Goal: Task Accomplishment & Management: Complete application form

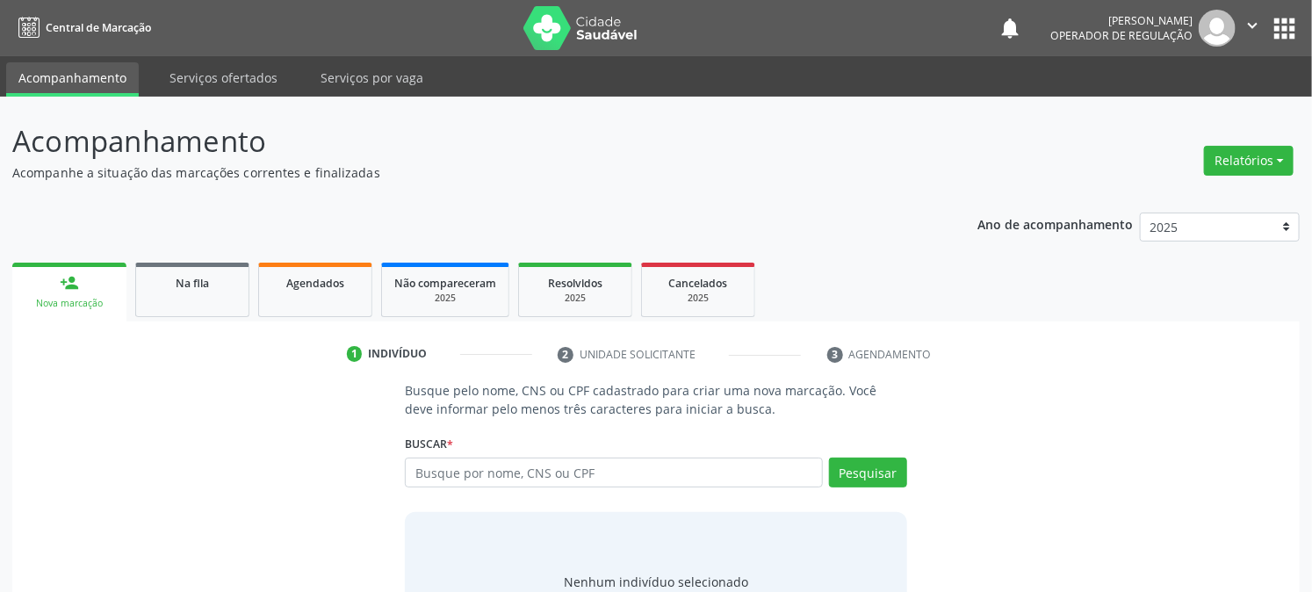
click at [486, 480] on input "text" at bounding box center [613, 473] width 417 height 30
type input "701206050201510"
click at [862, 467] on button "Pesquisar" at bounding box center [868, 473] width 78 height 30
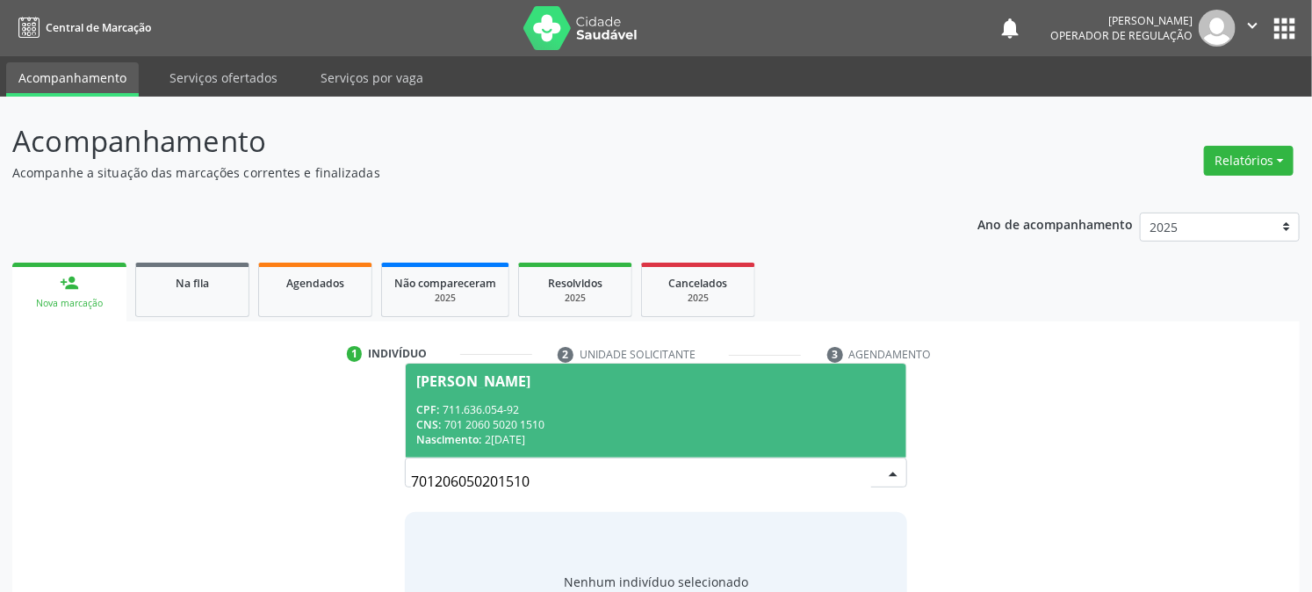
click at [516, 380] on div "[PERSON_NAME]" at bounding box center [473, 381] width 114 height 14
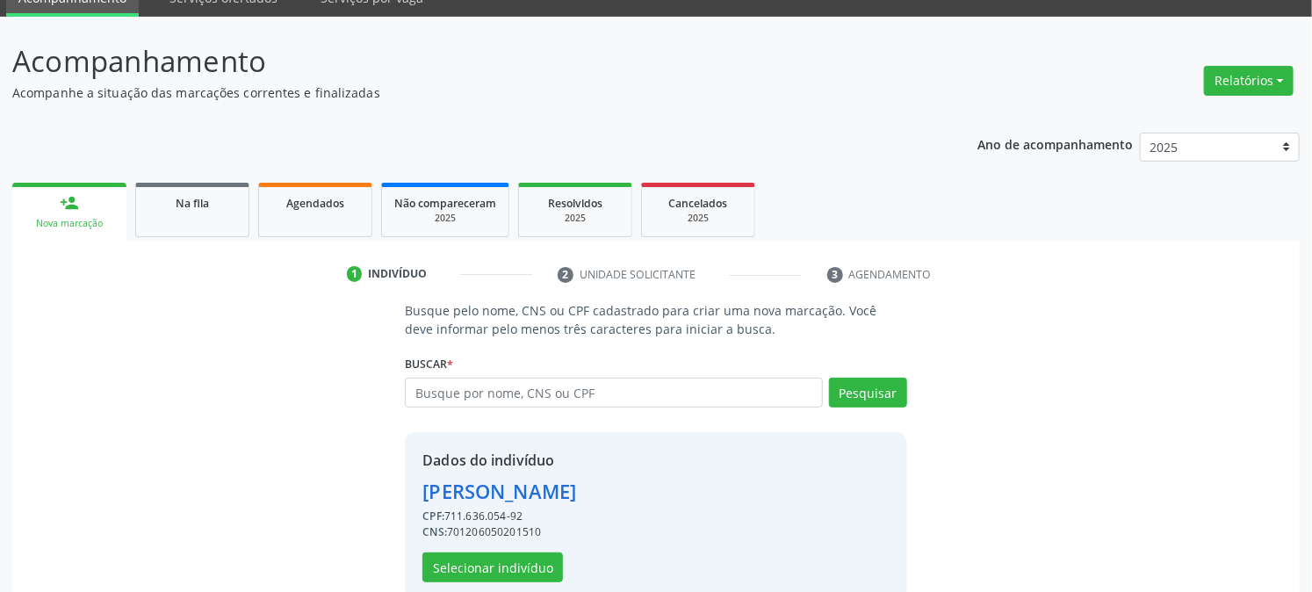
scroll to position [111, 0]
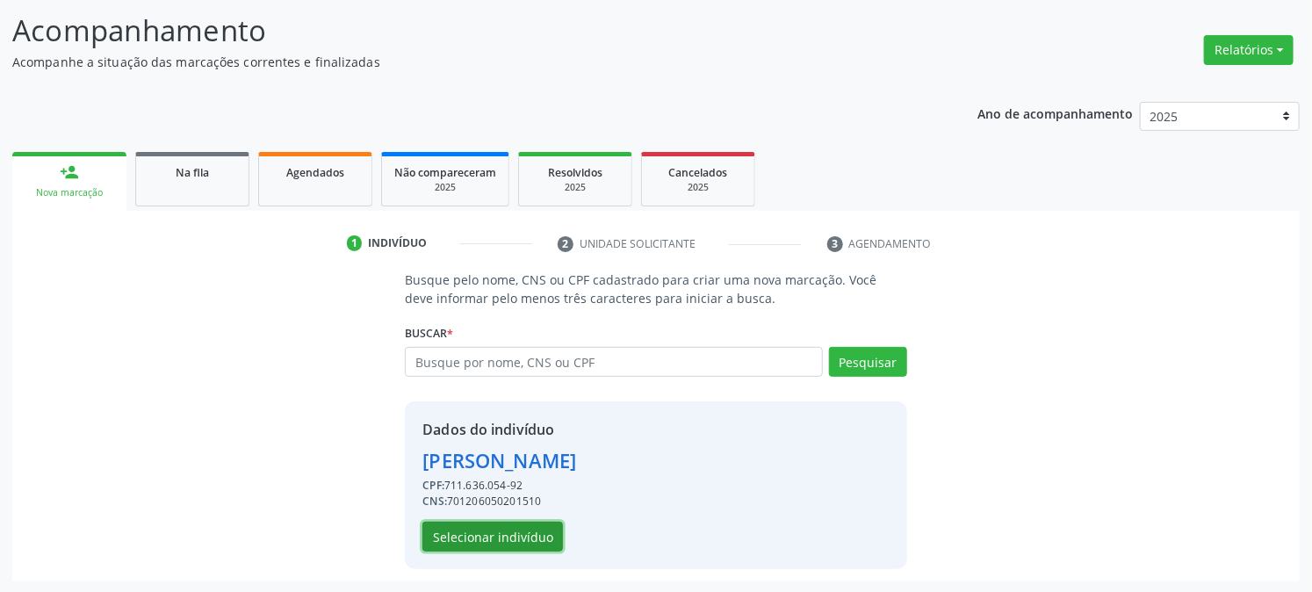
click at [523, 546] on button "Selecionar indivíduo" at bounding box center [492, 537] width 141 height 30
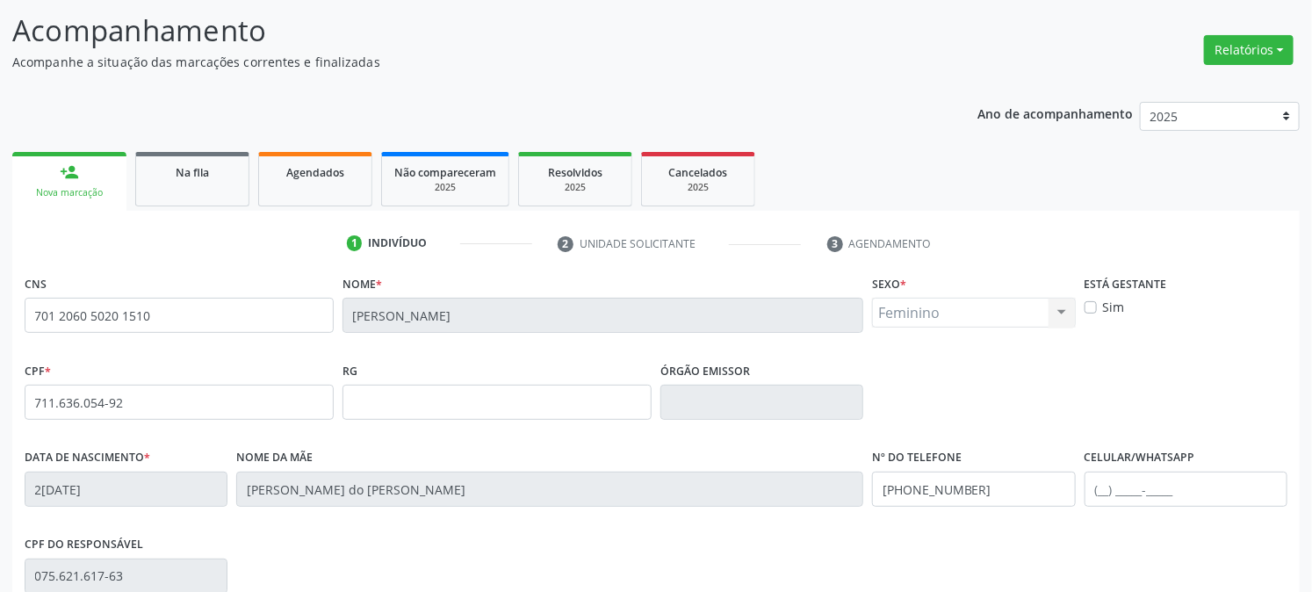
scroll to position [358, 0]
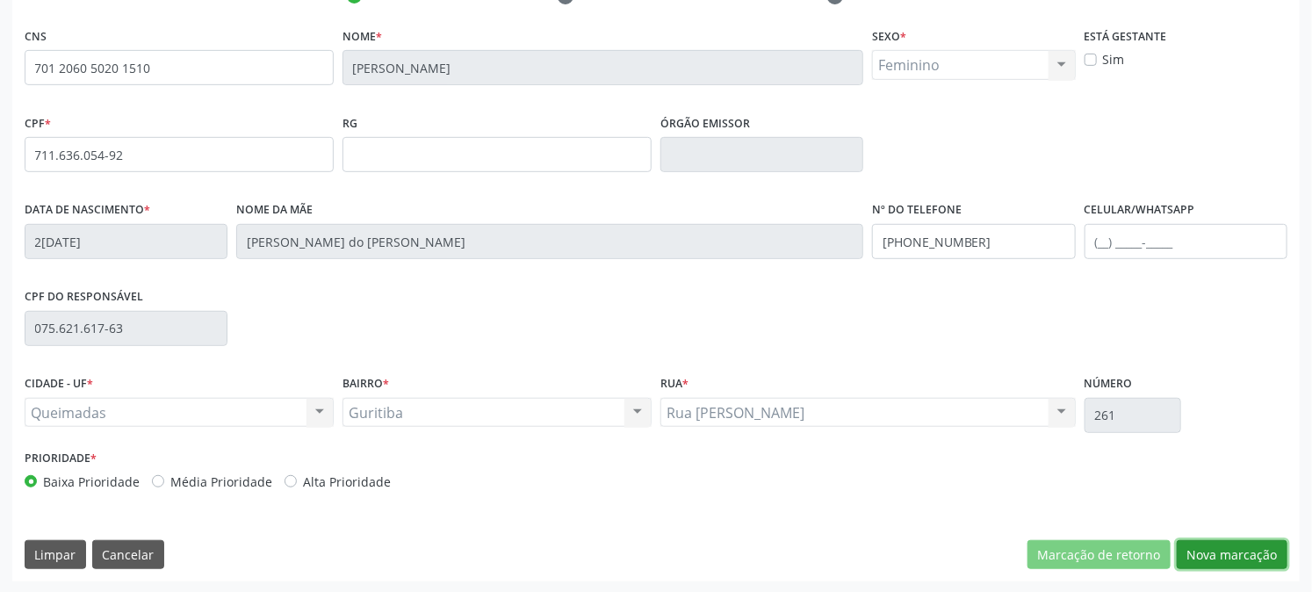
click at [1254, 556] on button "Nova marcação" at bounding box center [1232, 555] width 111 height 30
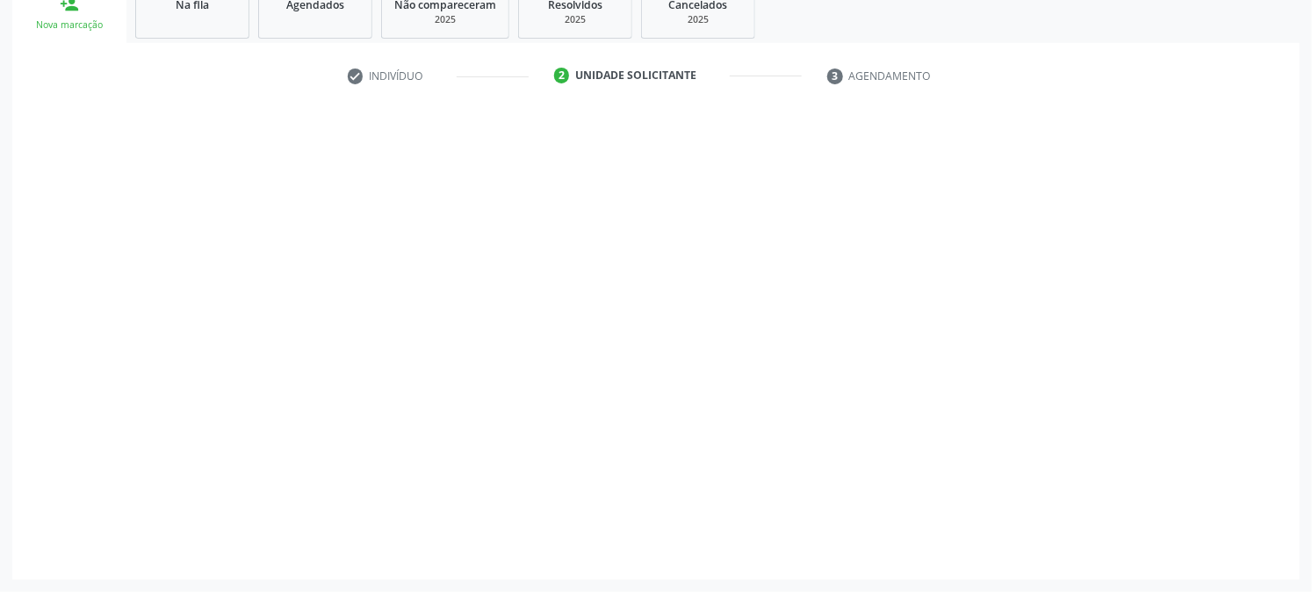
scroll to position [278, 0]
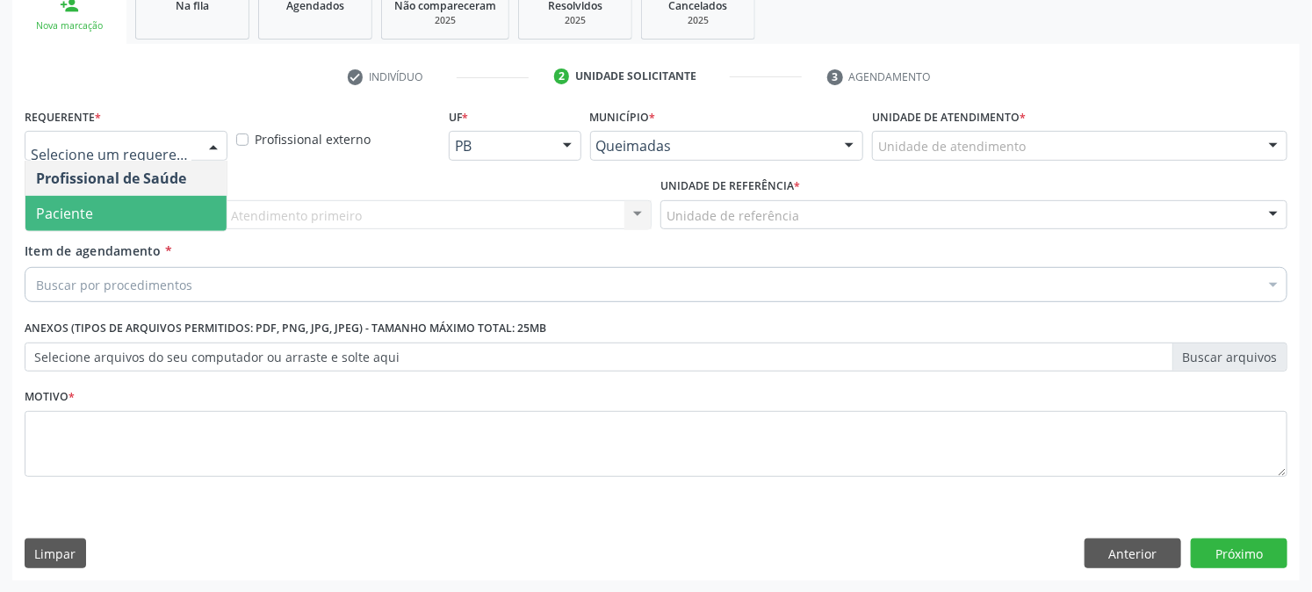
click at [152, 206] on span "Paciente" at bounding box center [125, 213] width 201 height 35
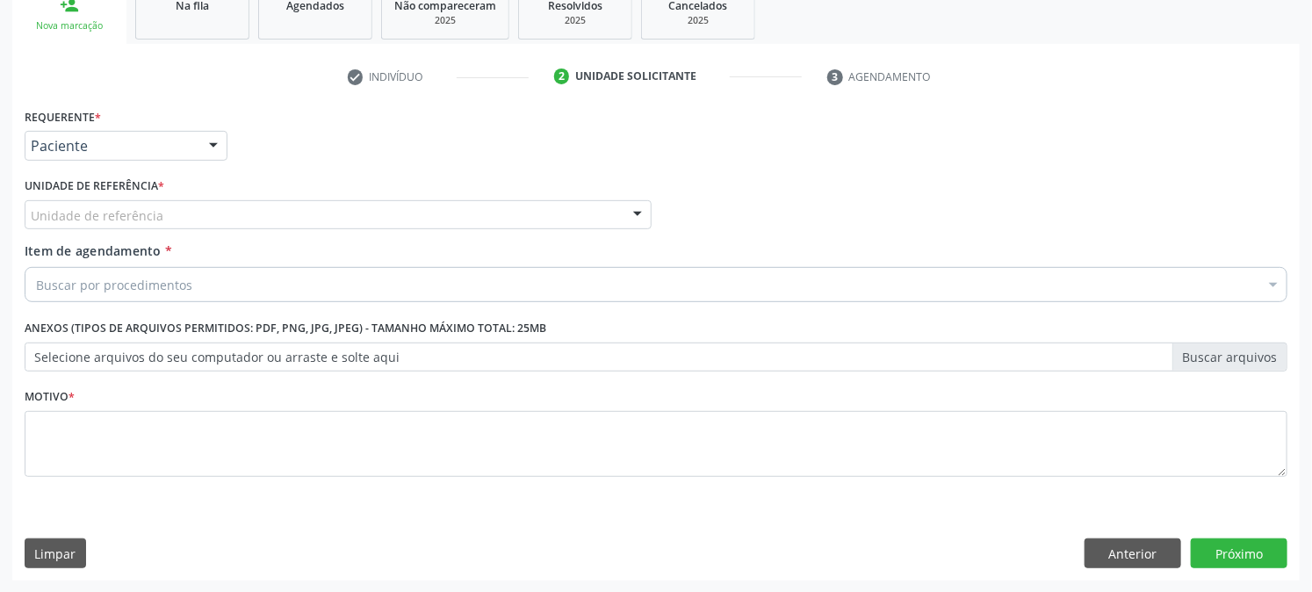
click at [161, 205] on div "Unidade de referência" at bounding box center [338, 215] width 627 height 30
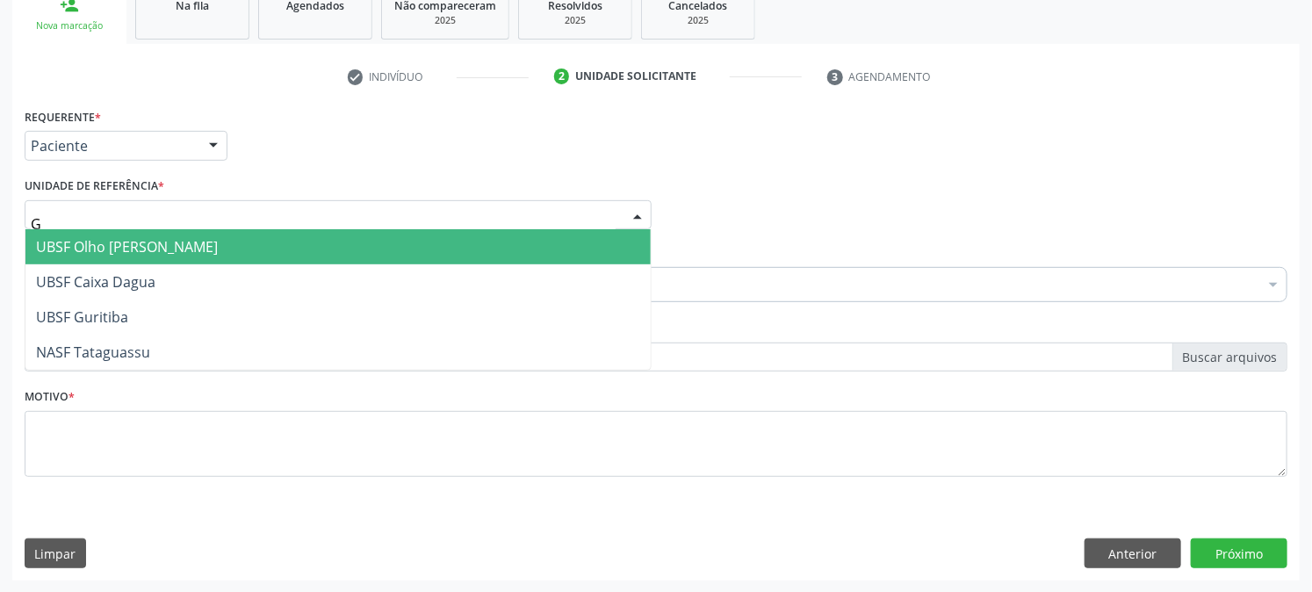
type input "GU"
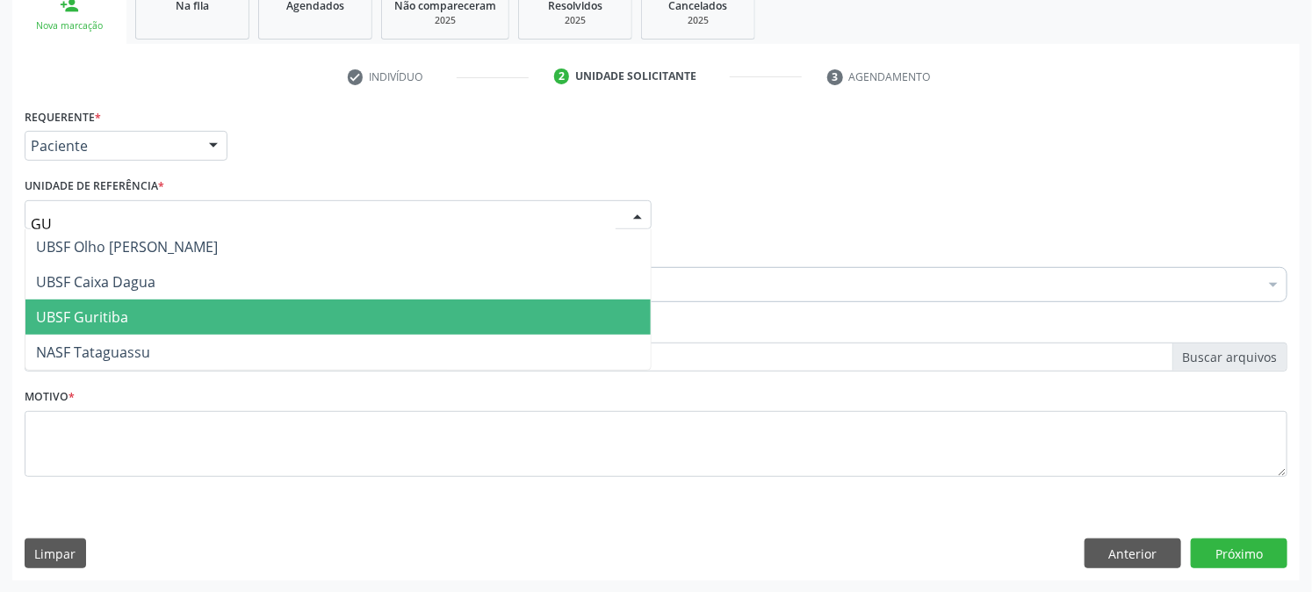
click at [118, 317] on span "UBSF Guritiba" at bounding box center [82, 316] width 92 height 19
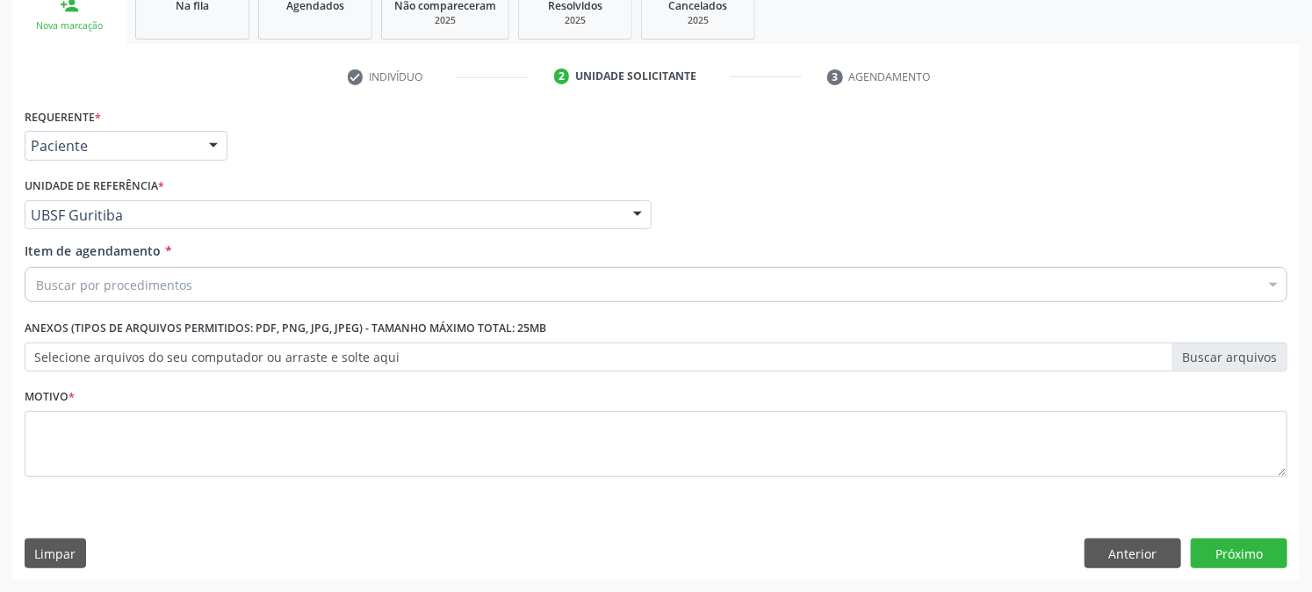
click at [150, 273] on div "Buscar por procedimentos" at bounding box center [656, 284] width 1263 height 35
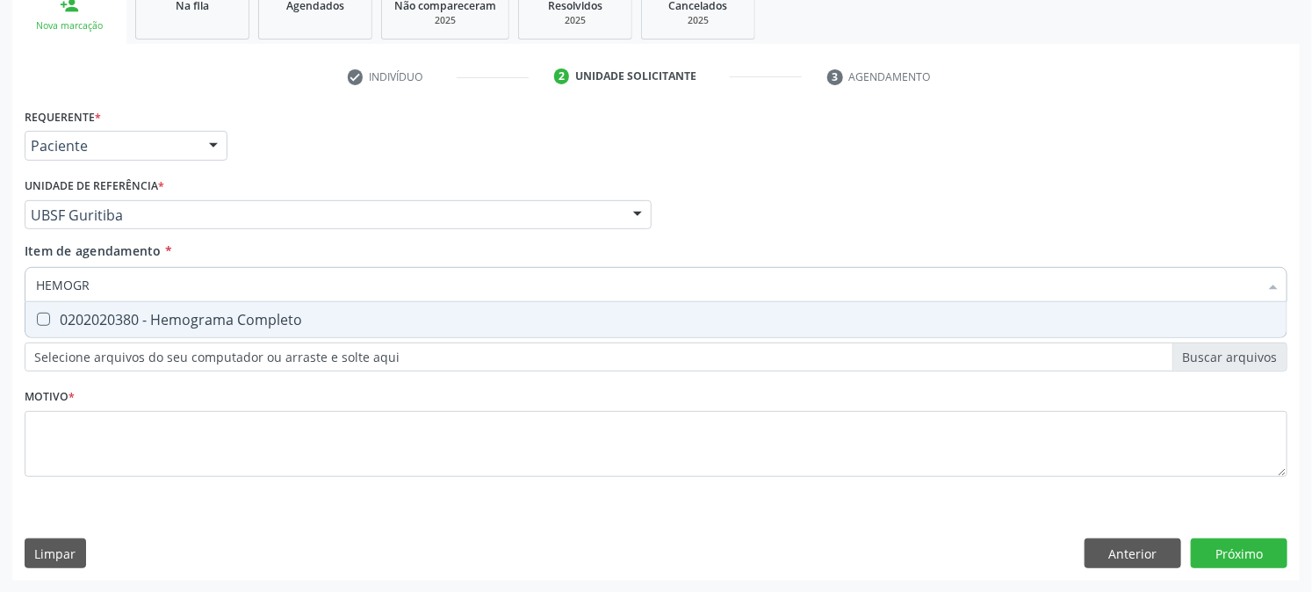
type input "HEMOGRA"
click at [76, 320] on div "0202020380 - Hemograma Completo" at bounding box center [656, 320] width 1240 height 14
checkbox Completo "true"
drag, startPoint x: 124, startPoint y: 288, endPoint x: 0, endPoint y: 300, distance: 124.4
click at [0, 300] on div "Acompanhamento Acompanhe a situação das marcações correntes e finalizadas Relat…" at bounding box center [656, 206] width 1312 height 774
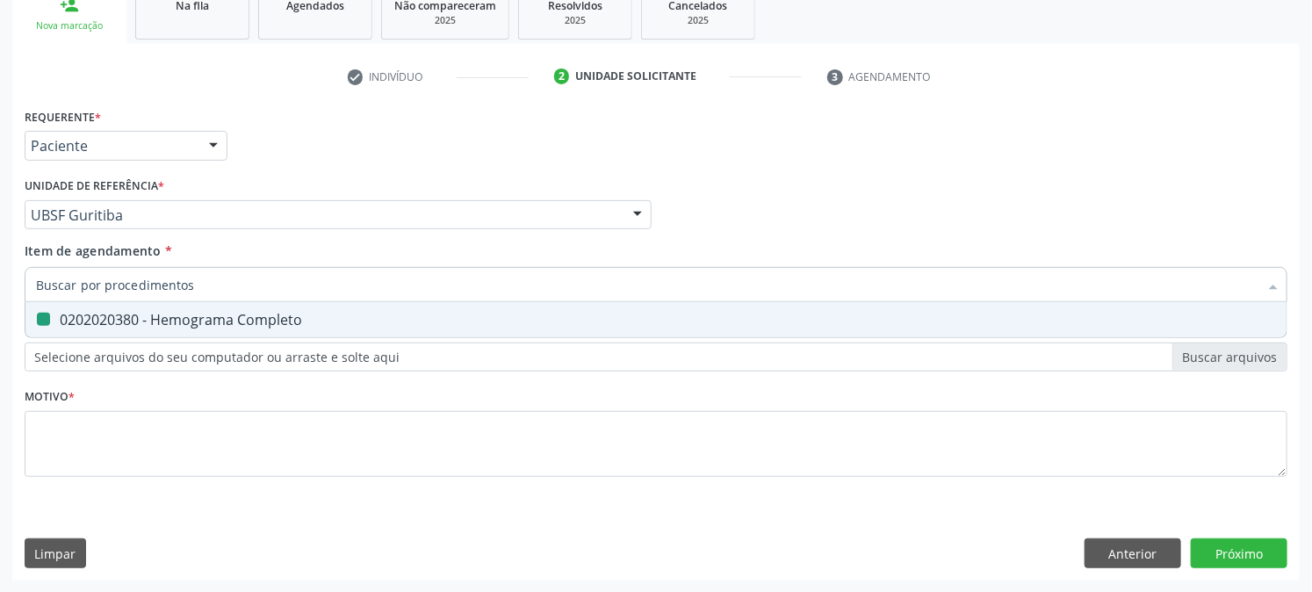
checkbox Completo "false"
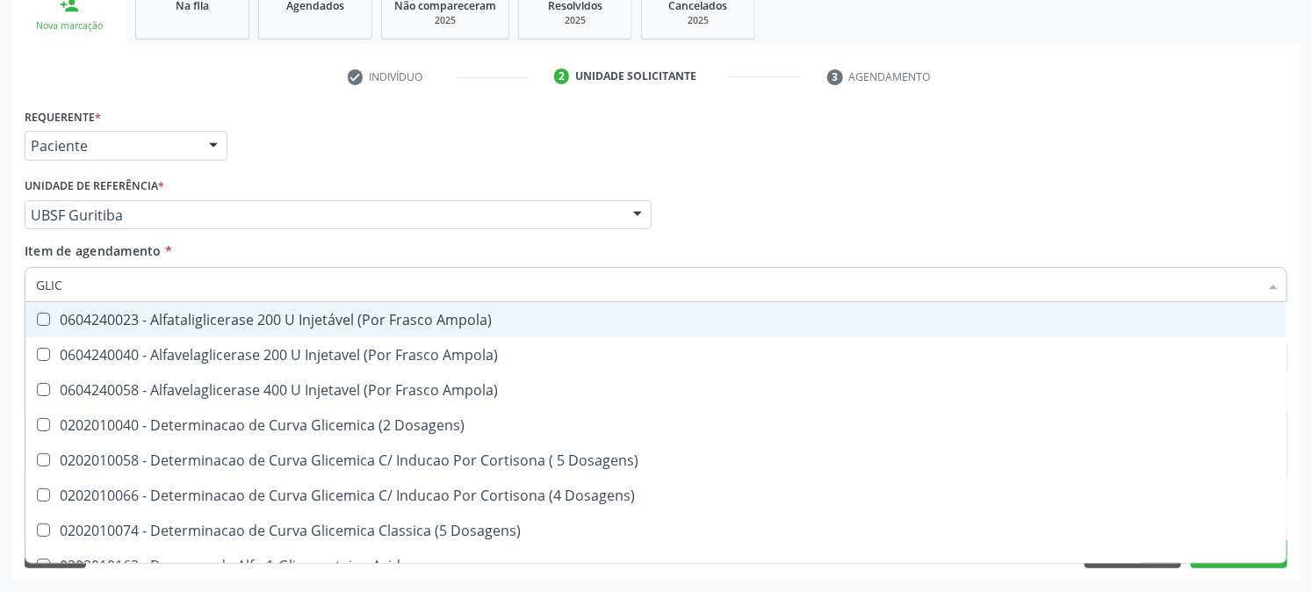
type input "GLICO"
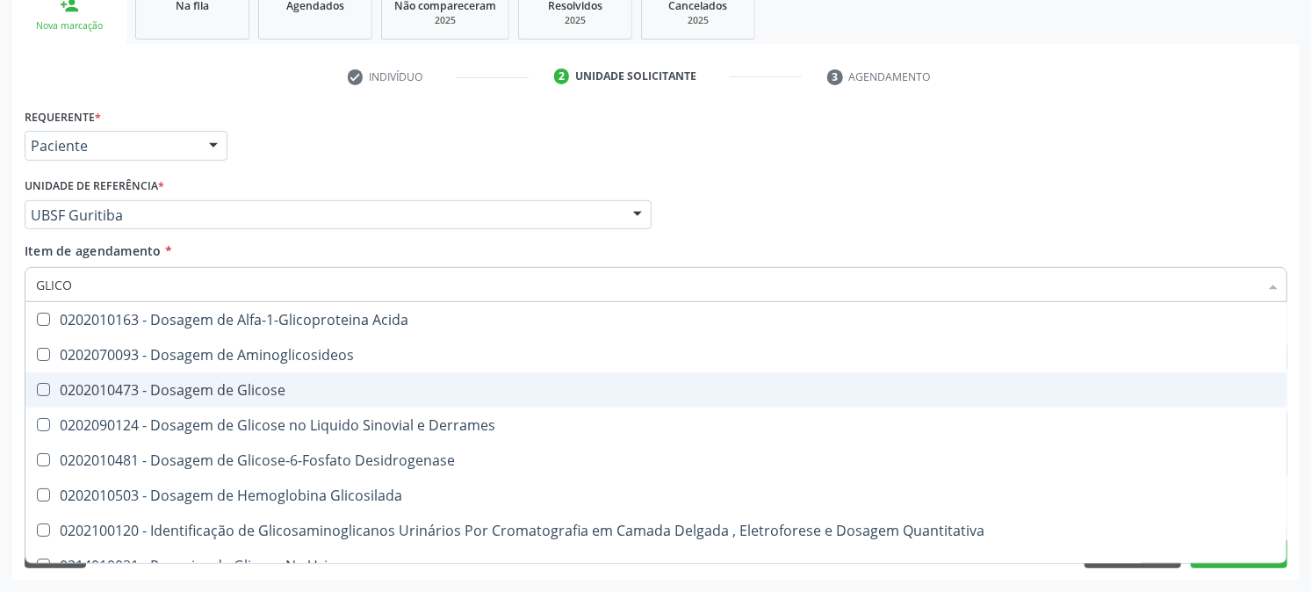
click at [47, 397] on span "0202010473 - Dosagem de Glicose" at bounding box center [655, 389] width 1261 height 35
checkbox Glicose "true"
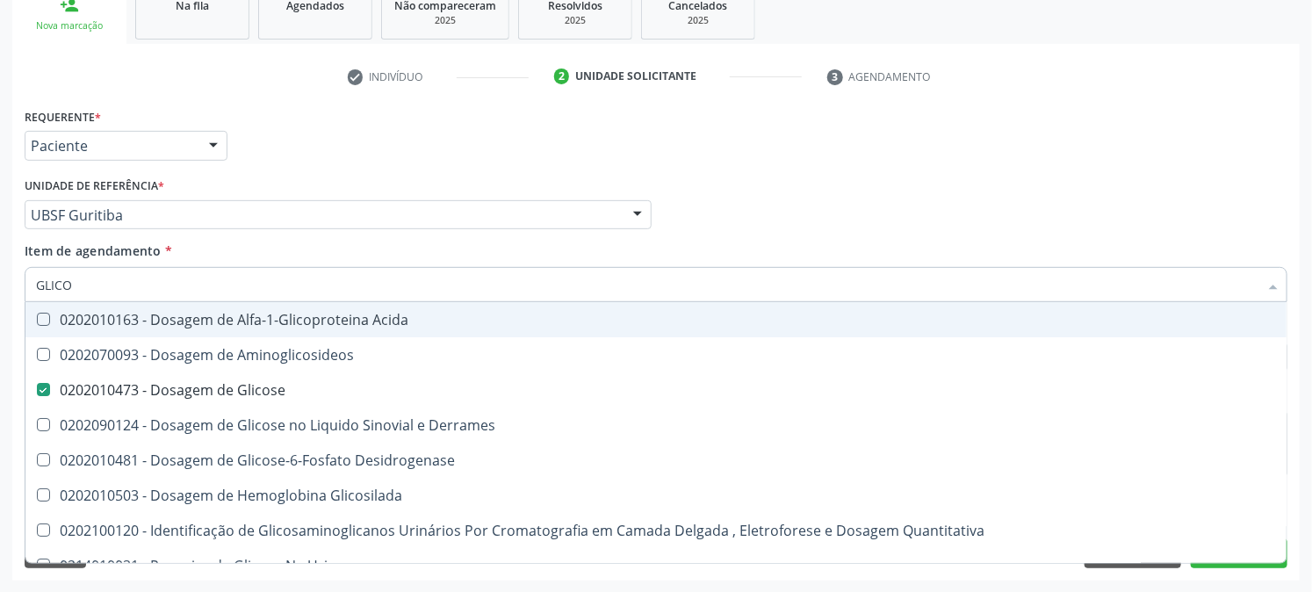
drag, startPoint x: 93, startPoint y: 288, endPoint x: 0, endPoint y: 341, distance: 107.0
click at [0, 341] on div "Acompanhamento Acompanhe a situação das marcações correntes e finalizadas Relat…" at bounding box center [656, 206] width 1312 height 774
checkbox Glicose "false"
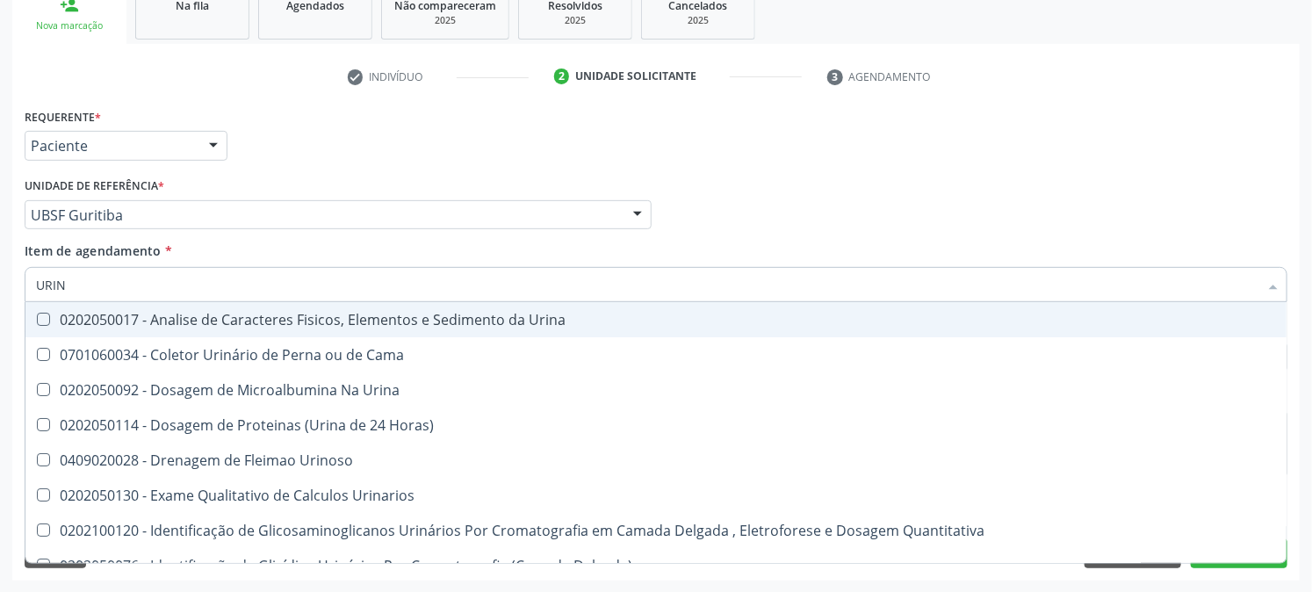
type input "URINA"
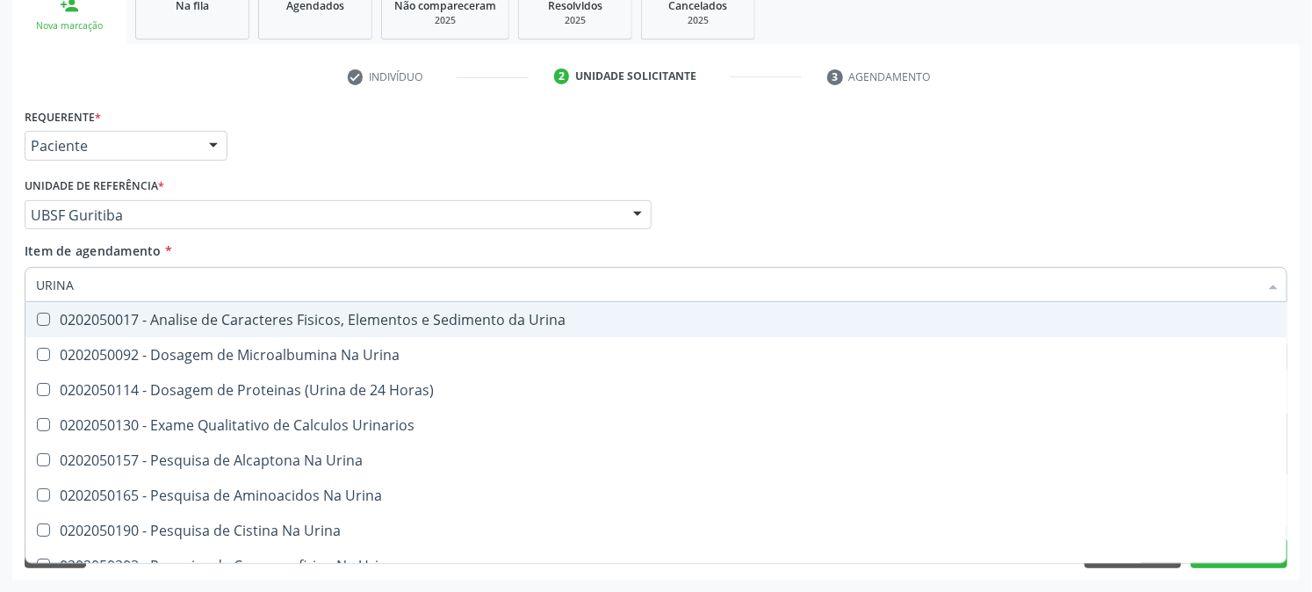
click at [36, 321] on div at bounding box center [31, 320] width 13 height 14
checkbox Urina "true"
drag, startPoint x: 149, startPoint y: 282, endPoint x: 0, endPoint y: 299, distance: 150.3
click at [0, 299] on div "Acompanhamento Acompanhe a situação das marcações correntes e finalizadas Relat…" at bounding box center [656, 206] width 1312 height 774
checkbox Urina "false"
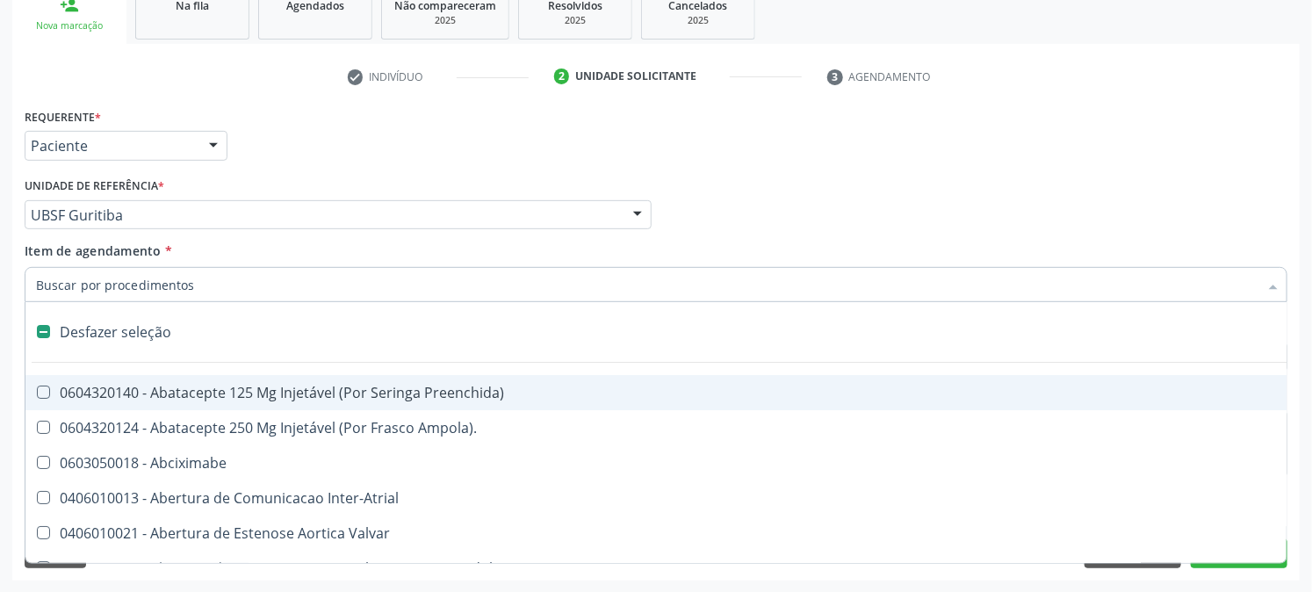
click at [75, 279] on input "Item de agendamento *" at bounding box center [647, 284] width 1223 height 35
click at [286, 149] on div "Requerente * Paciente Profissional de Saúde Paciente Nenhum resultado encontrad…" at bounding box center [656, 138] width 1272 height 69
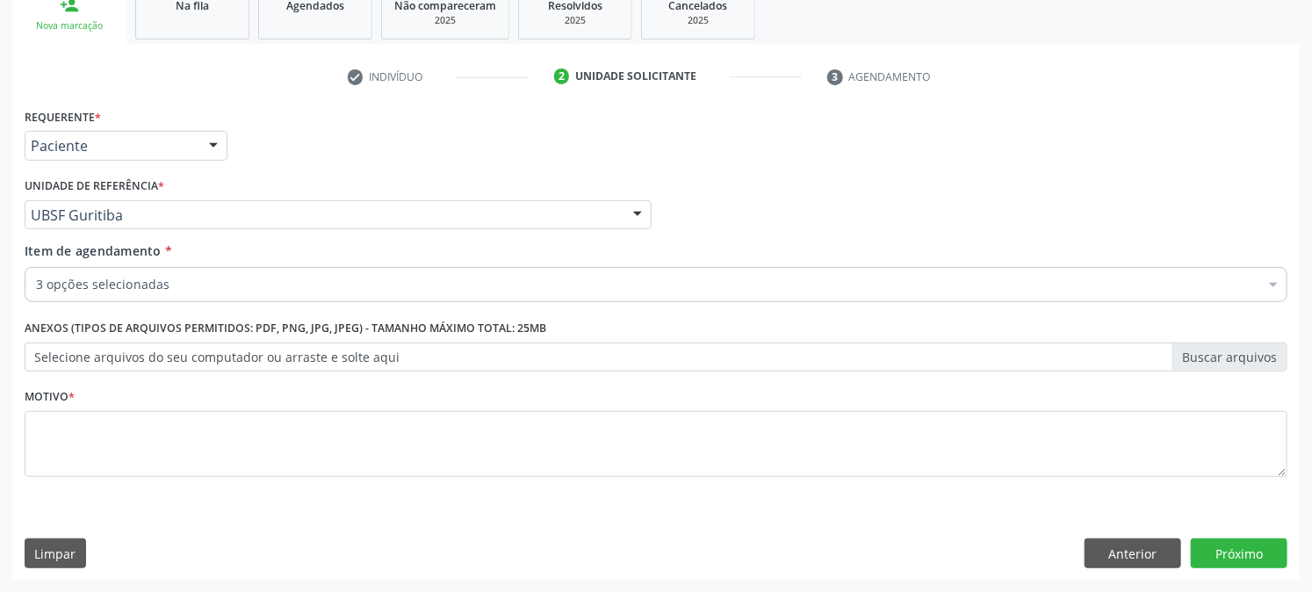
checkbox Completo "true"
checkbox Glicose "true"
checkbox Urina "true"
checkbox Normal "false"
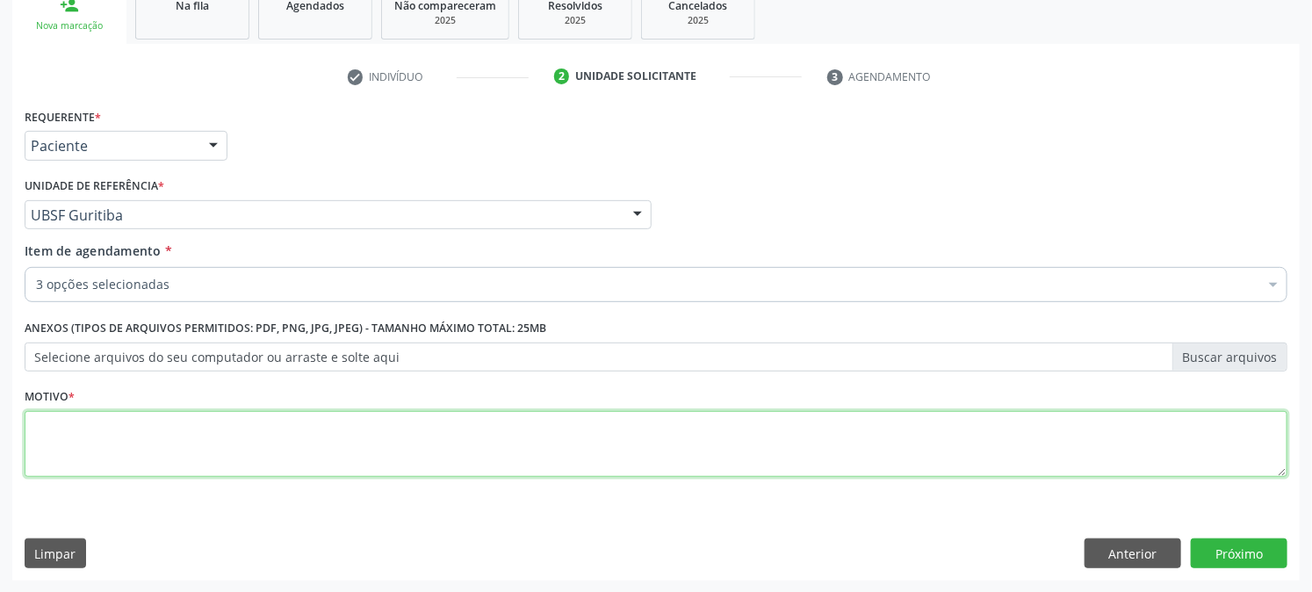
click at [85, 464] on textarea at bounding box center [656, 444] width 1263 height 67
type textarea "PRÉ [DATE]"
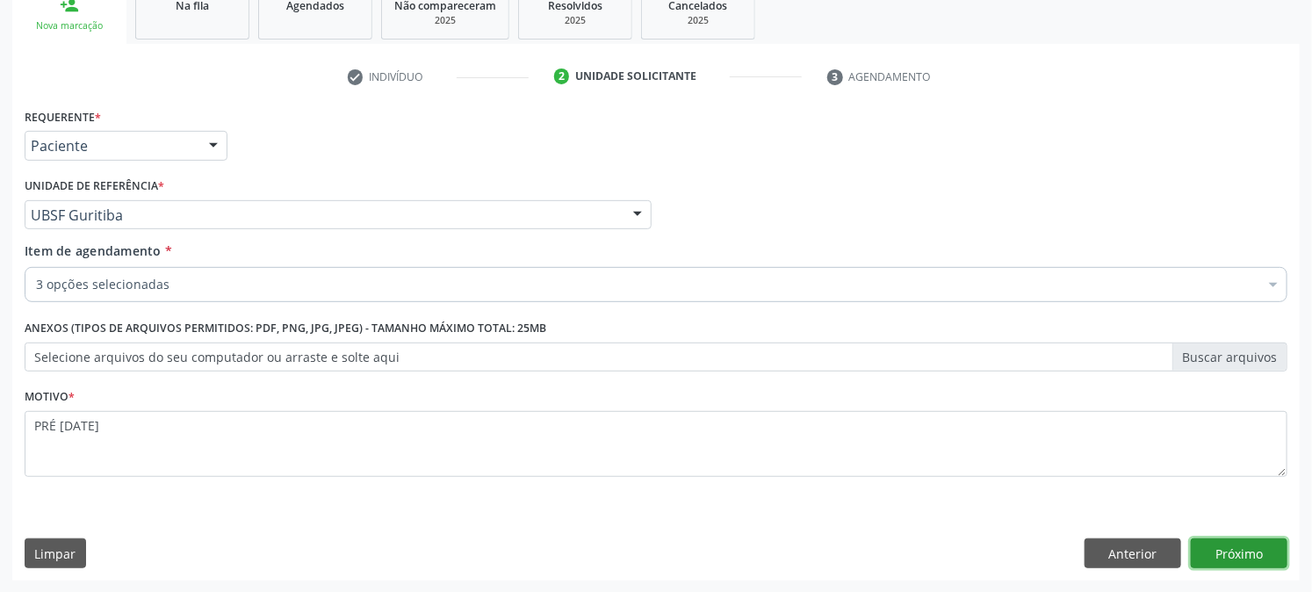
click at [1244, 553] on button "Próximo" at bounding box center [1239, 553] width 97 height 30
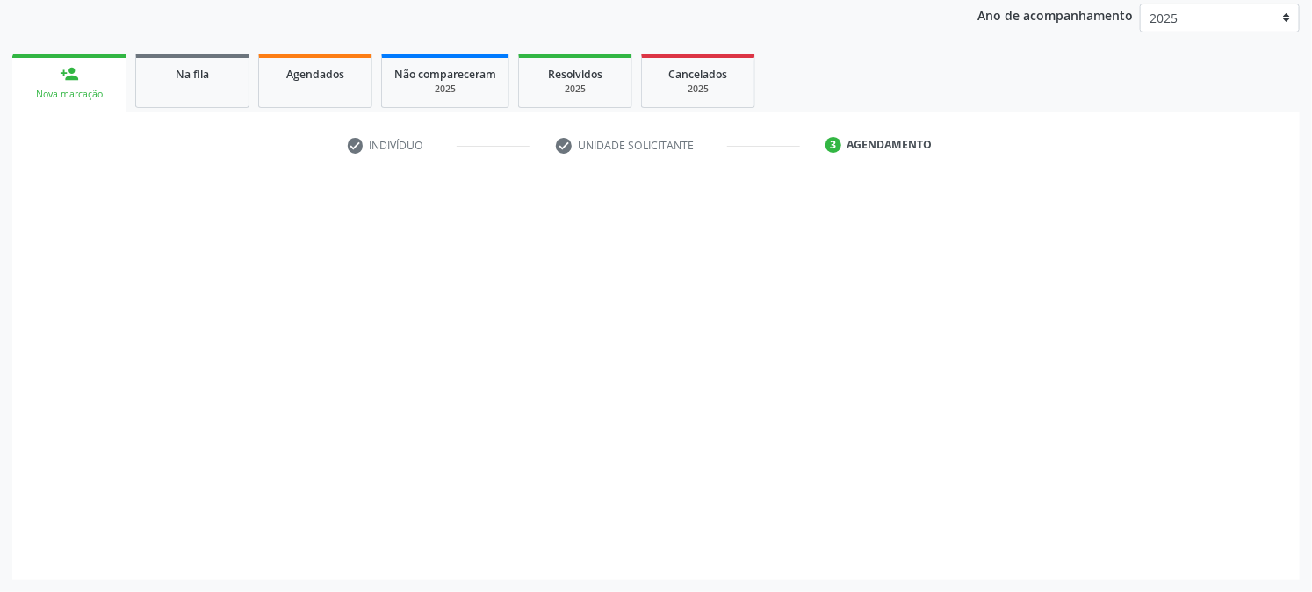
scroll to position [208, 0]
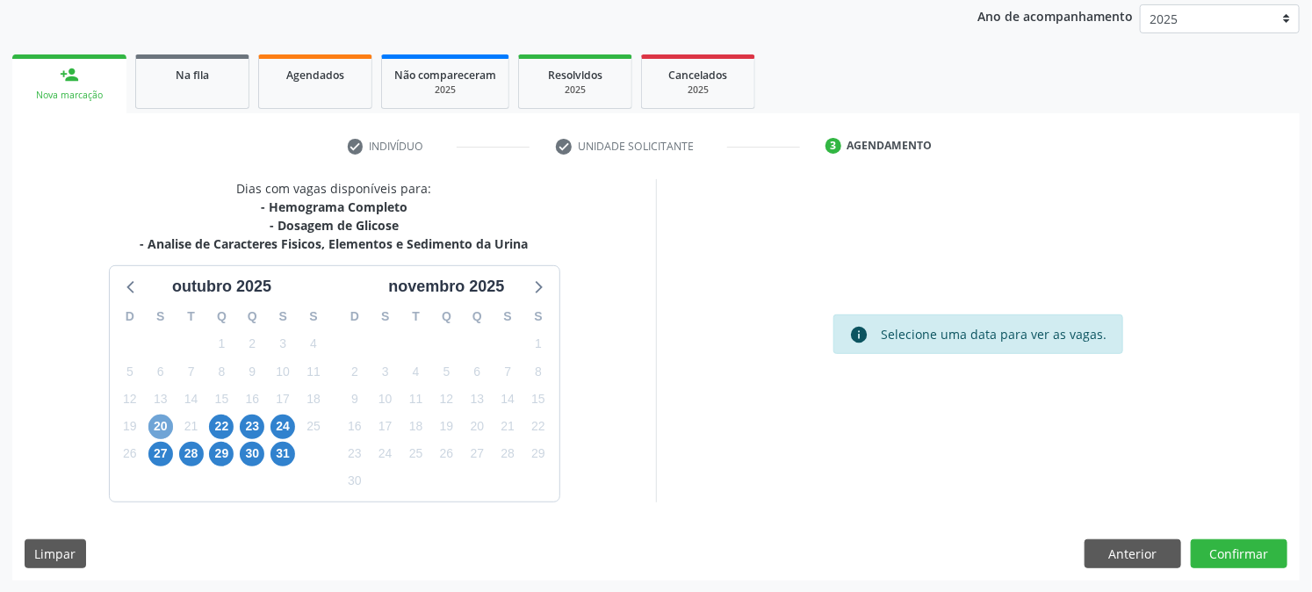
click at [158, 422] on span "20" at bounding box center [160, 427] width 25 height 25
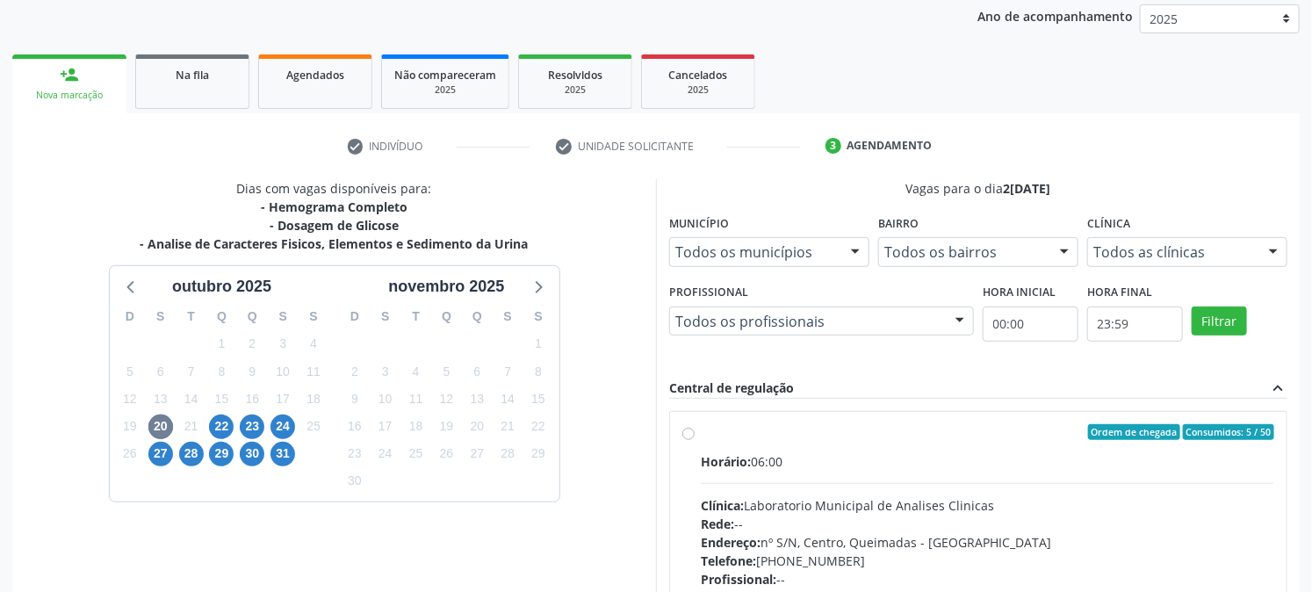
click at [724, 444] on label "Ordem de chegada Consumidos: 5 / 50 Horário: 06:00 Clínica: Laboratorio Municip…" at bounding box center [988, 559] width 574 height 270
click at [695, 440] on input "Ordem de chegada Consumidos: 5 / 50 Horário: 06:00 Clínica: Laboratorio Municip…" at bounding box center [688, 432] width 12 height 16
radio input "true"
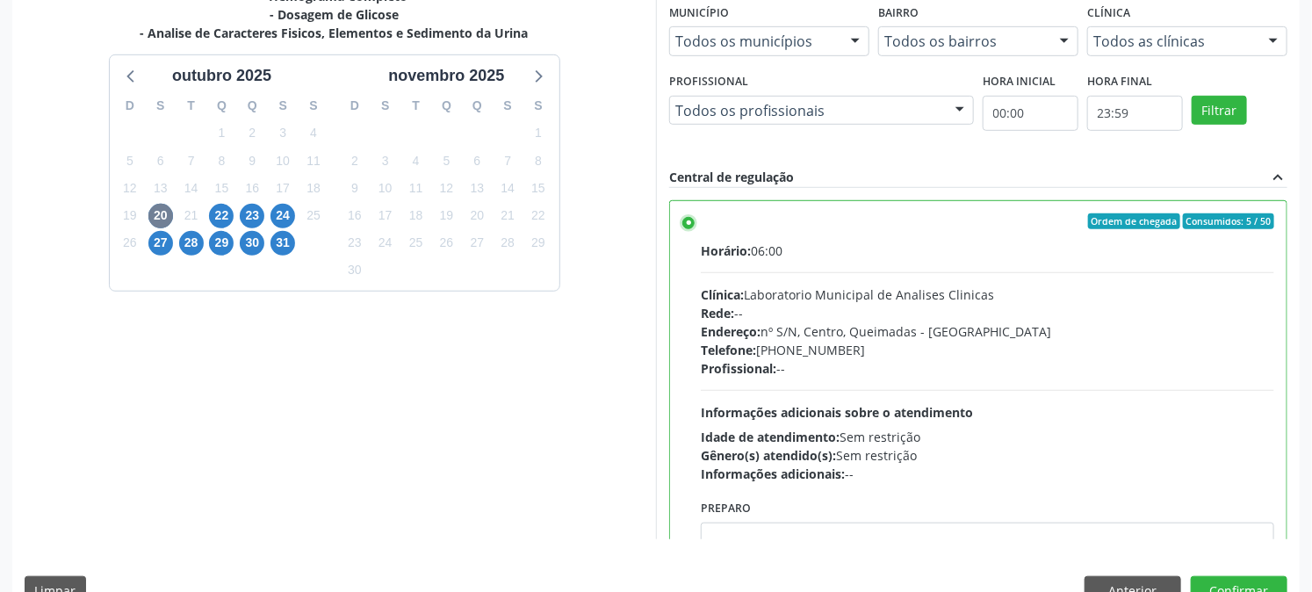
scroll to position [457, 0]
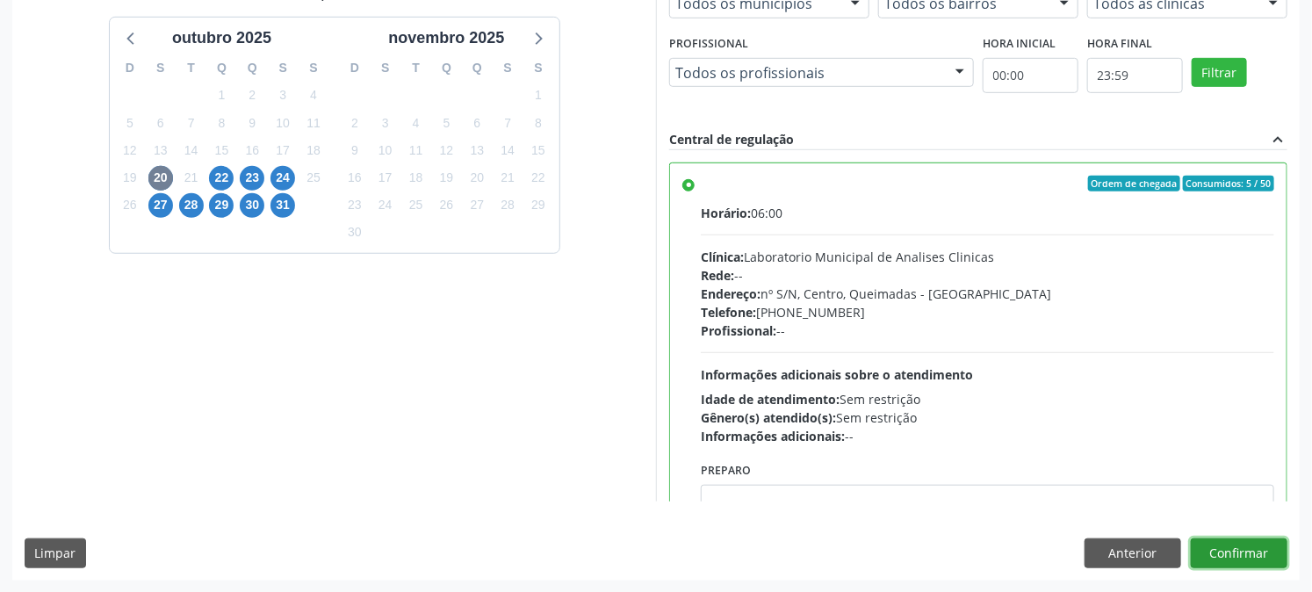
click at [1265, 560] on button "Confirmar" at bounding box center [1239, 553] width 97 height 30
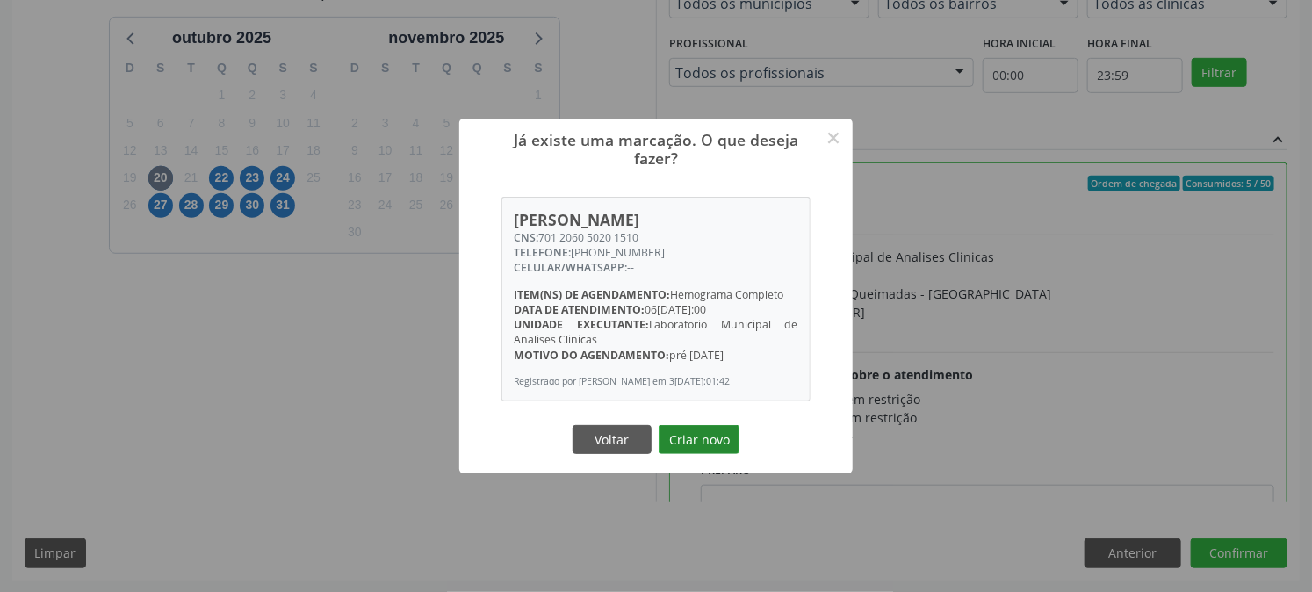
click at [727, 455] on button "Criar novo" at bounding box center [699, 440] width 81 height 30
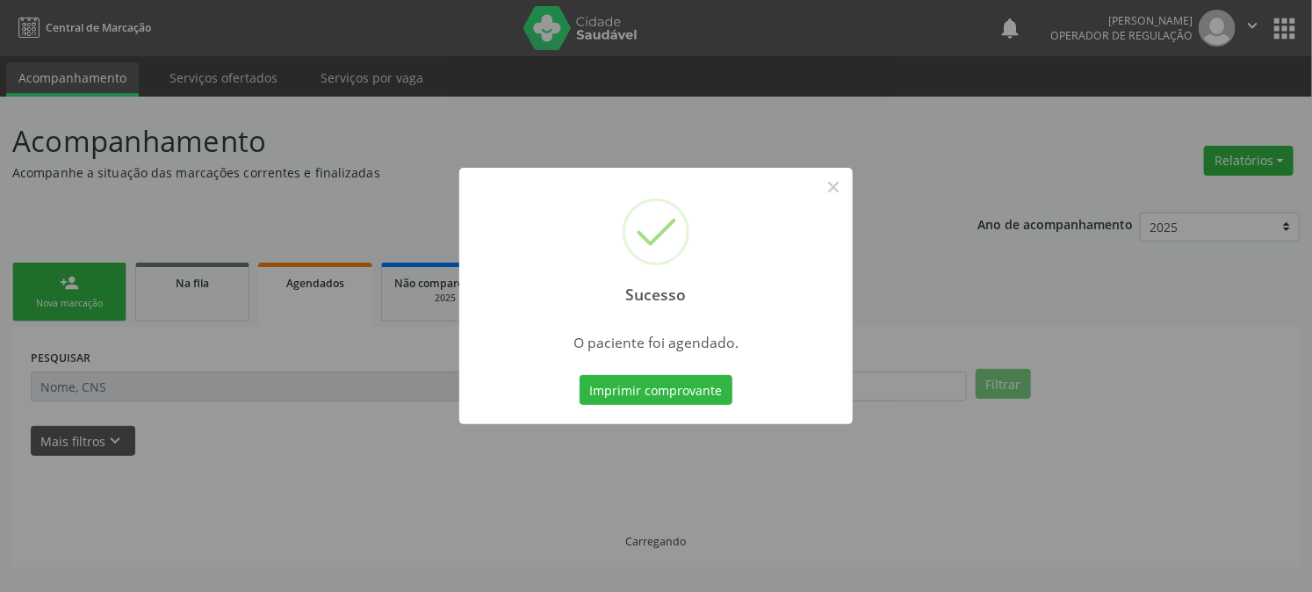
scroll to position [0, 0]
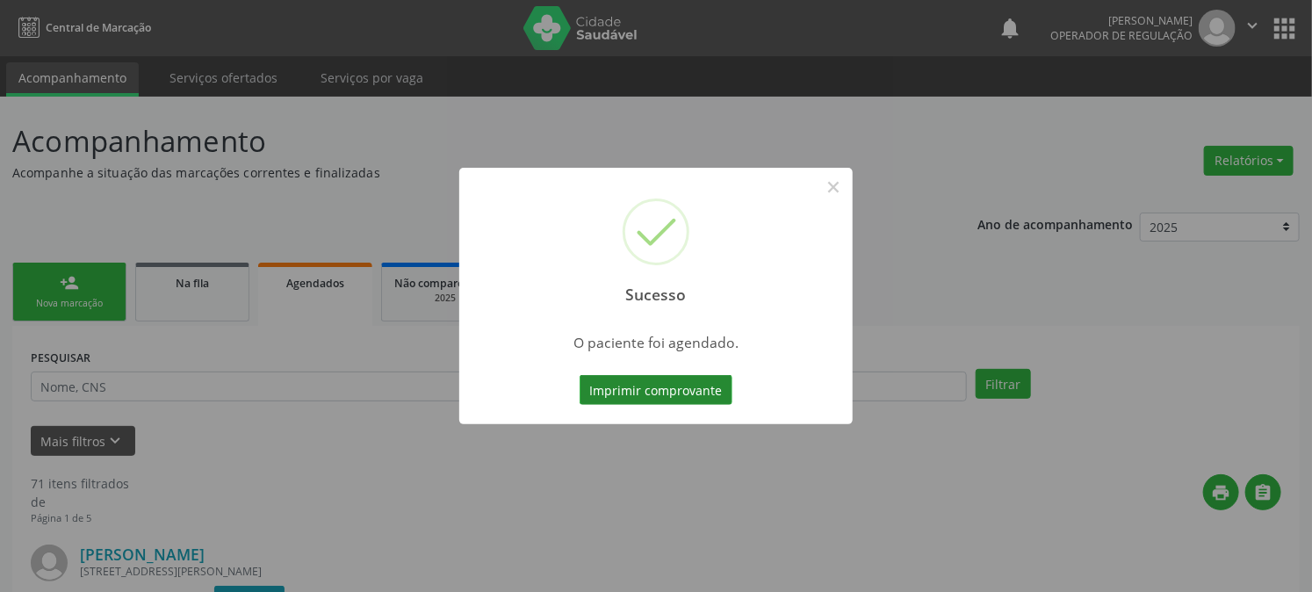
click at [628, 379] on button "Imprimir comprovante" at bounding box center [656, 390] width 153 height 30
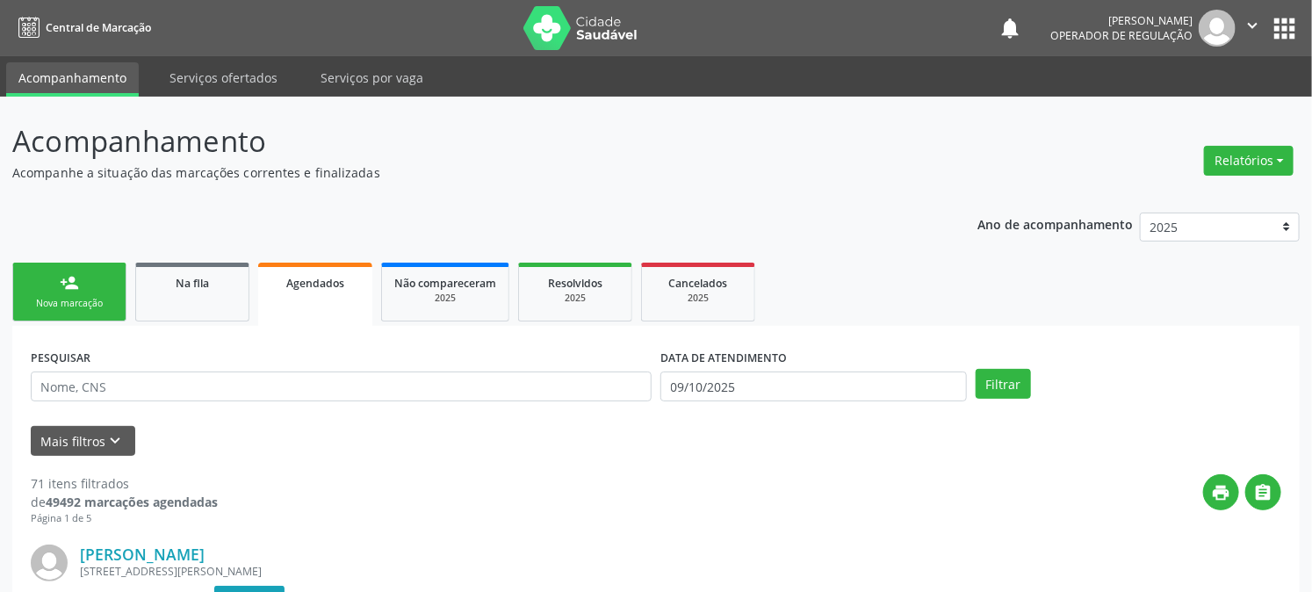
click at [33, 287] on link "person_add Nova marcação" at bounding box center [69, 292] width 114 height 59
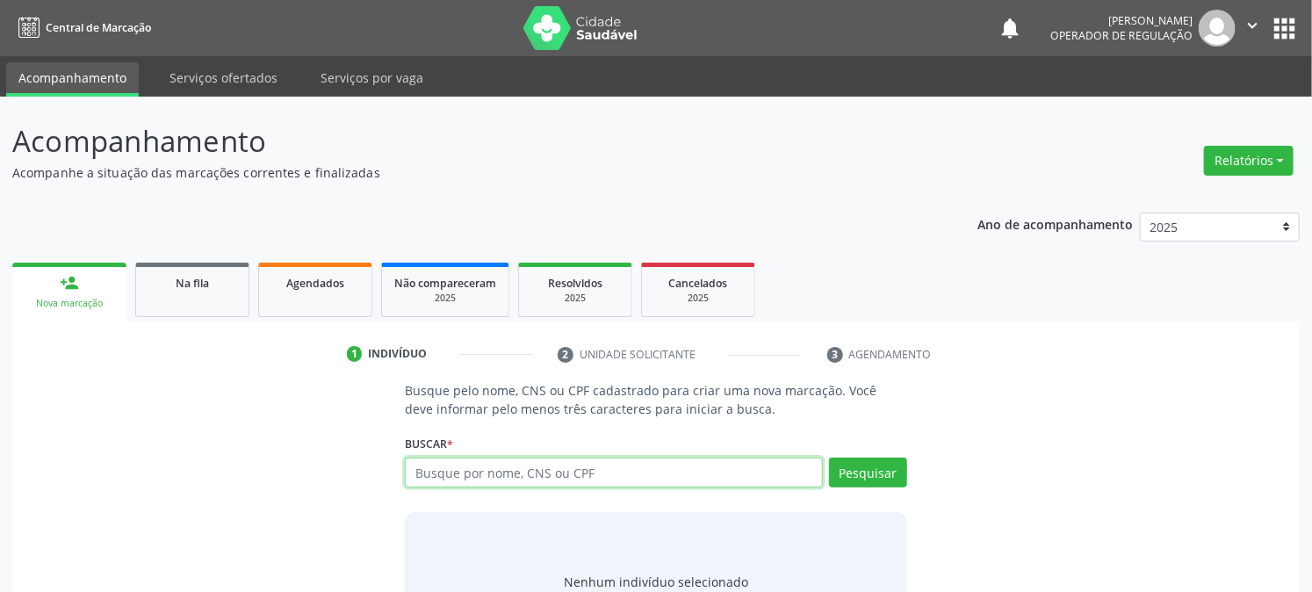
click at [437, 466] on input "text" at bounding box center [613, 473] width 417 height 30
type input "703404210440219"
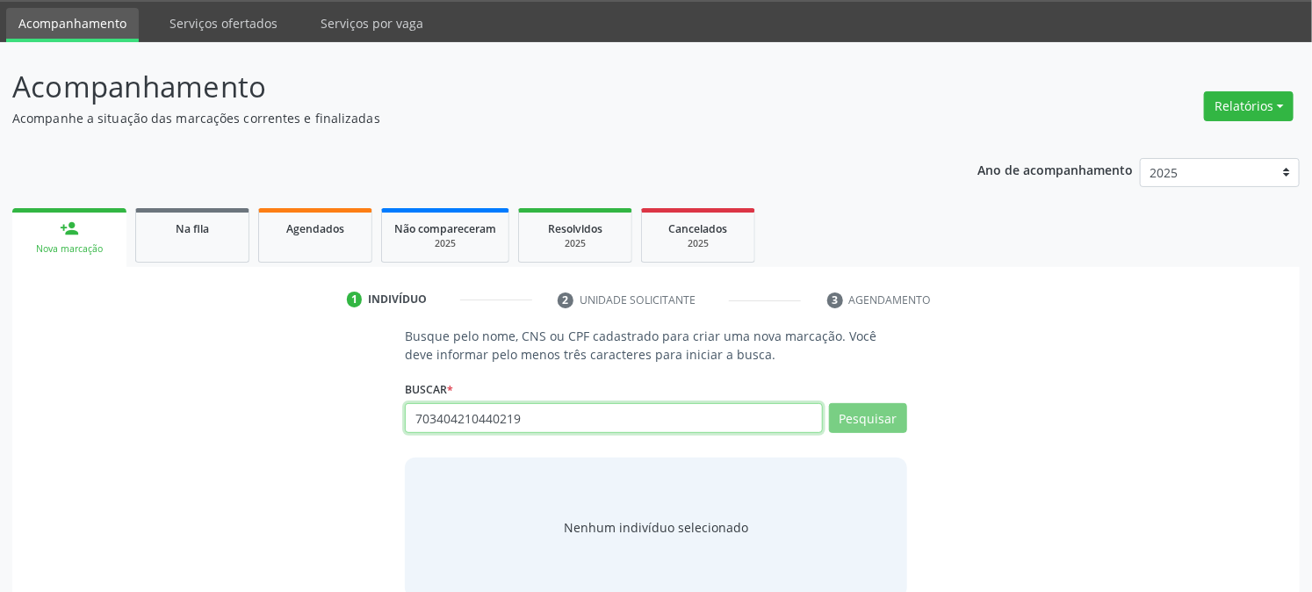
scroll to position [83, 0]
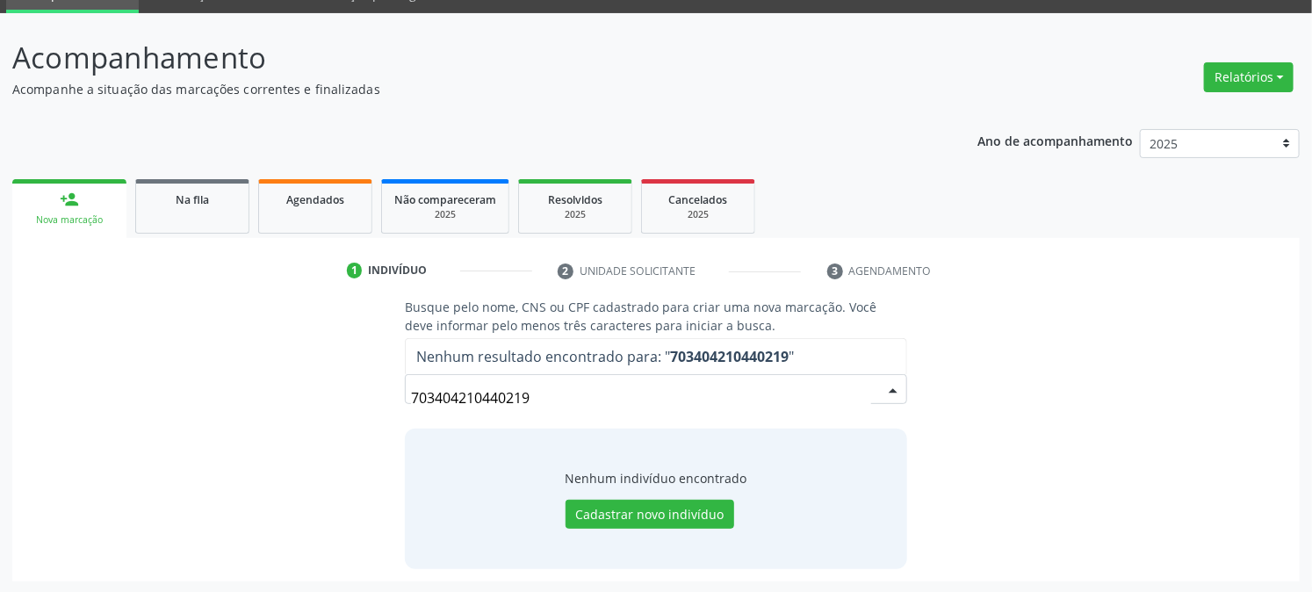
click at [437, 402] on input "703404210440219" at bounding box center [640, 397] width 459 height 35
click at [468, 400] on input "703404210440219" at bounding box center [640, 397] width 459 height 35
click at [498, 395] on input "703404210440219" at bounding box center [640, 397] width 459 height 35
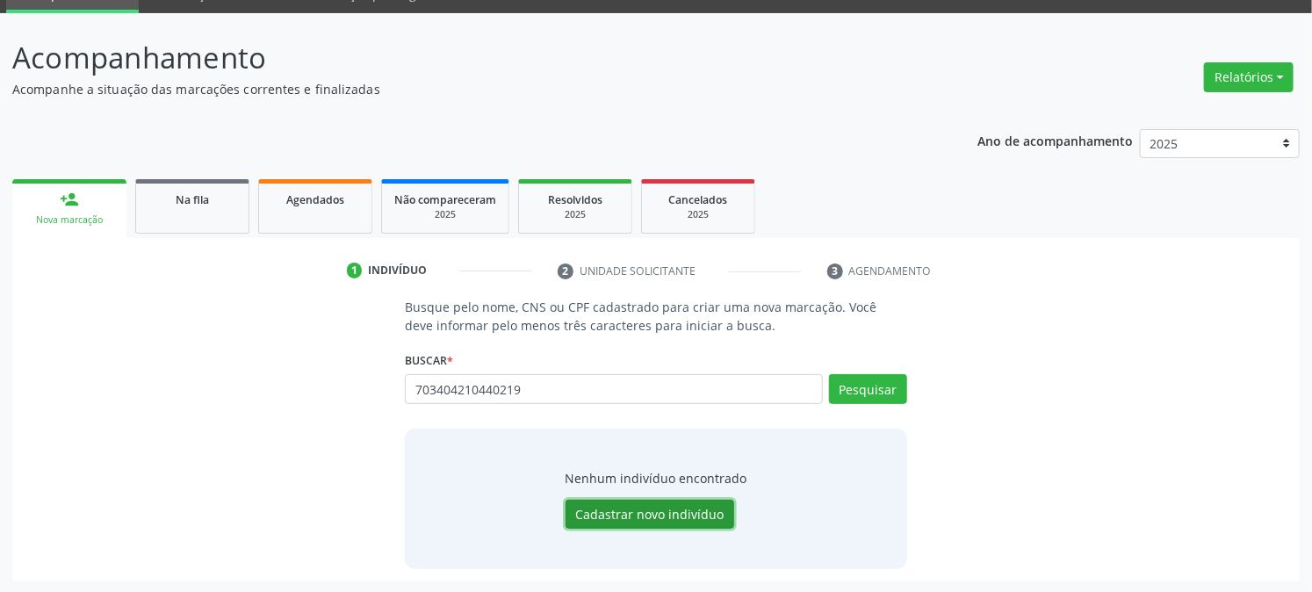
click at [689, 518] on button "Cadastrar novo indivíduo" at bounding box center [650, 515] width 169 height 30
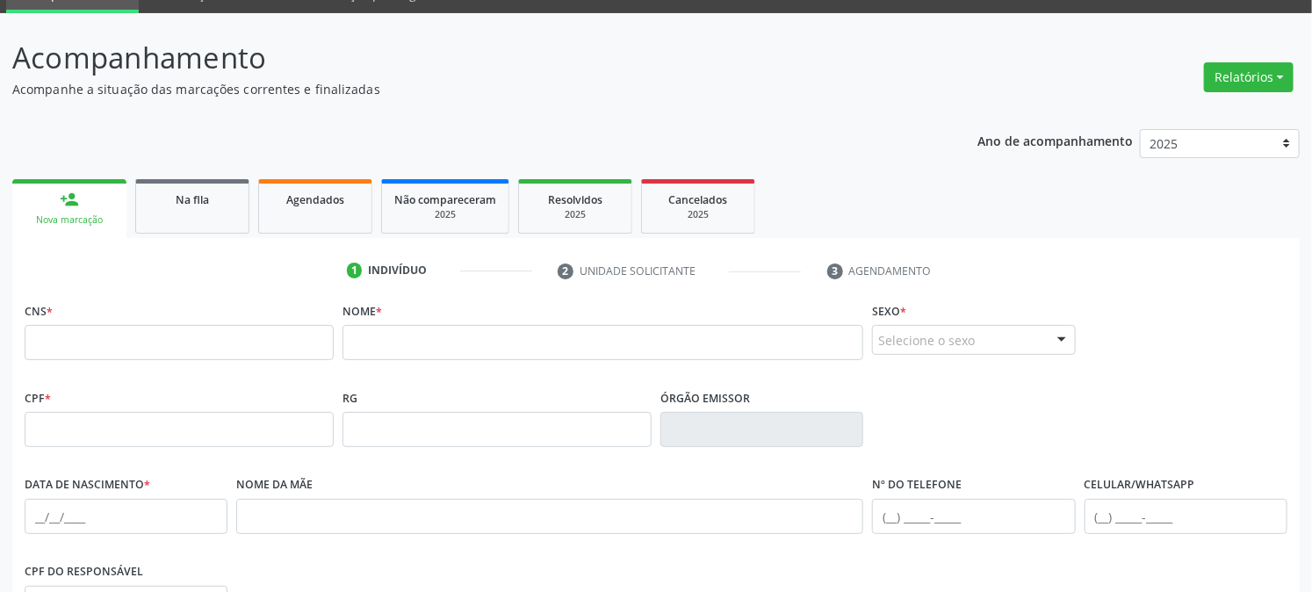
scroll to position [358, 0]
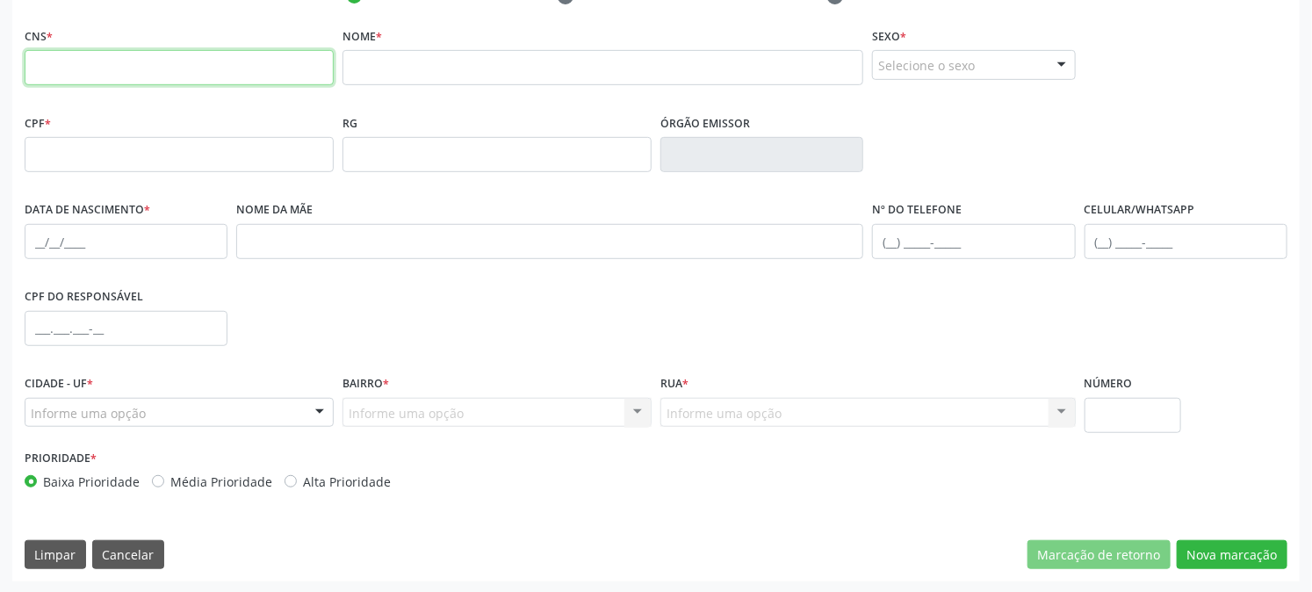
click at [191, 71] on input "text" at bounding box center [179, 67] width 309 height 35
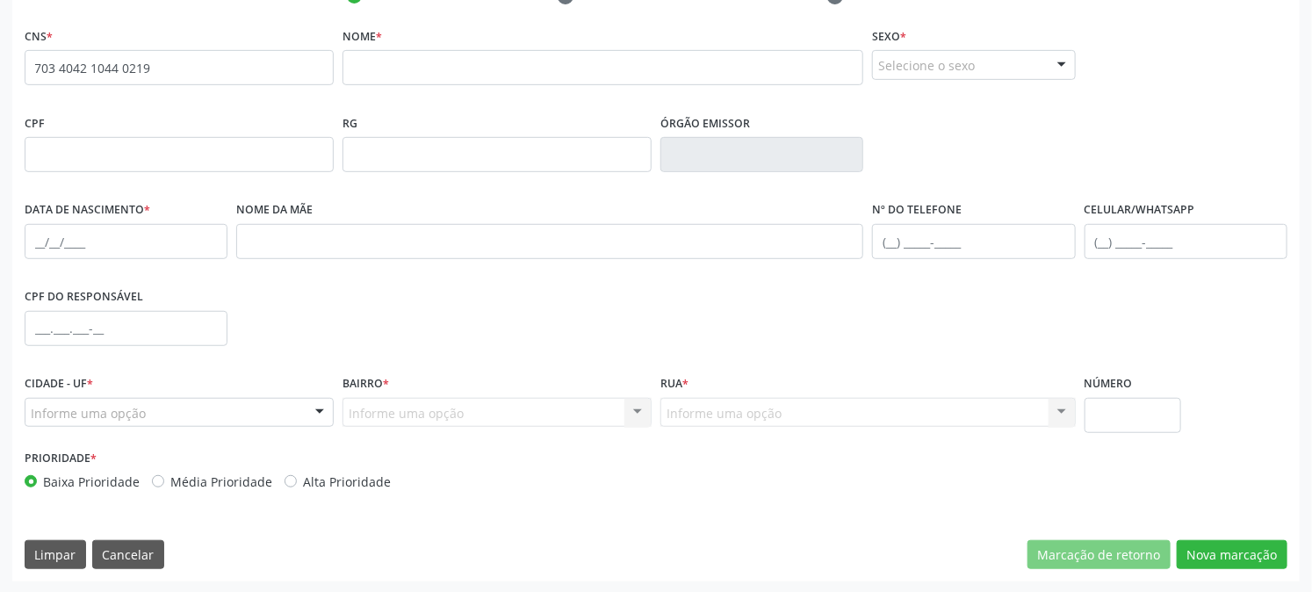
type input "703 4042 1044 0219"
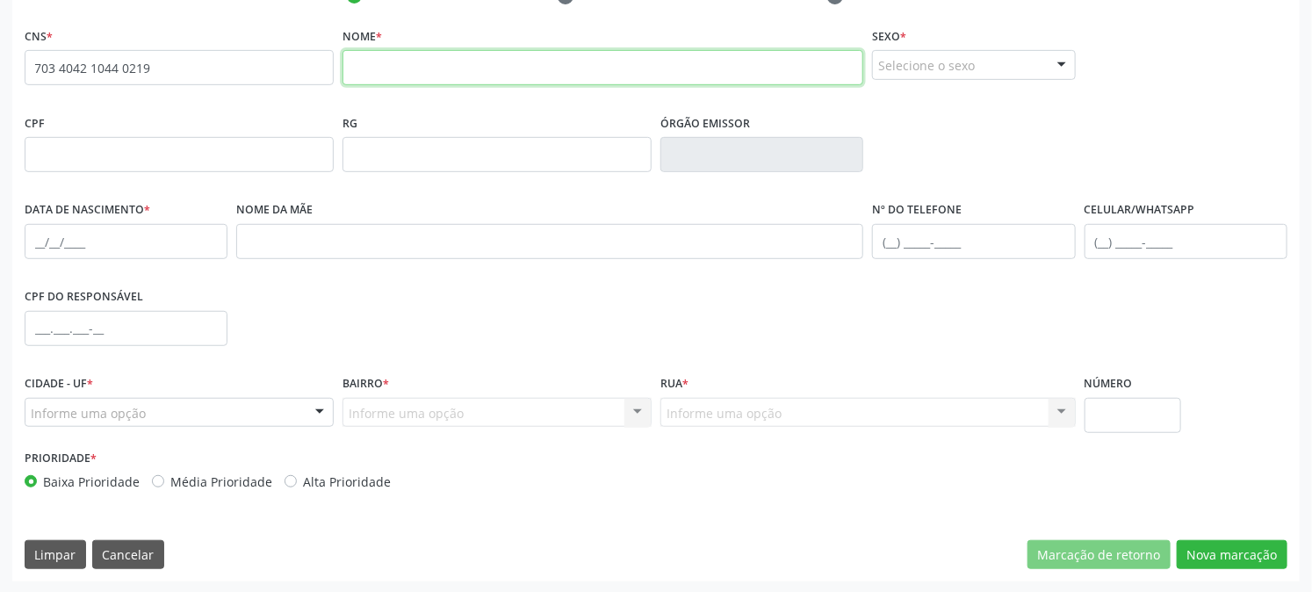
click at [357, 74] on input "text" at bounding box center [603, 67] width 521 height 35
type input "K"
type input "[PERSON_NAME]"
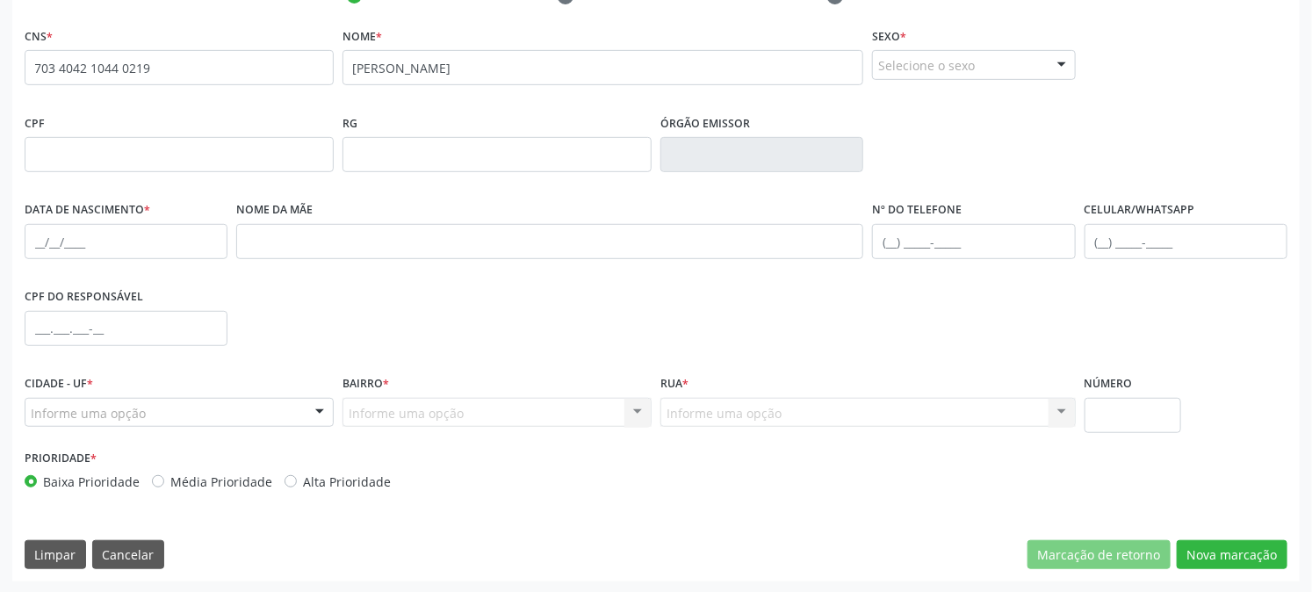
click at [933, 70] on div "Selecione o sexo" at bounding box center [973, 65] width 203 height 30
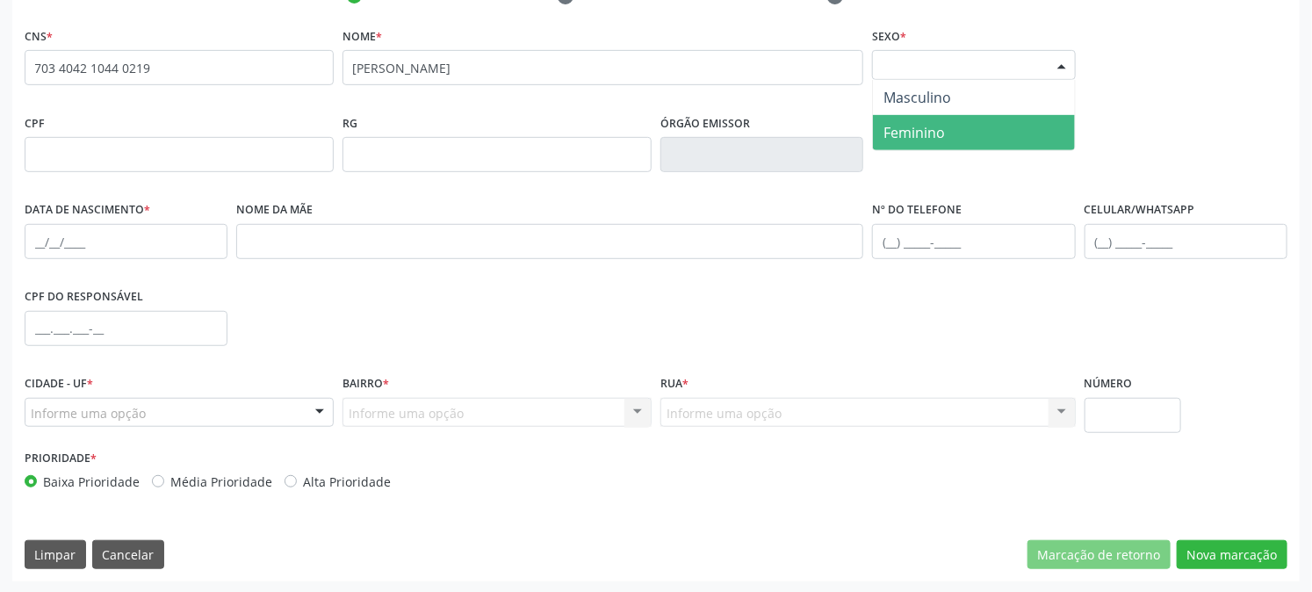
click at [914, 126] on span "Feminino" at bounding box center [914, 132] width 61 height 19
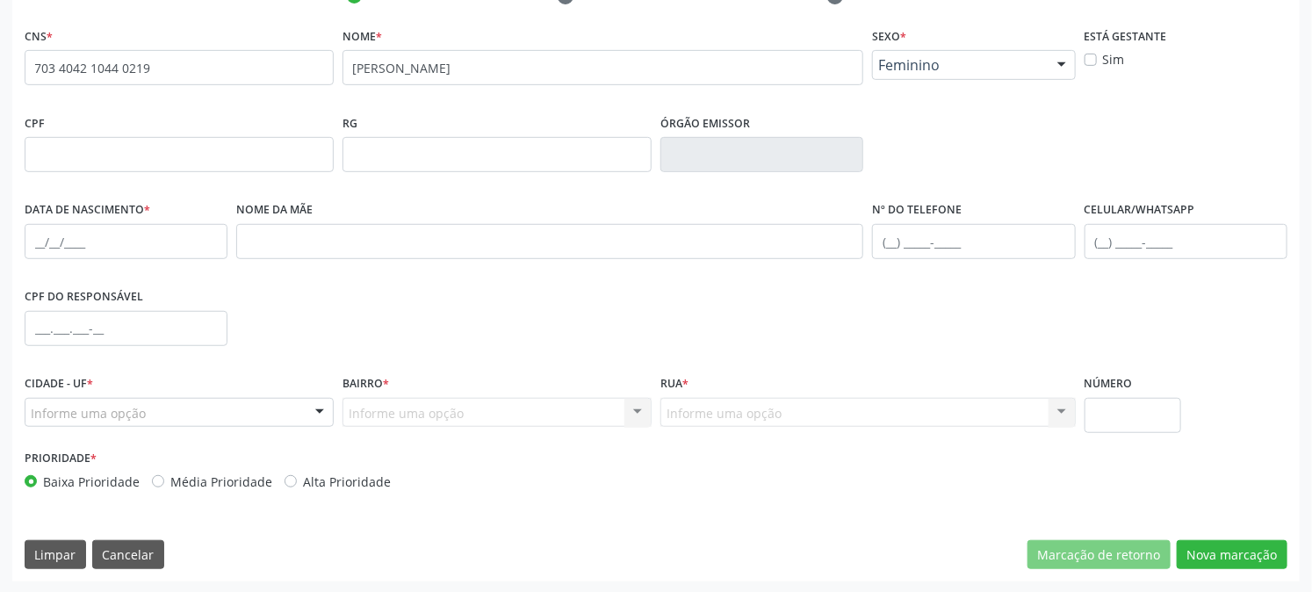
click at [1103, 61] on label "Sim" at bounding box center [1114, 59] width 22 height 18
click at [1093, 61] on input "Sim" at bounding box center [1091, 58] width 12 height 16
checkbox input "true"
click at [150, 251] on input "text" at bounding box center [126, 241] width 203 height 35
type input "19[DATE]"
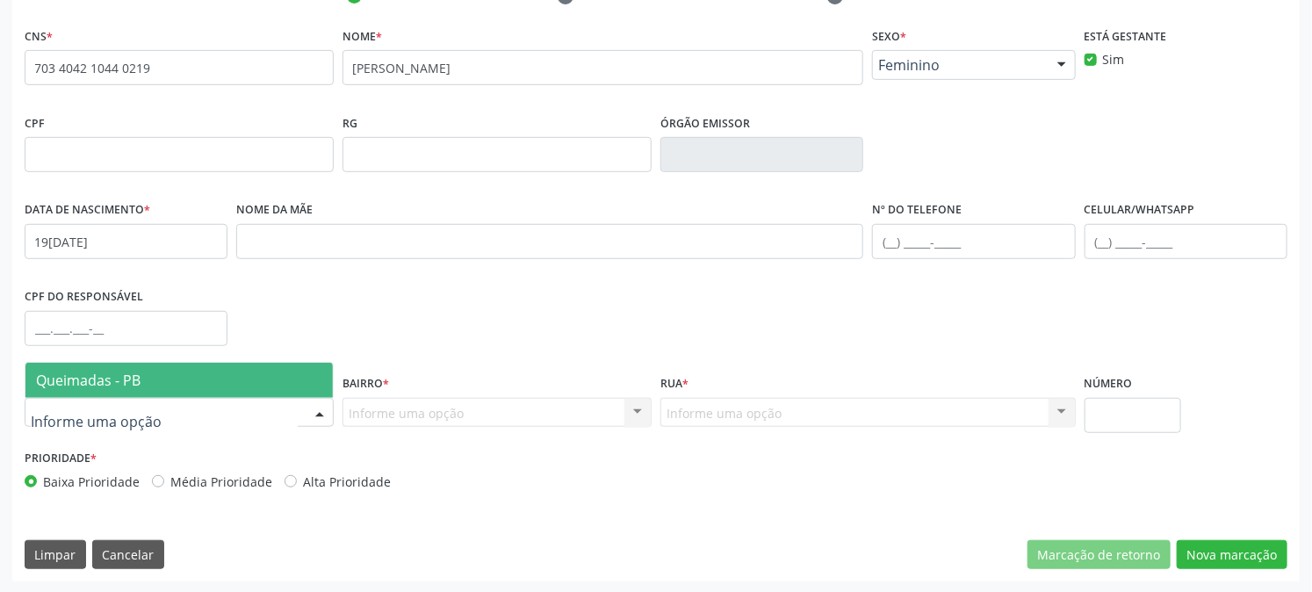
click at [225, 420] on div at bounding box center [179, 413] width 309 height 30
click at [234, 370] on span "Queimadas - PB" at bounding box center [178, 380] width 307 height 35
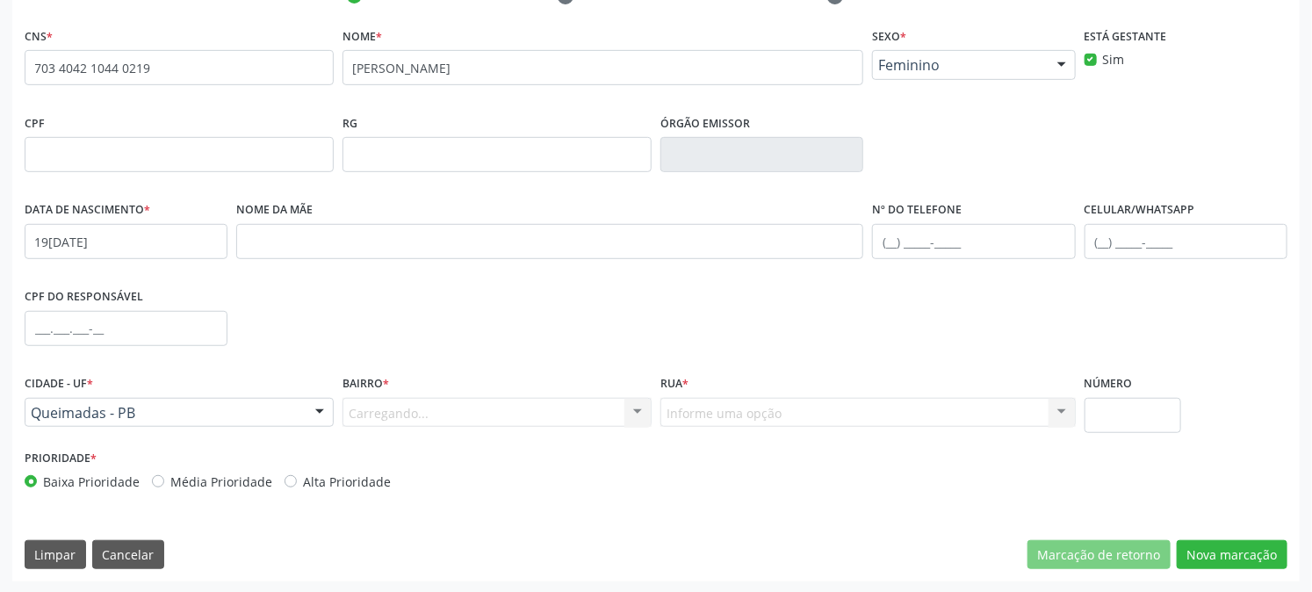
click at [385, 407] on div "Carregando... Nenhum resultado encontrado para: " " Nenhuma opção encontrada. D…" at bounding box center [497, 413] width 309 height 30
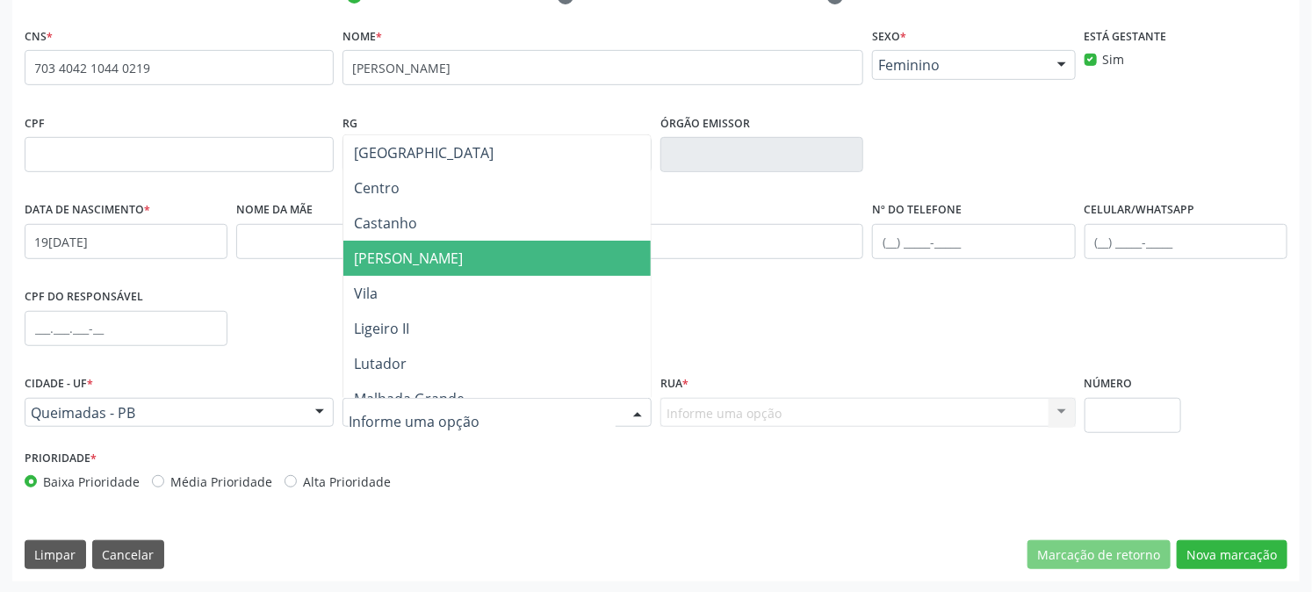
click at [439, 260] on span "[PERSON_NAME]" at bounding box center [408, 258] width 109 height 19
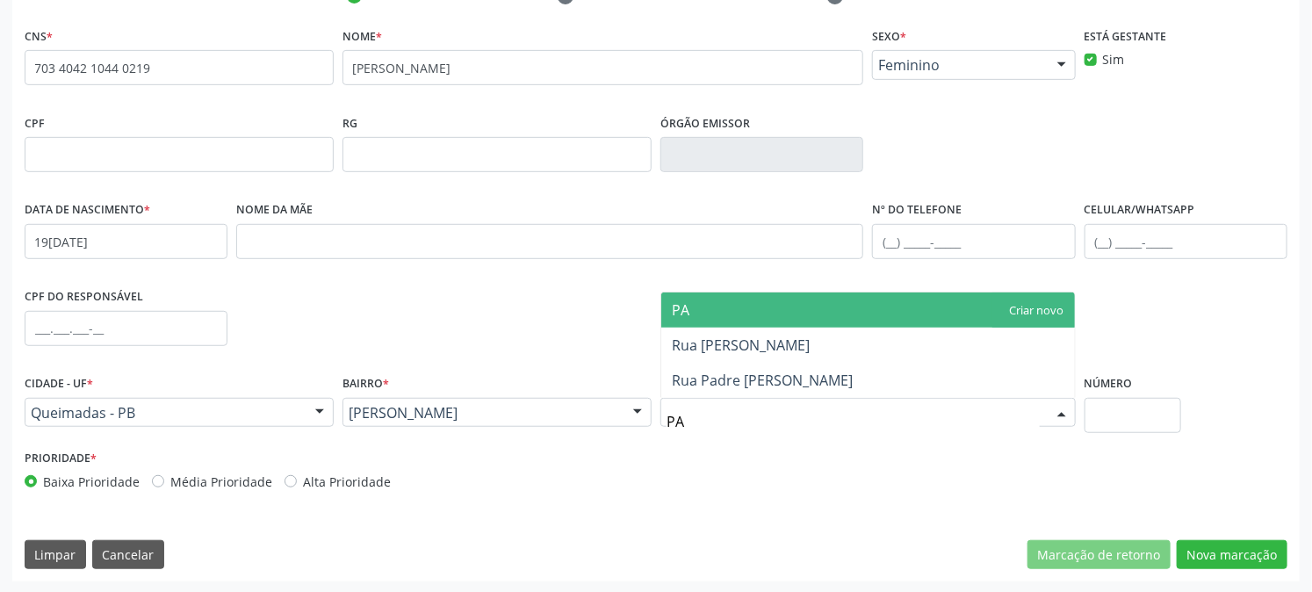
scroll to position [0, 0]
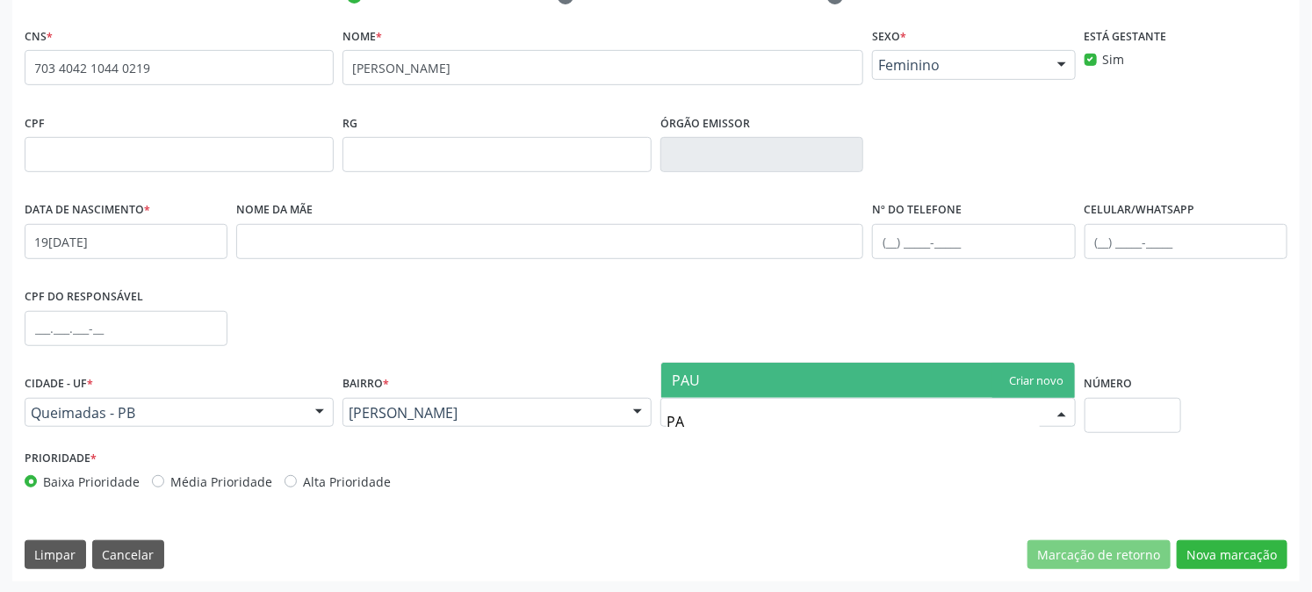
type input "P"
type input "Rua [PERSON_NAME]"
click at [796, 375] on span "Rua [PERSON_NAME]" at bounding box center [868, 380] width 414 height 35
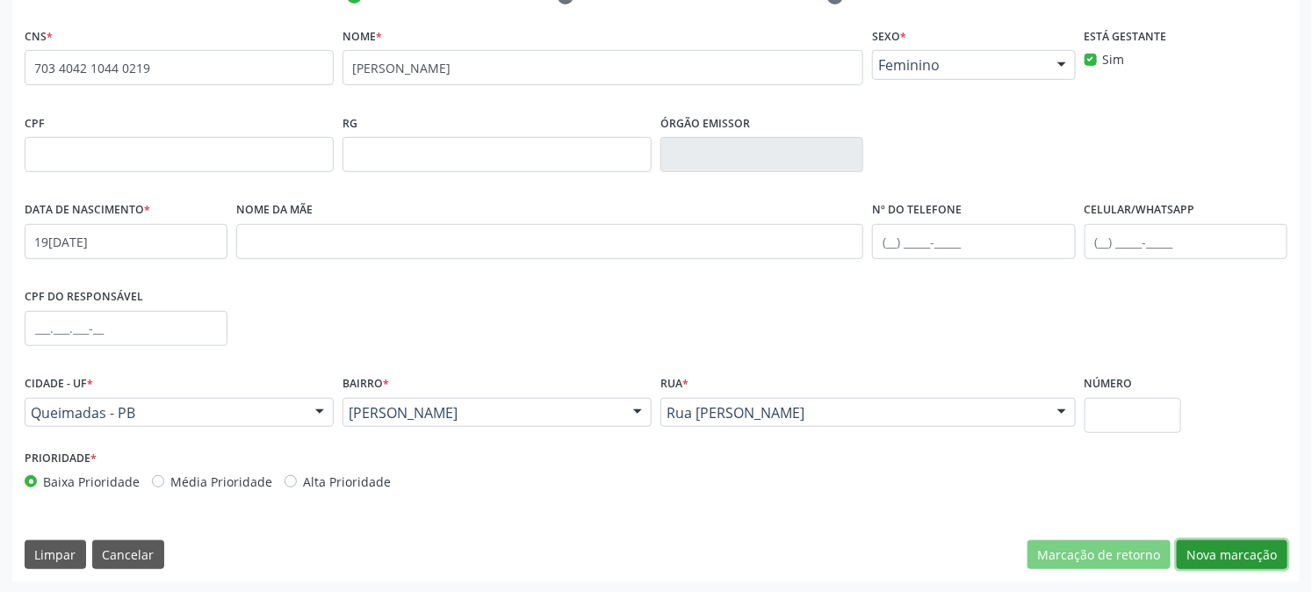
click at [1206, 550] on button "Nova marcação" at bounding box center [1232, 555] width 111 height 30
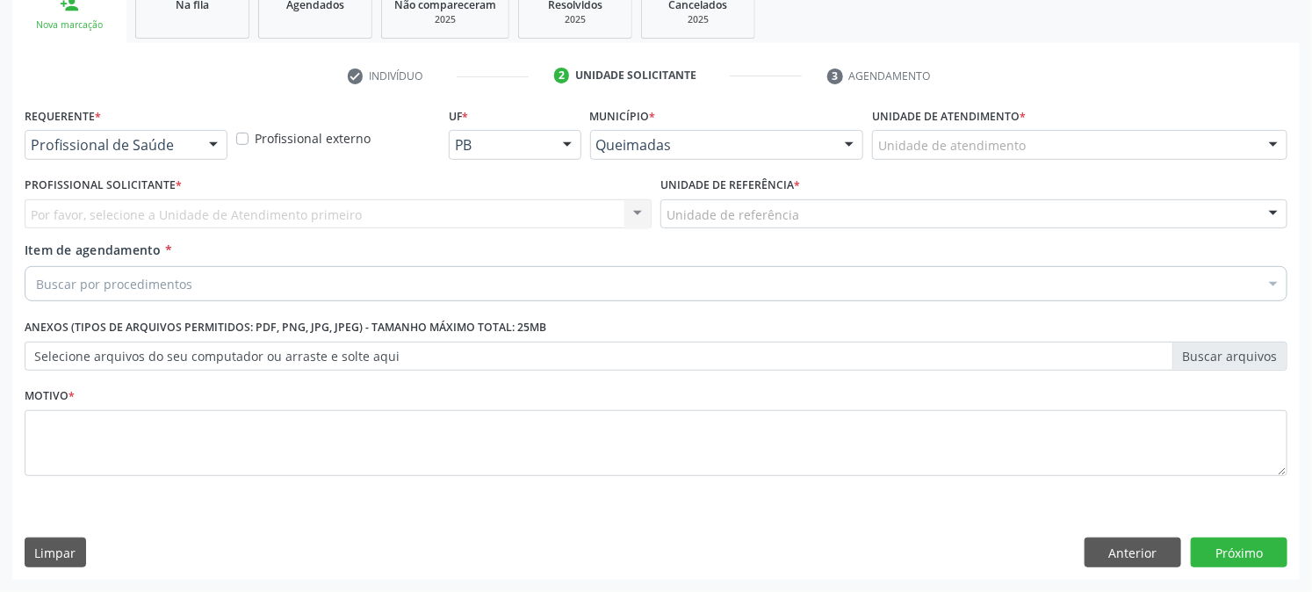
scroll to position [278, 0]
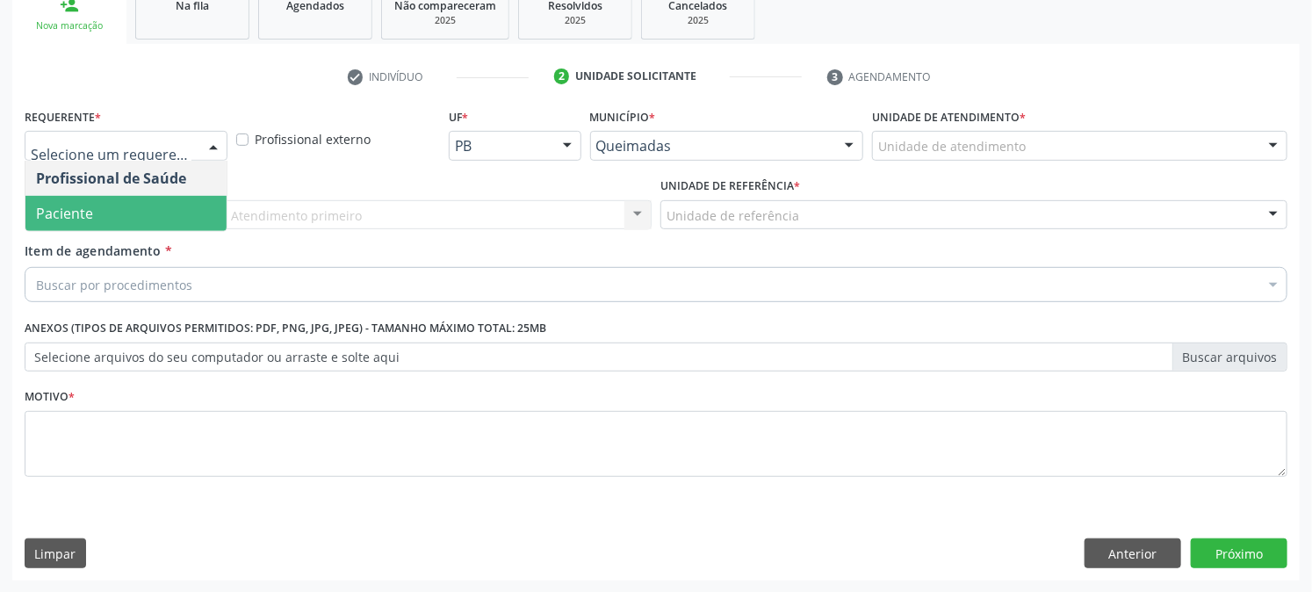
click at [83, 204] on span "Paciente" at bounding box center [64, 213] width 57 height 19
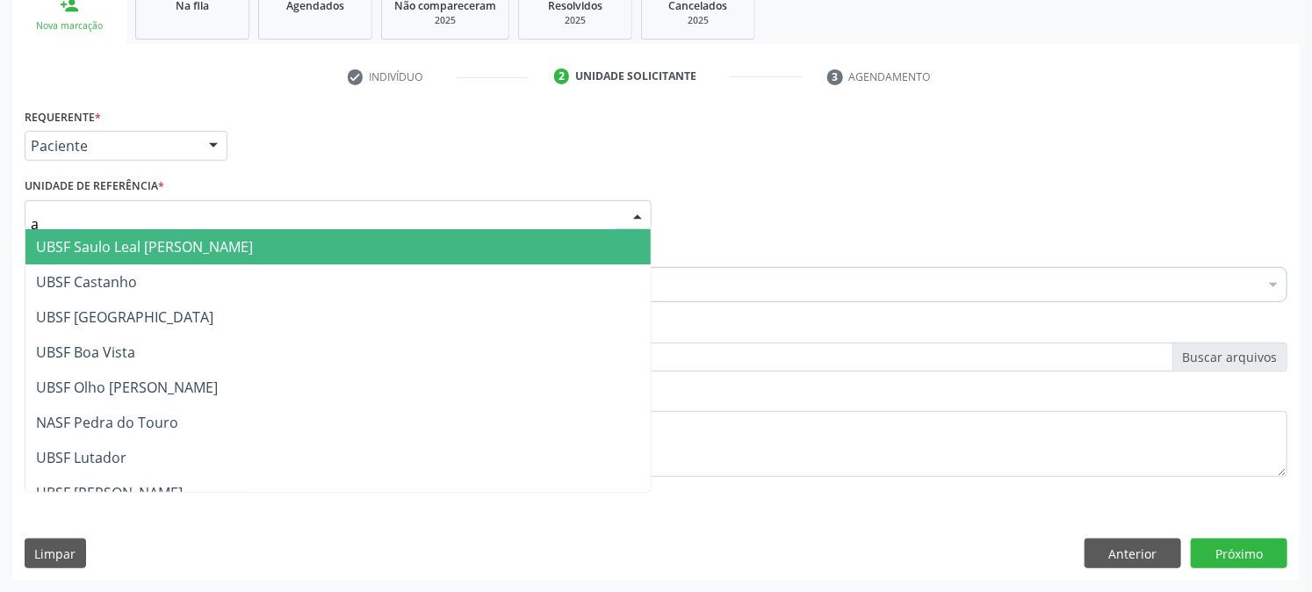
type input "an"
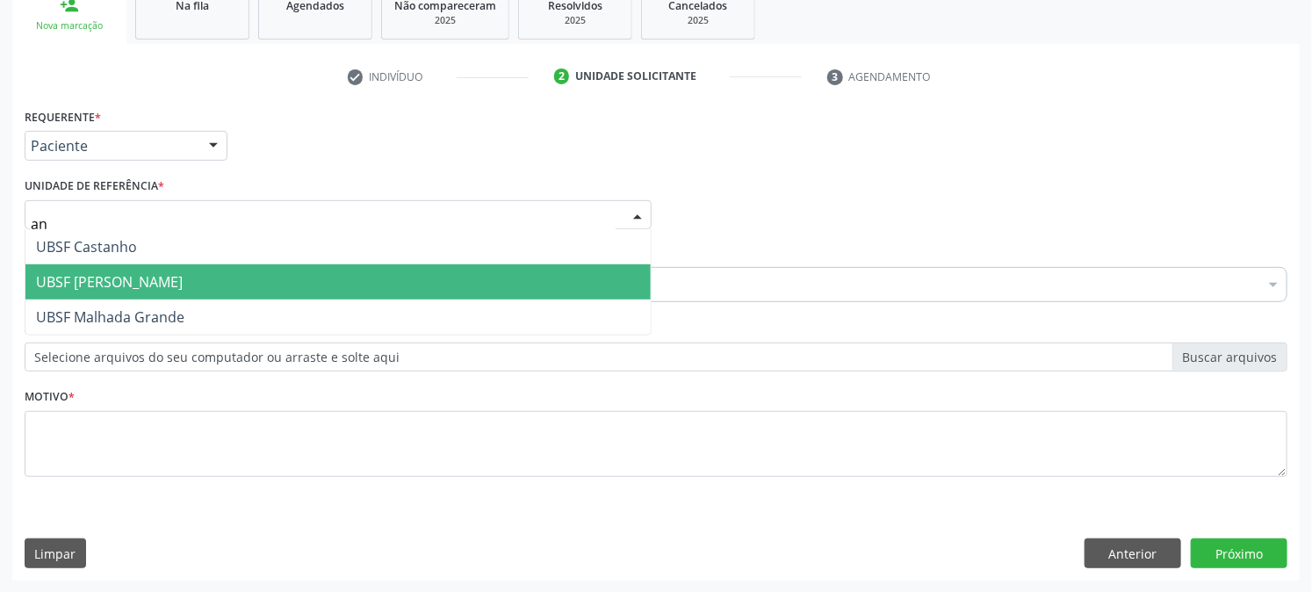
click at [121, 292] on span "UBSF [PERSON_NAME]" at bounding box center [337, 281] width 625 height 35
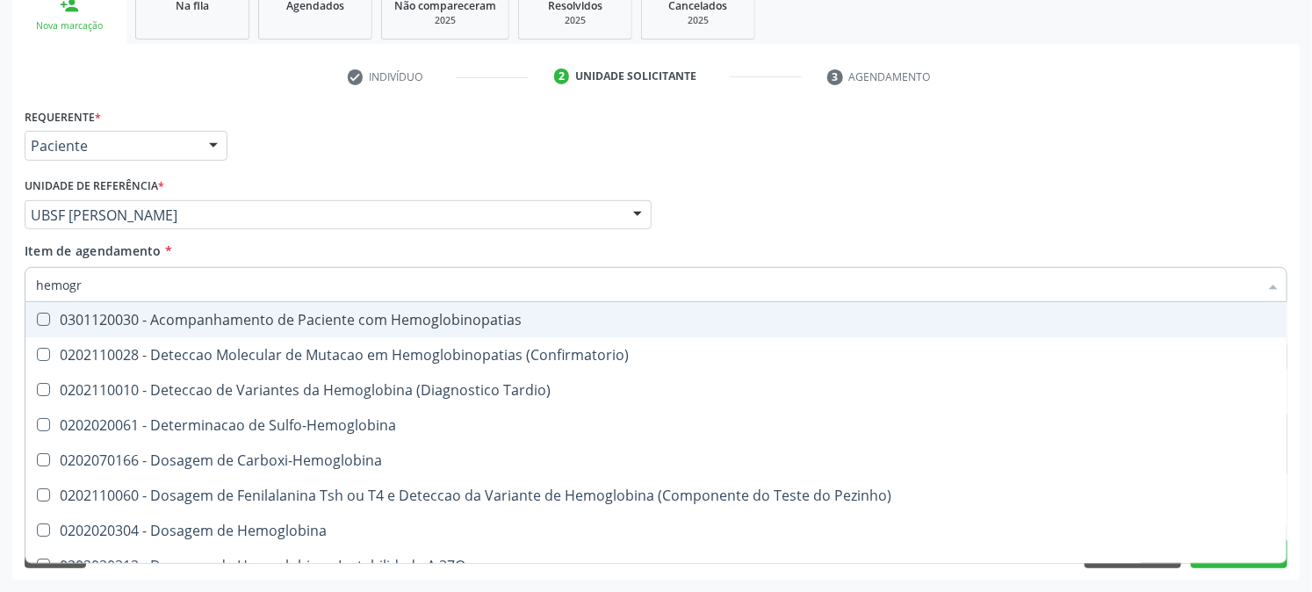
type input "hemogra"
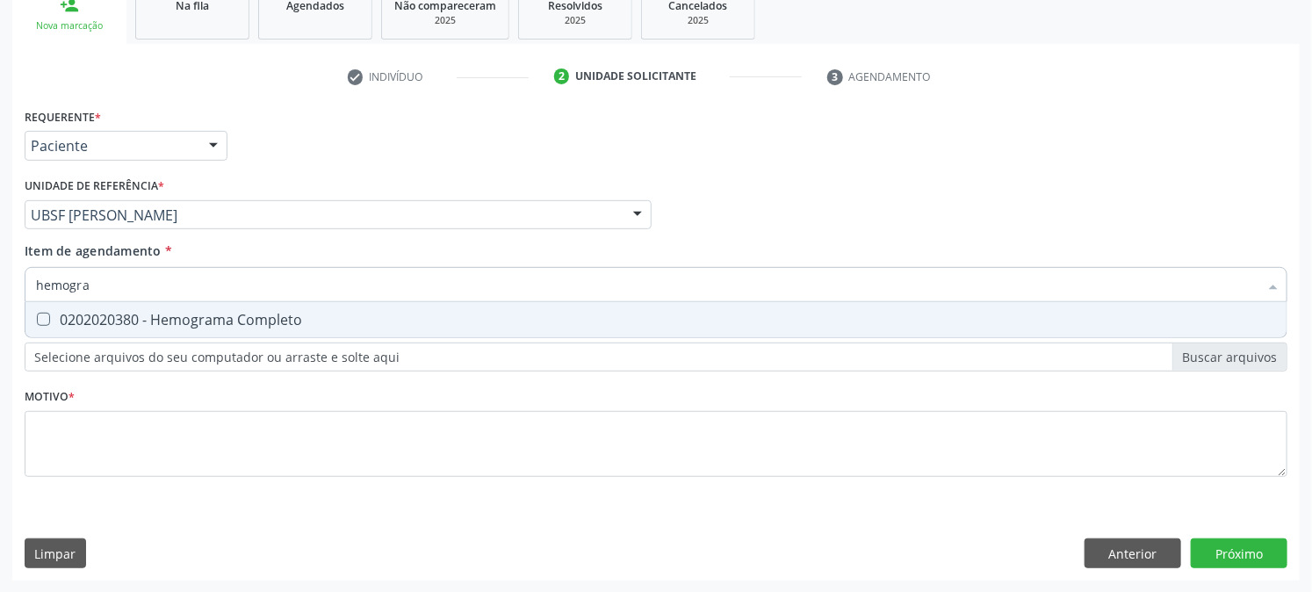
drag, startPoint x: 238, startPoint y: 311, endPoint x: 39, endPoint y: 353, distance: 203.8
click at [237, 313] on div "0202020380 - Hemograma Completo" at bounding box center [656, 320] width 1240 height 14
checkbox Completo "true"
type input "hemogra"
click at [0, 327] on div "Acompanhamento Acompanhe a situação das marcações correntes e finalizadas Relat…" at bounding box center [656, 206] width 1312 height 774
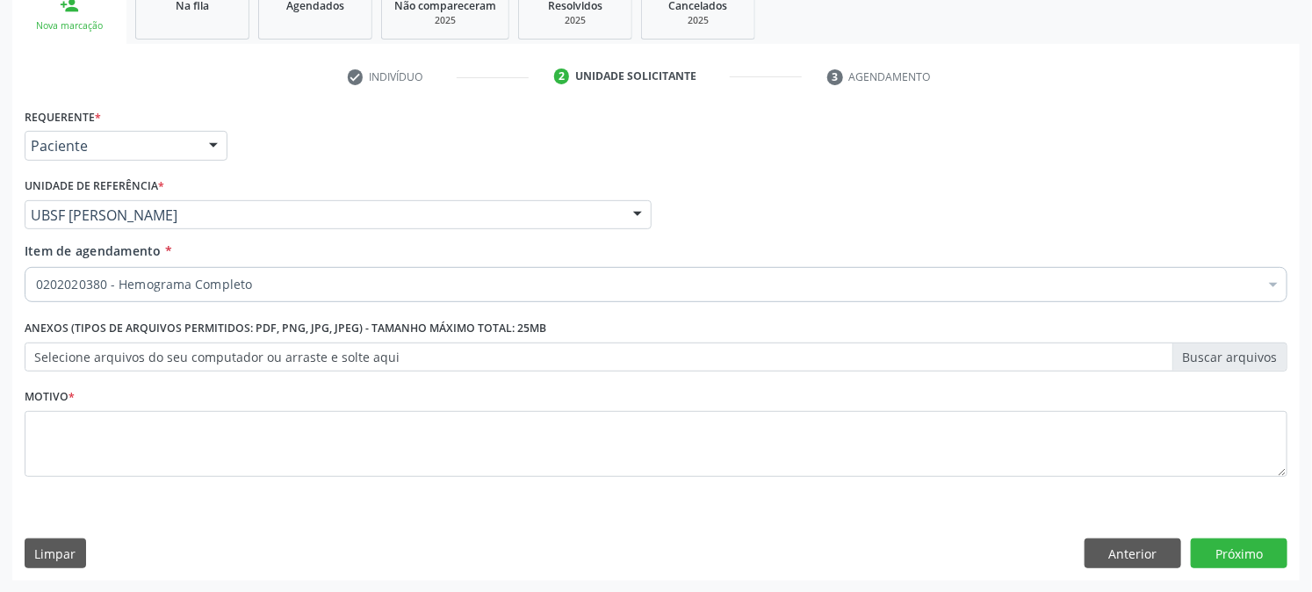
click at [152, 294] on div "0202020380 - Hemograma Completo" at bounding box center [656, 284] width 1263 height 35
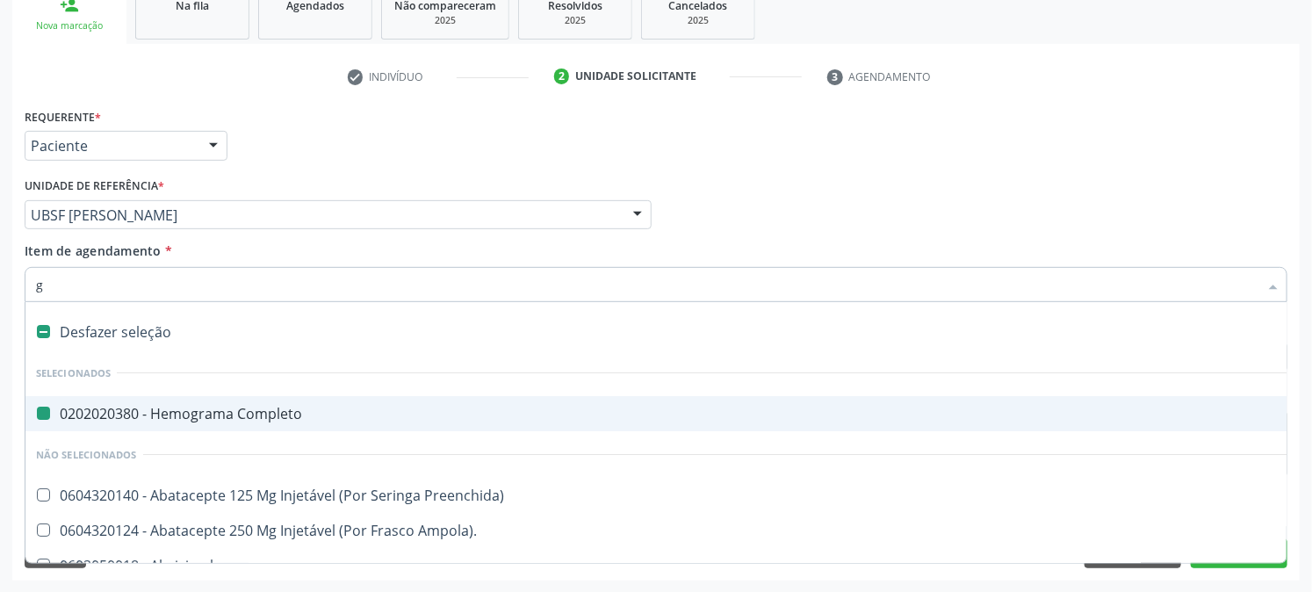
type input "gl"
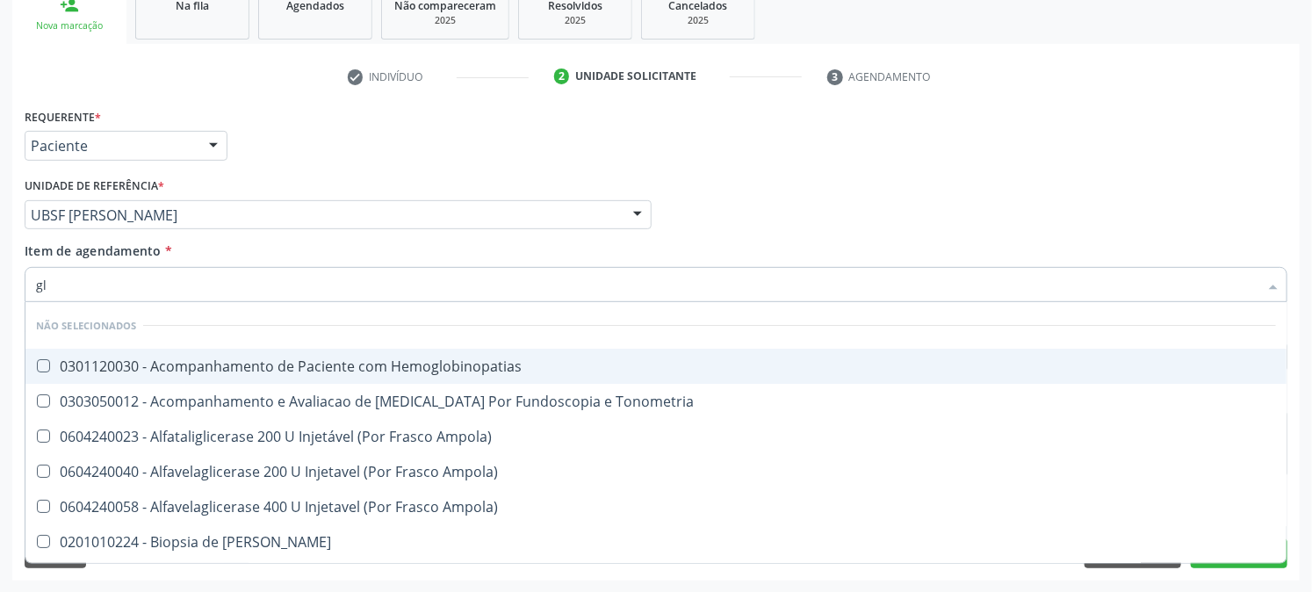
checkbox Hemoglobinopatias "false"
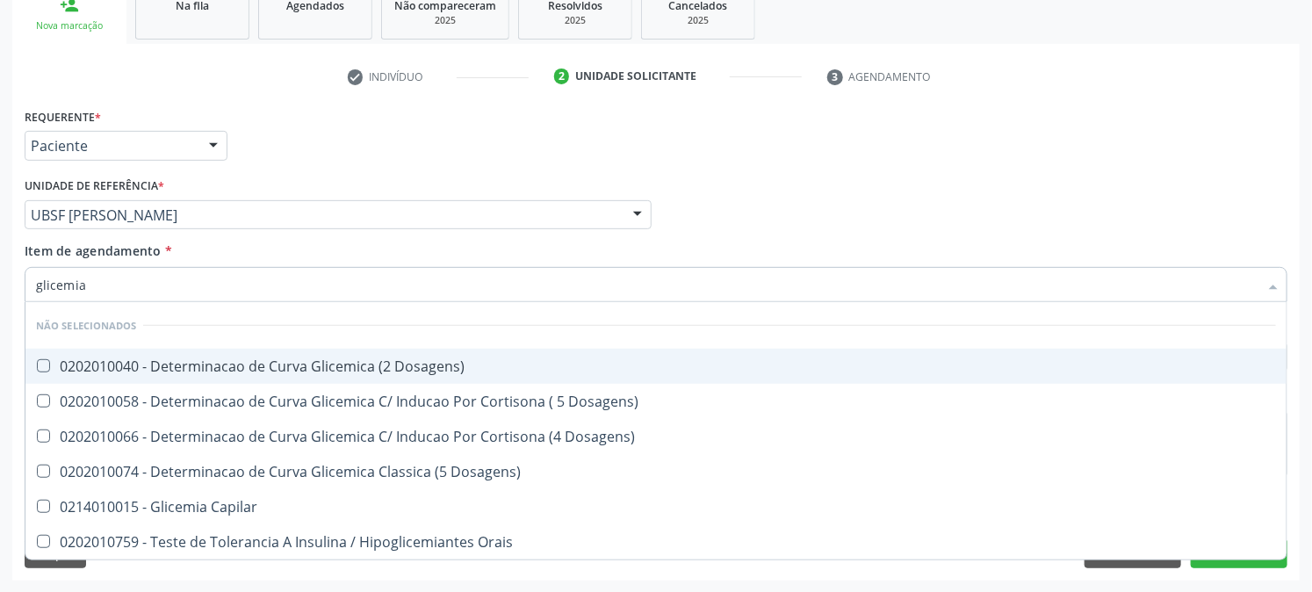
type input "glicemia"
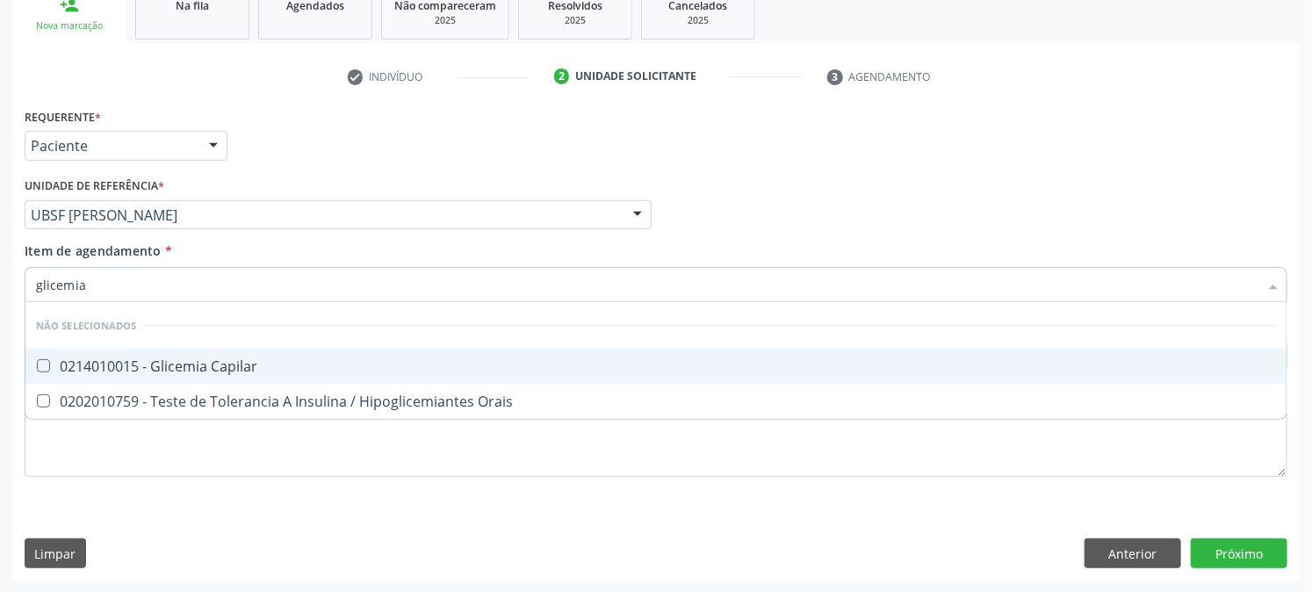
click at [127, 282] on input "glicemia" at bounding box center [647, 284] width 1223 height 35
checkbox Capilar "true"
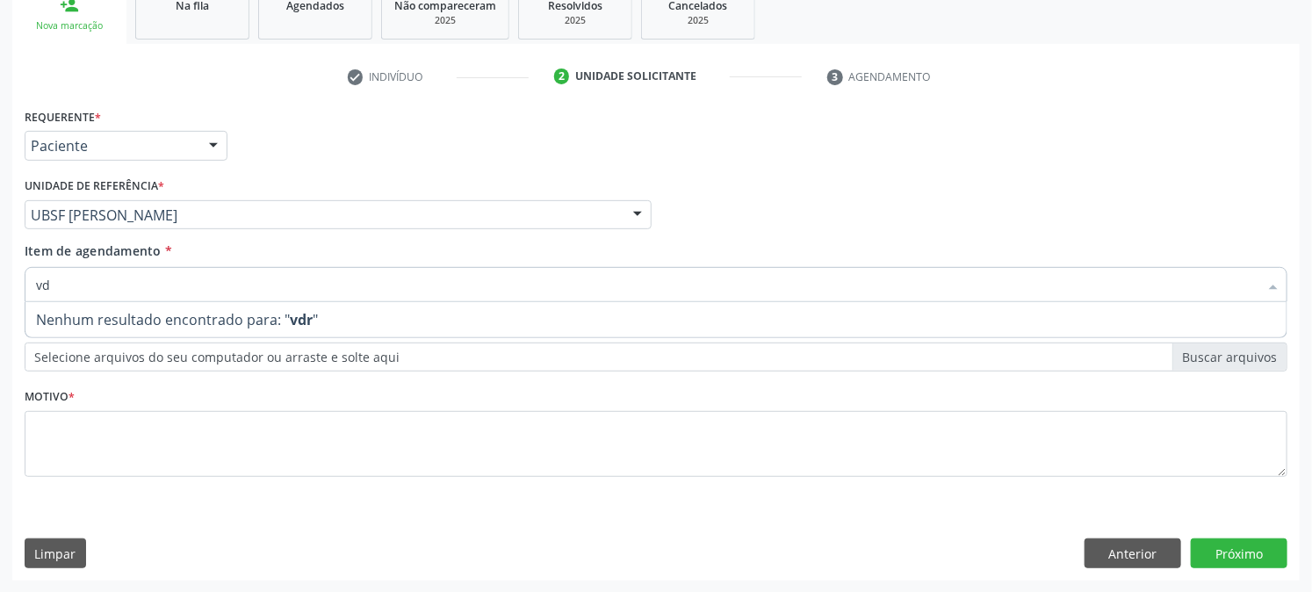
type input "v"
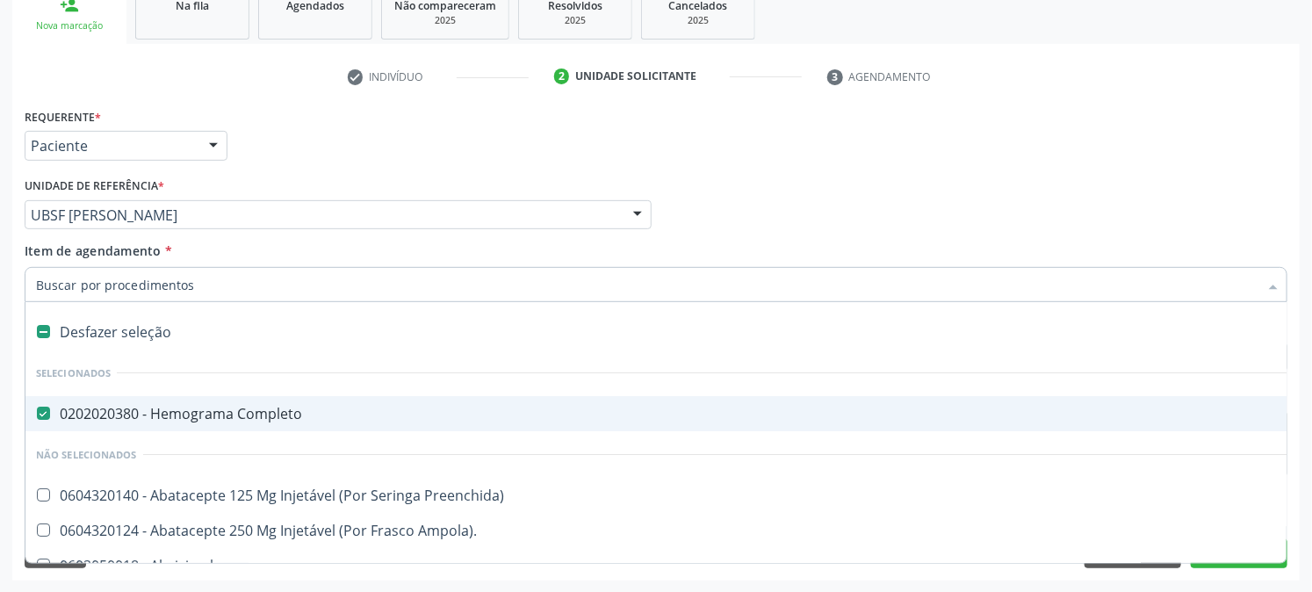
type input "r"
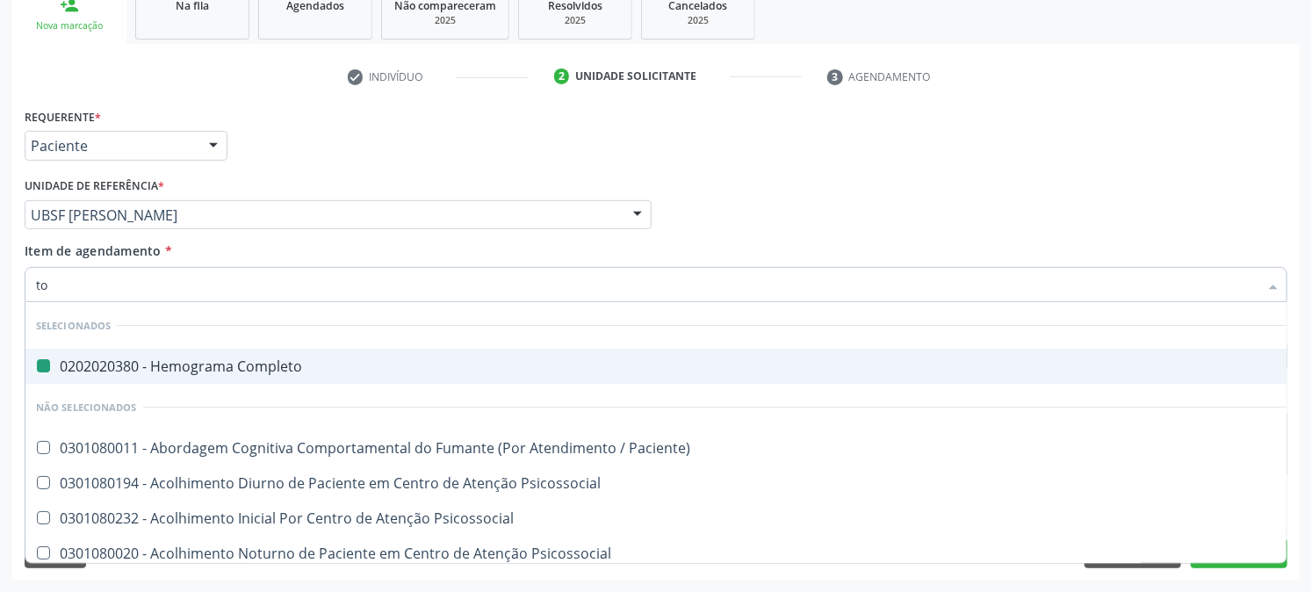
type input "tox"
checkbox Completo "false"
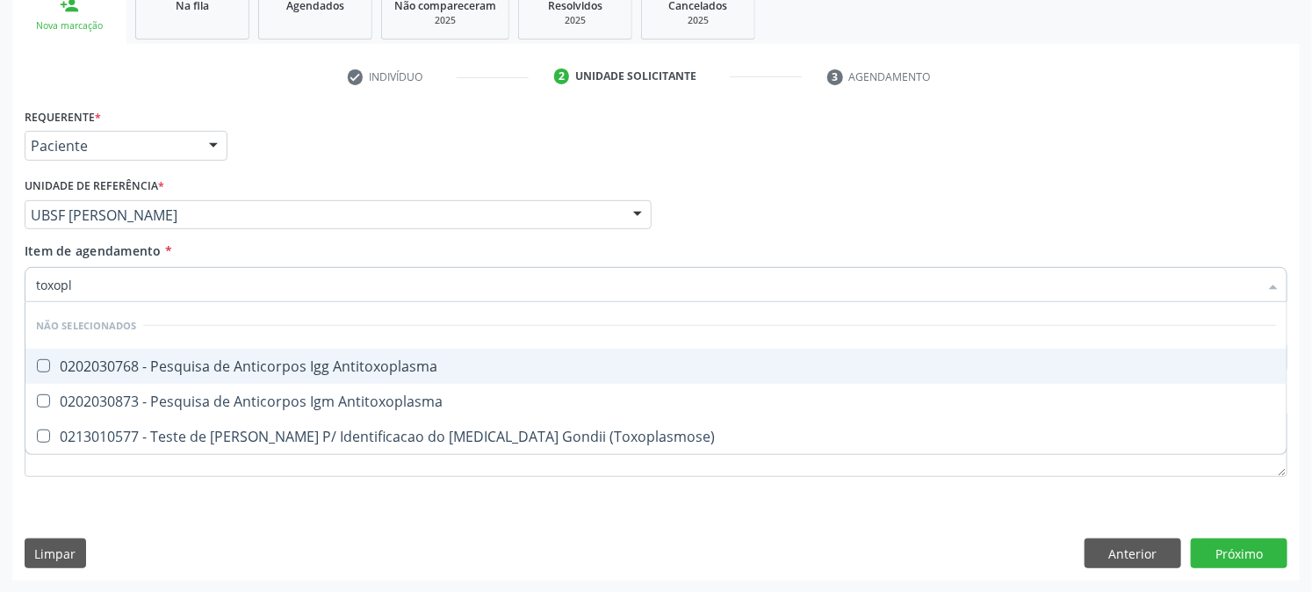
type input "toxopla"
click at [451, 356] on span "0202030768 - Pesquisa de Anticorpos Igg Antitoxoplasma" at bounding box center [655, 366] width 1261 height 35
checkbox Antitoxoplasma "true"
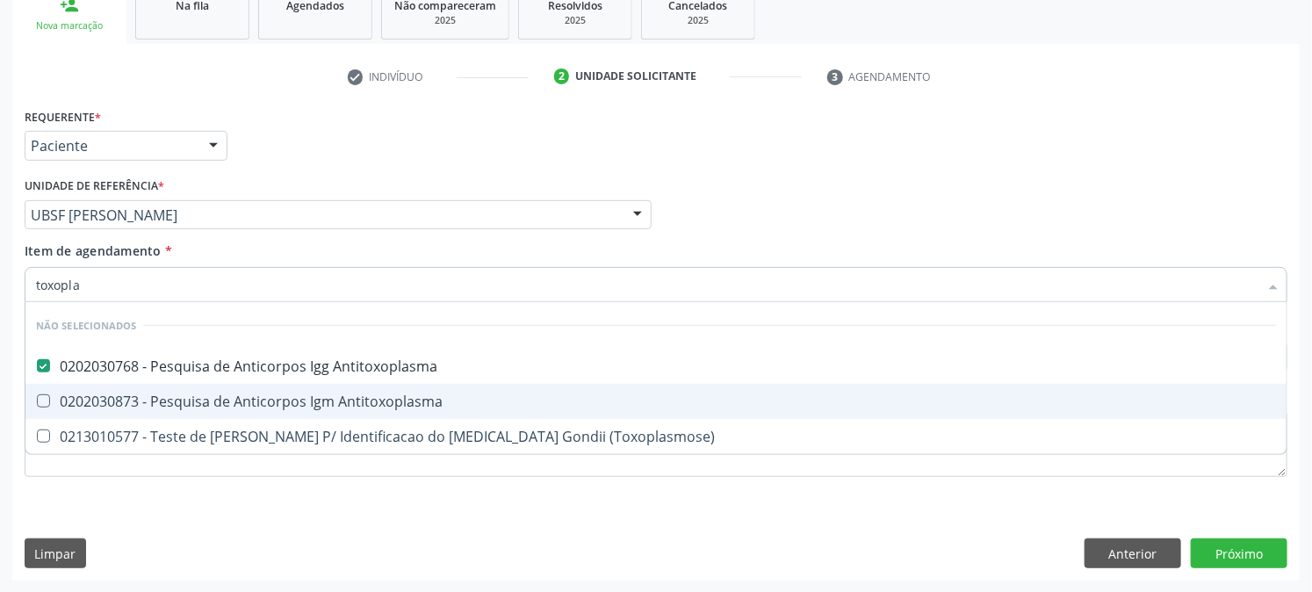
click at [411, 399] on div "0202030873 - Pesquisa de Anticorpos Igm Antitoxoplasma" at bounding box center [656, 401] width 1240 height 14
checkbox Antitoxoplasma "true"
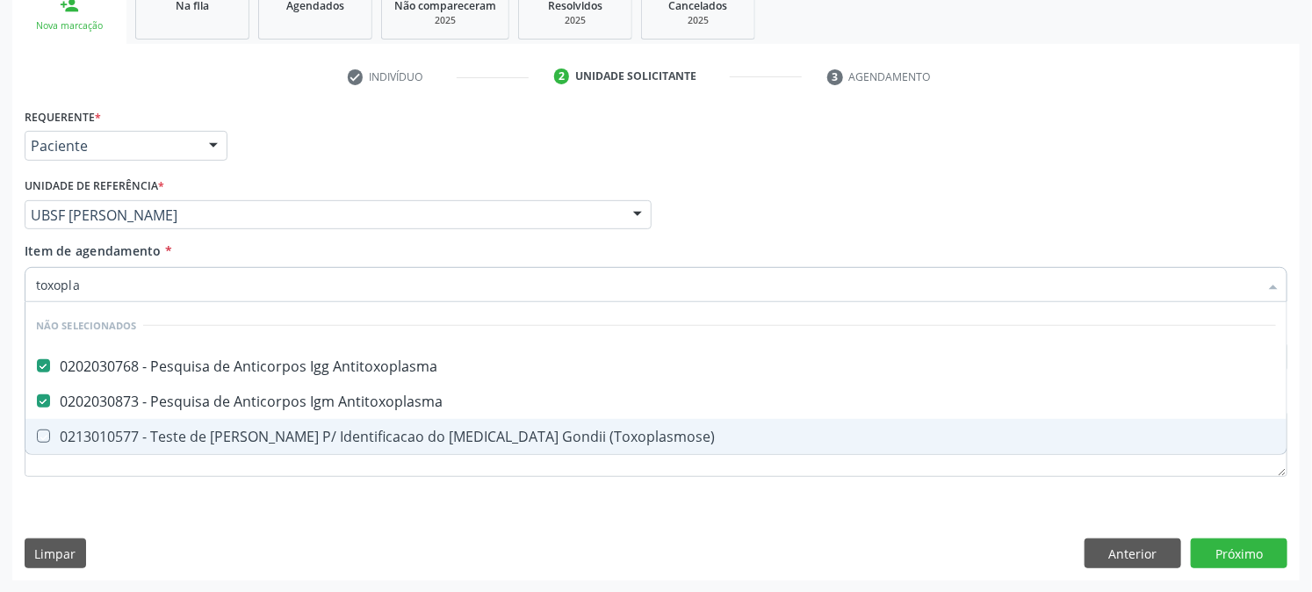
click at [0, 433] on div "Acompanhamento Acompanhe a situação das marcações correntes e finalizadas Relat…" at bounding box center [656, 206] width 1312 height 774
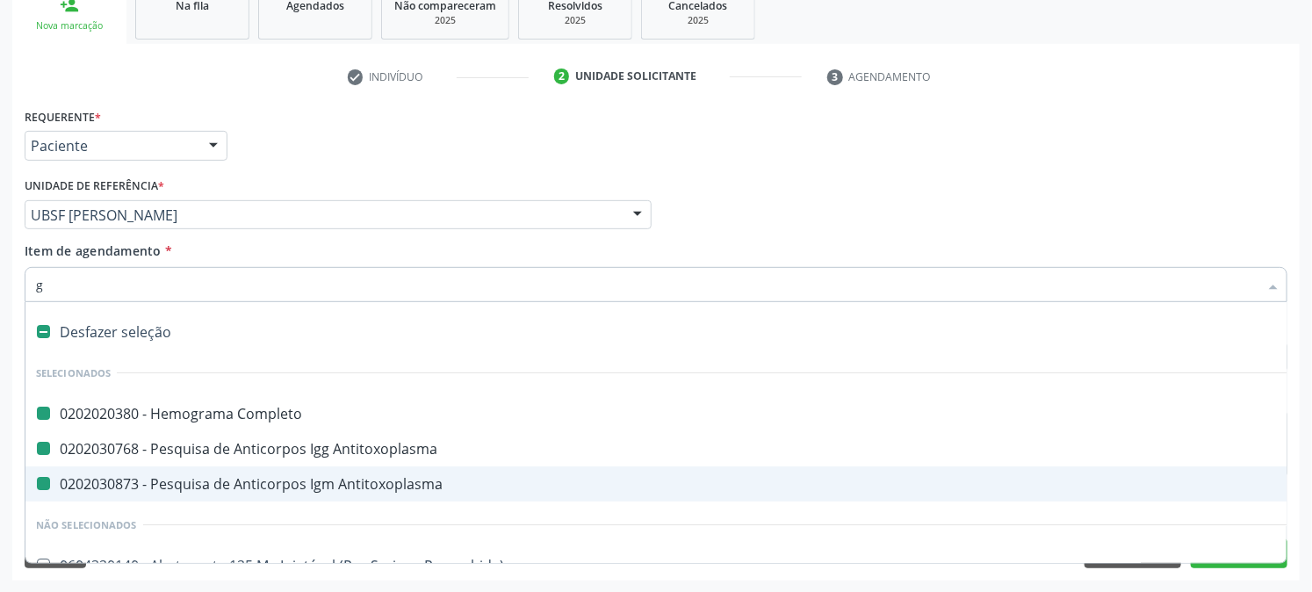
type input "gl"
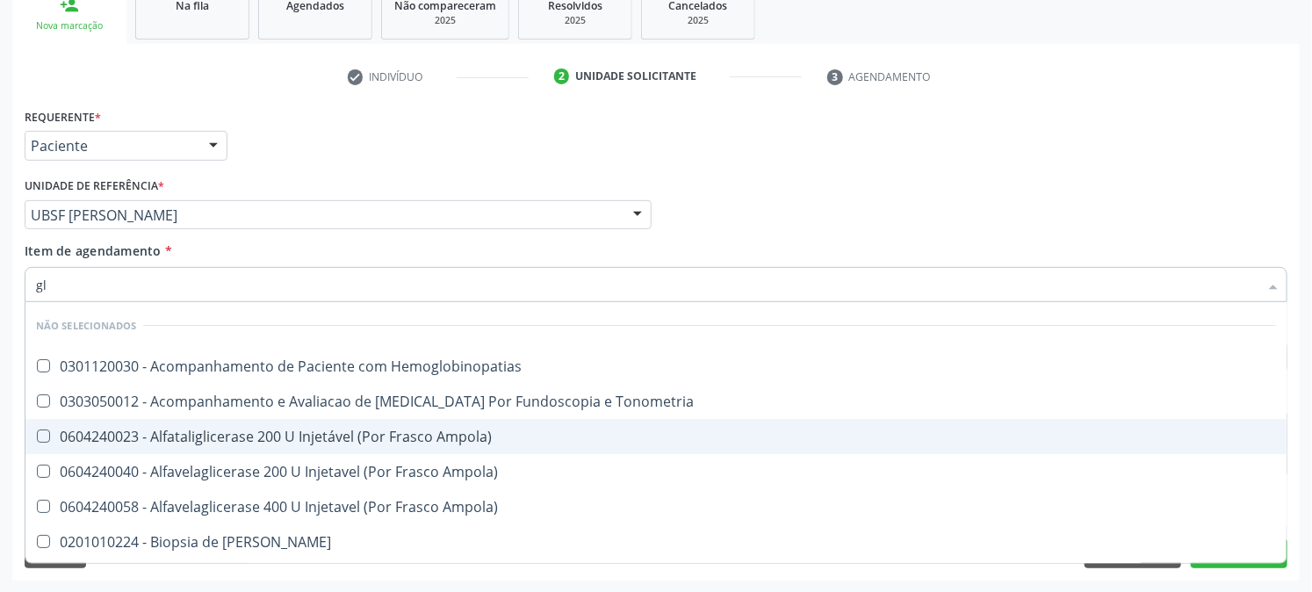
checkbox Hemoglobinopatias "false"
checkbox Ampola\) "false"
checkbox Tonometria "false"
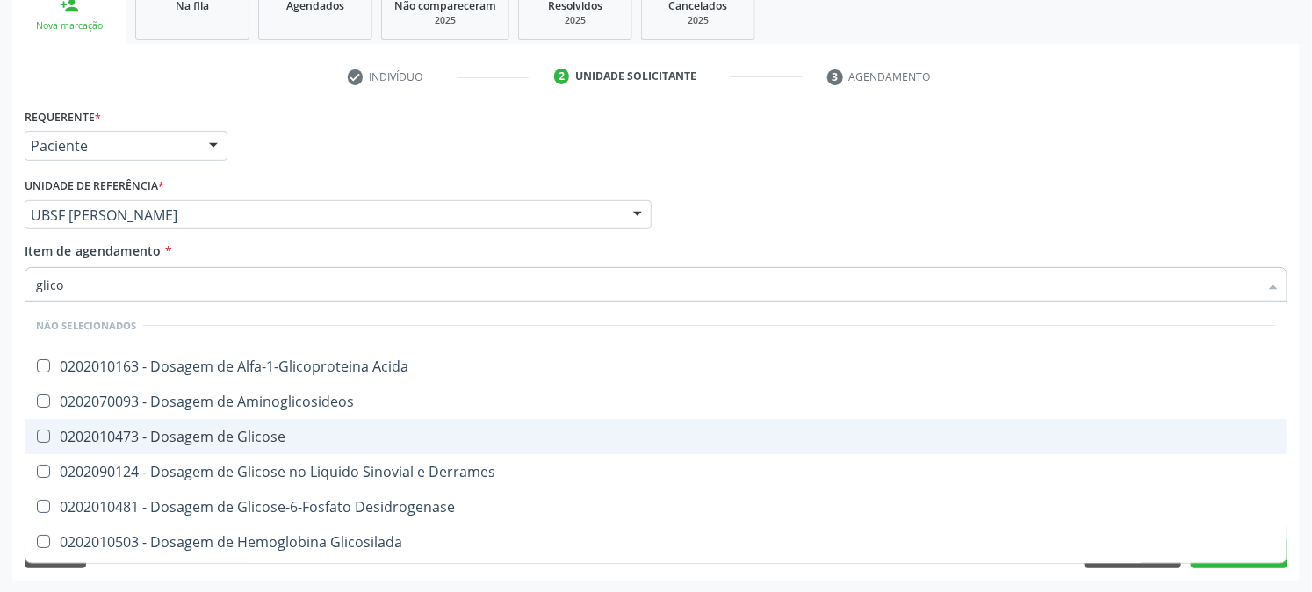
type input "glicos"
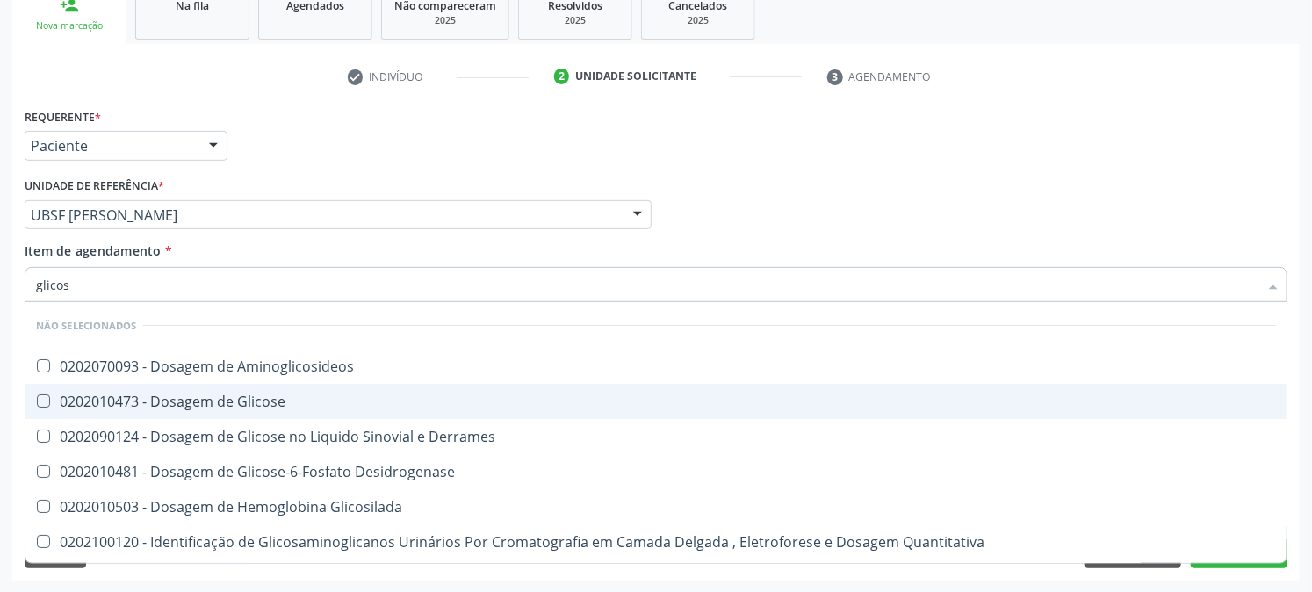
click at [209, 401] on div "0202010473 - Dosagem de Glicose" at bounding box center [656, 401] width 1240 height 14
checkbox Glicose "true"
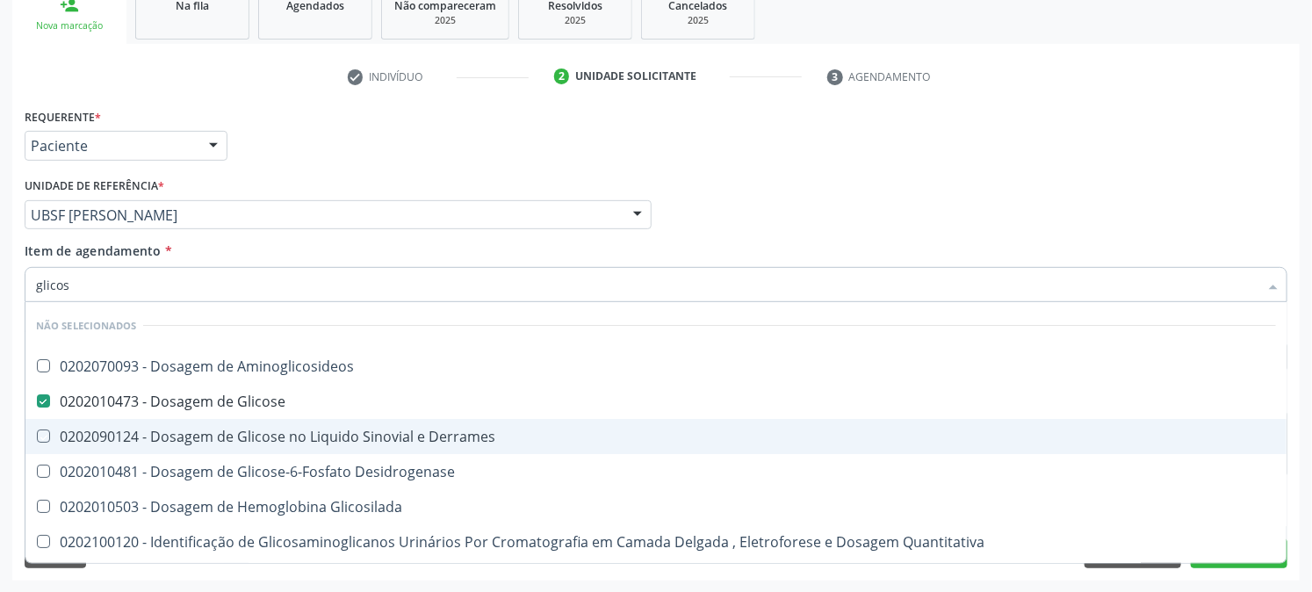
click at [0, 321] on div "Acompanhamento Acompanhe a situação das marcações correntes e finalizadas Relat…" at bounding box center [656, 206] width 1312 height 774
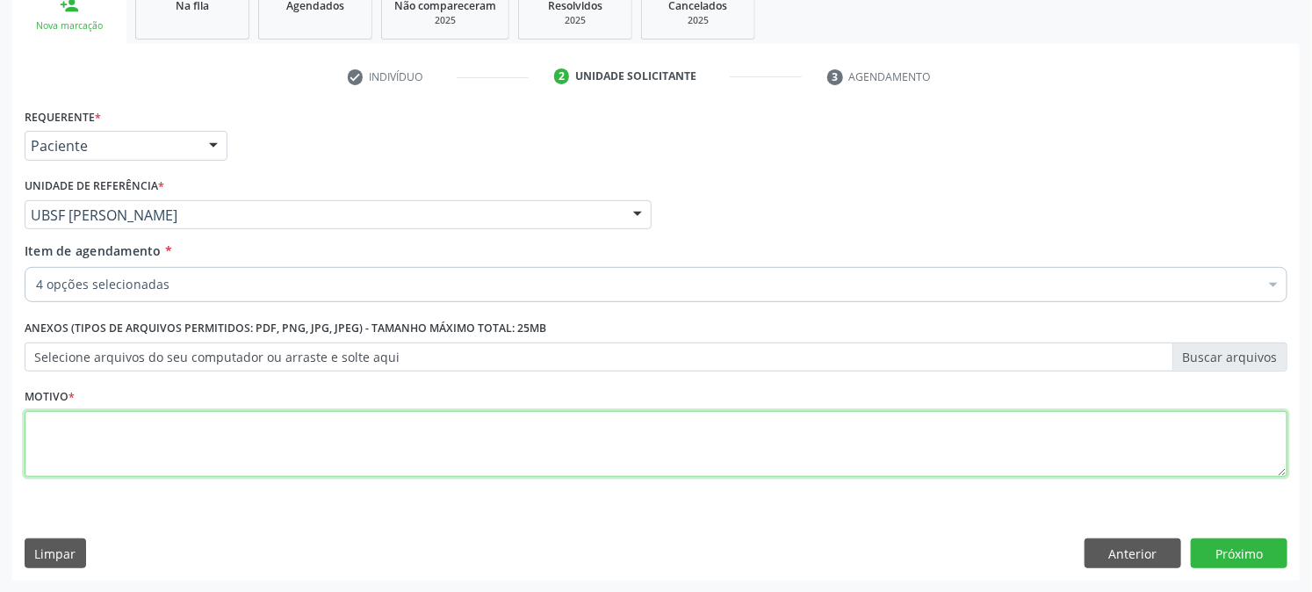
click at [162, 429] on textarea at bounding box center [656, 444] width 1263 height 67
click at [162, 426] on textarea "GESTANTE" at bounding box center [656, 444] width 1263 height 67
type textarea "GESTANTE"
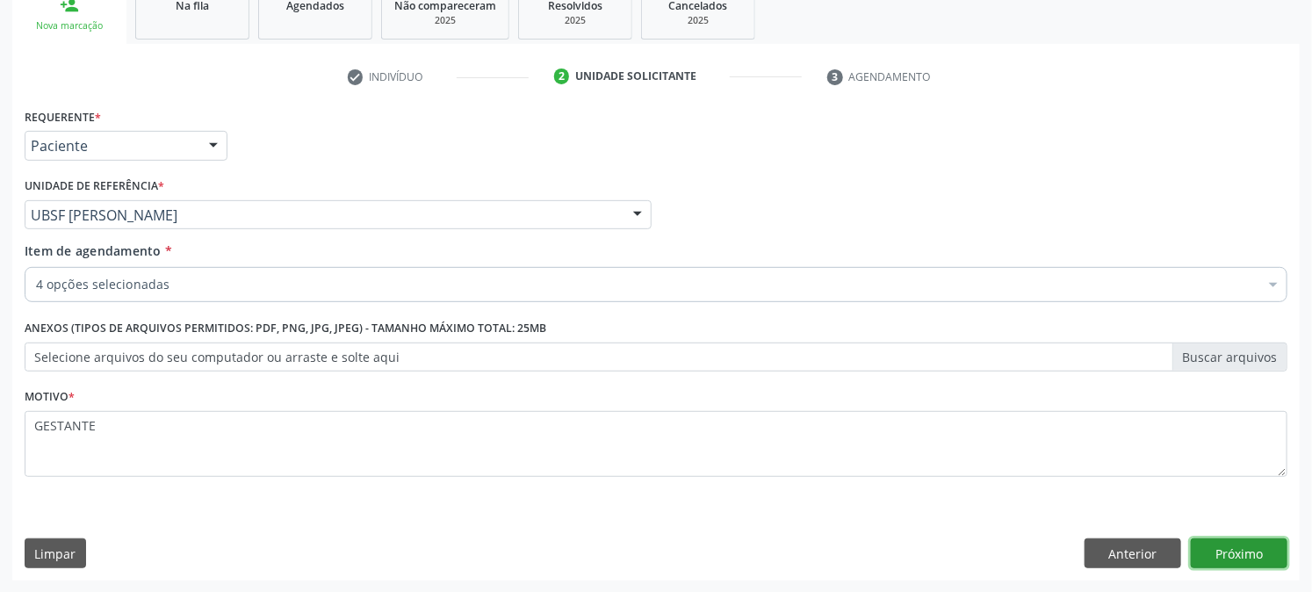
click at [1271, 554] on button "Próximo" at bounding box center [1239, 553] width 97 height 30
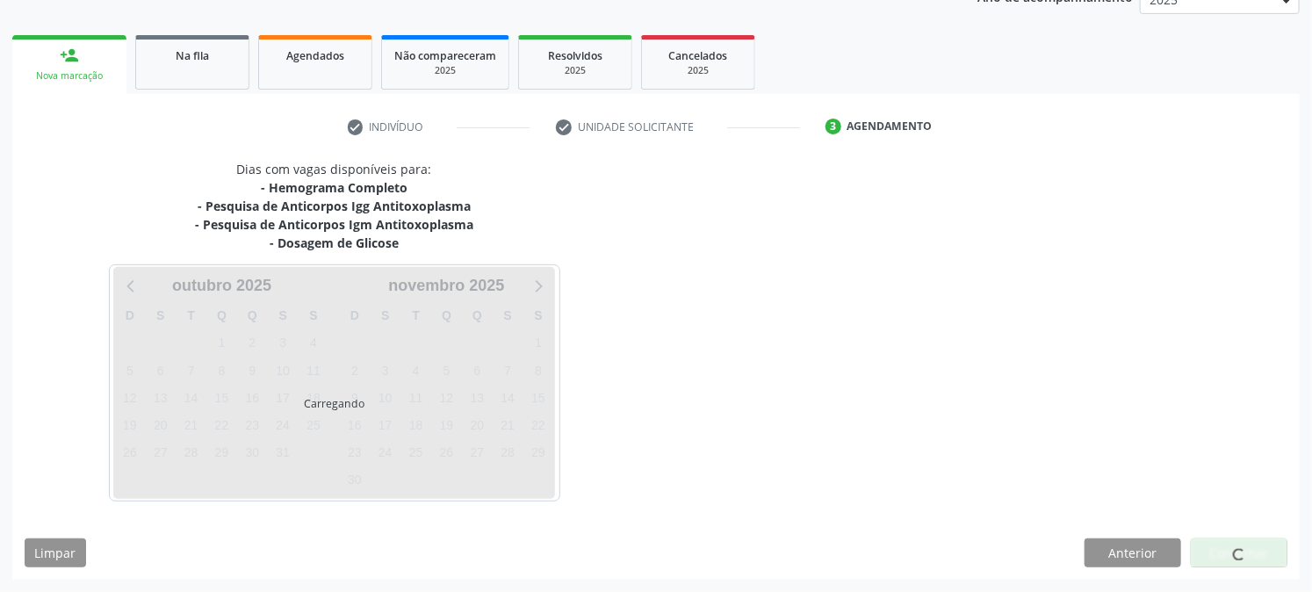
scroll to position [226, 0]
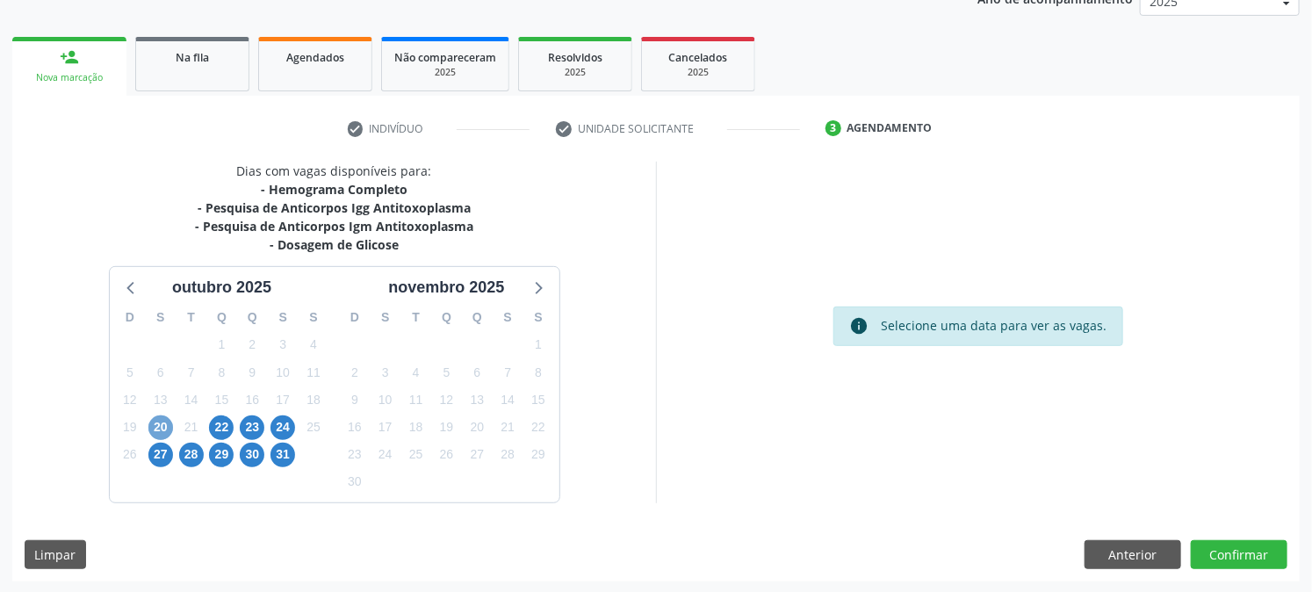
click at [150, 432] on span "20" at bounding box center [160, 427] width 25 height 25
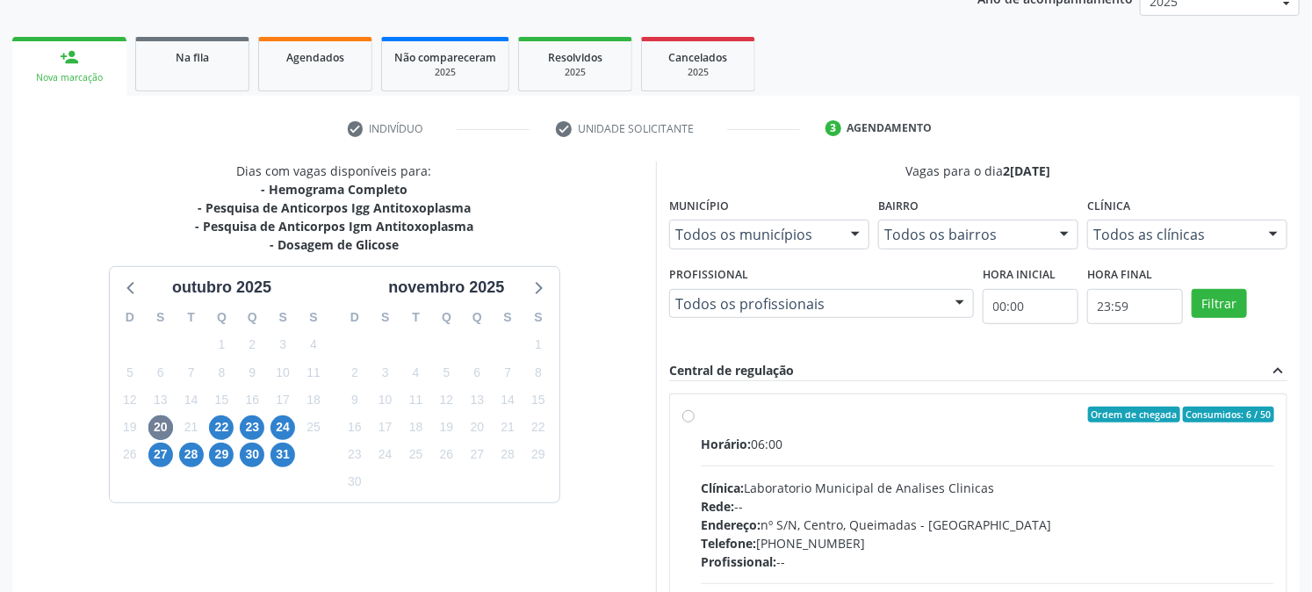
click at [884, 471] on div "Horário: 06:00 Clínica: Laboratorio Municipal de Analises Clinicas Rede: -- End…" at bounding box center [988, 556] width 574 height 242
click at [695, 422] on input "Ordem de chegada Consumidos: 6 / 50 Horário: 06:00 Clínica: Laboratorio Municip…" at bounding box center [688, 415] width 12 height 16
radio input "true"
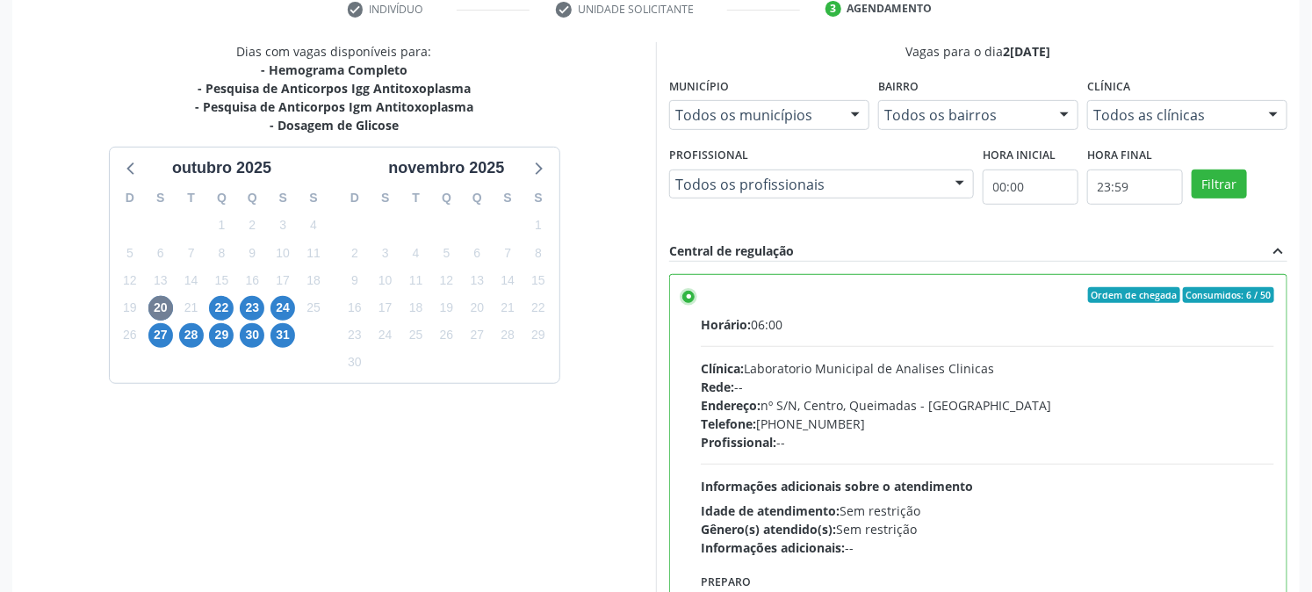
scroll to position [457, 0]
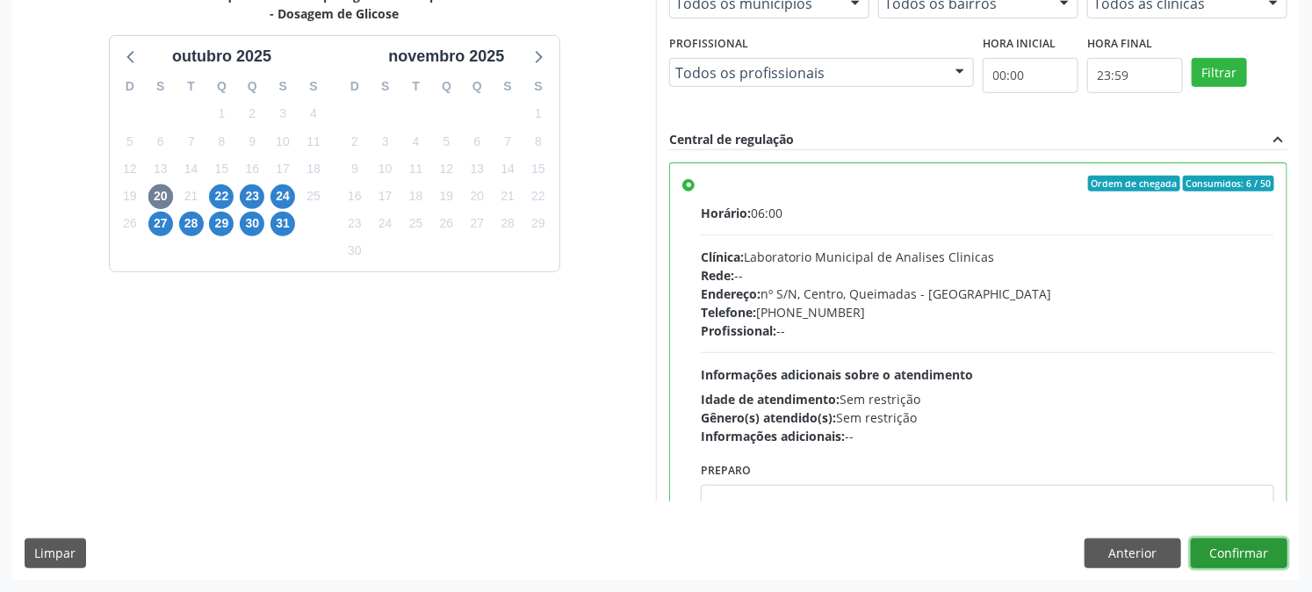
click at [1284, 566] on button "Confirmar" at bounding box center [1239, 553] width 97 height 30
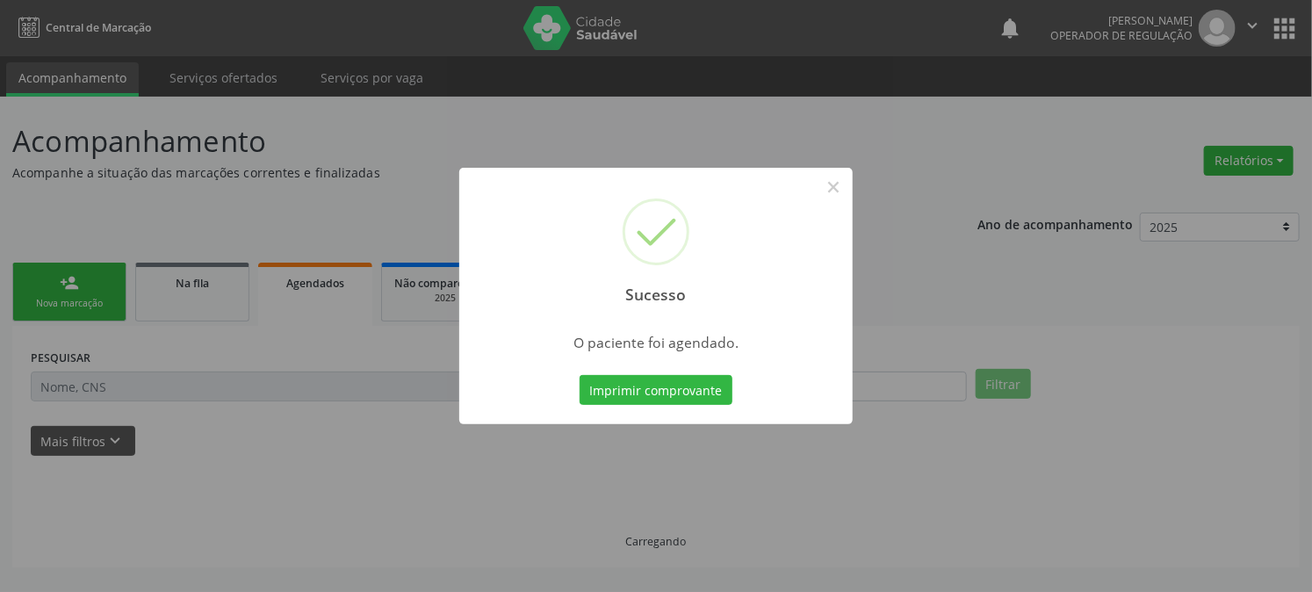
scroll to position [0, 0]
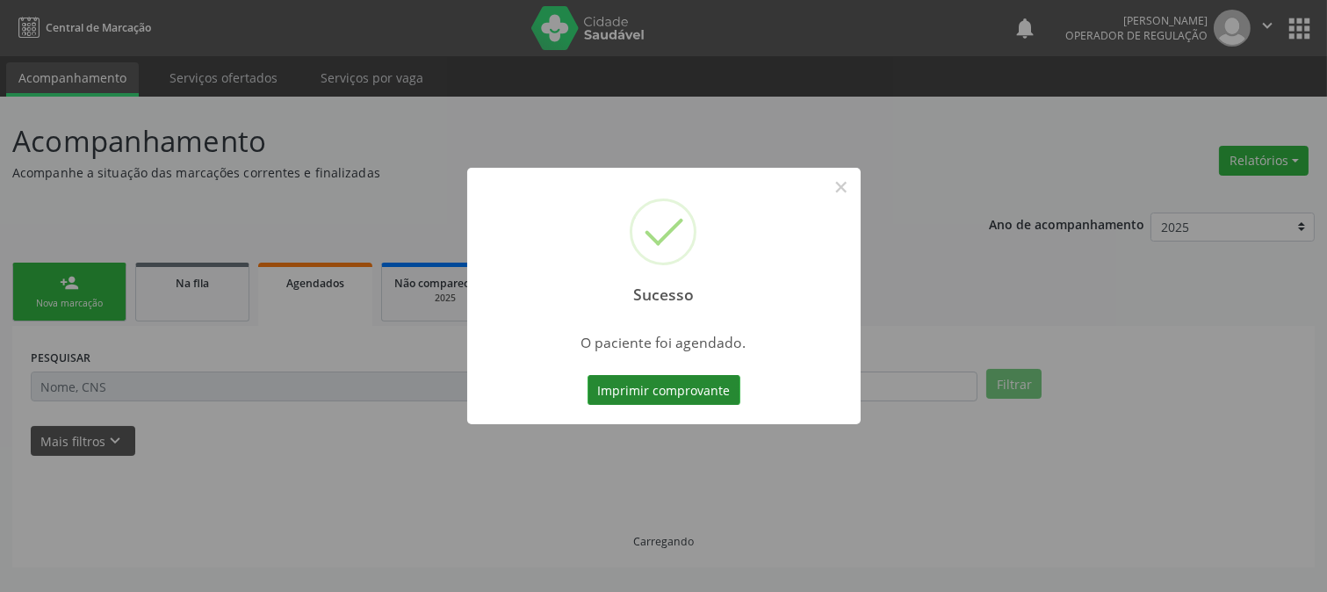
click at [686, 390] on button "Imprimir comprovante" at bounding box center [664, 390] width 153 height 30
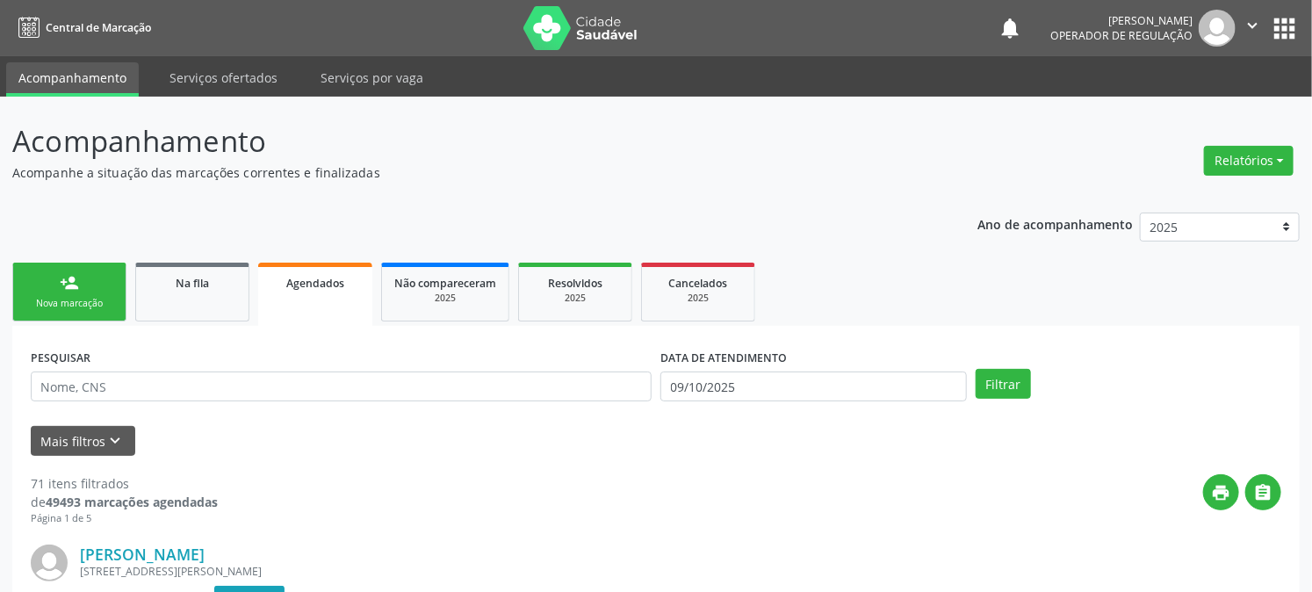
click at [100, 286] on link "person_add Nova marcação" at bounding box center [69, 292] width 114 height 59
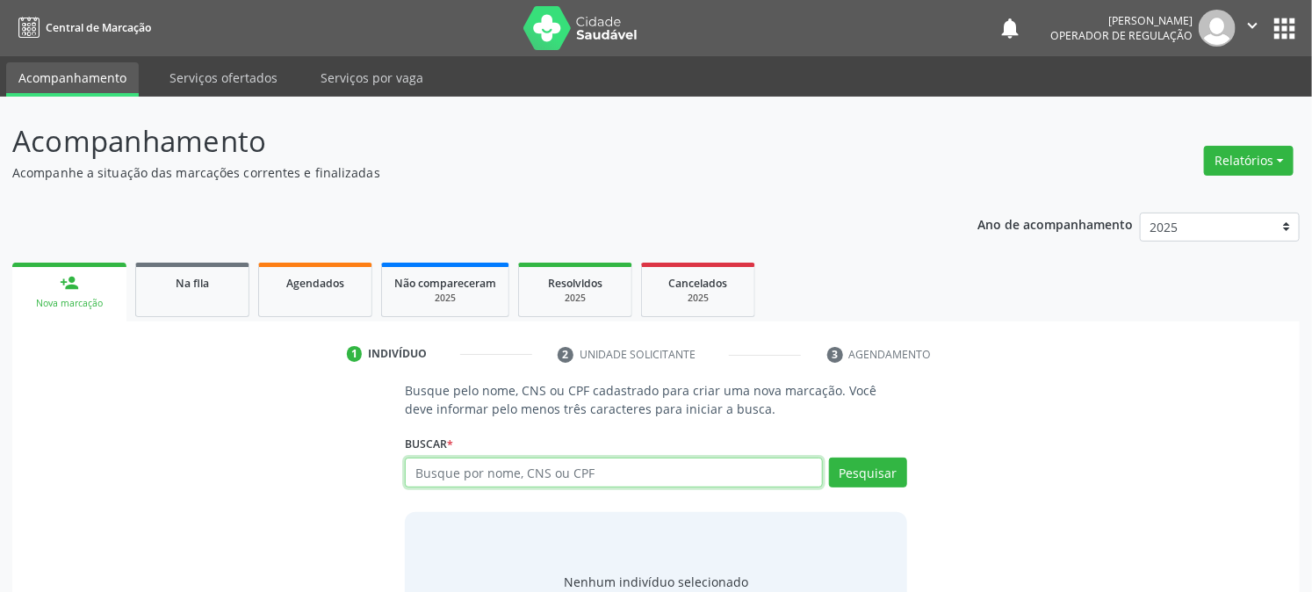
click at [546, 477] on input "text" at bounding box center [613, 473] width 417 height 30
type input "704601165527326"
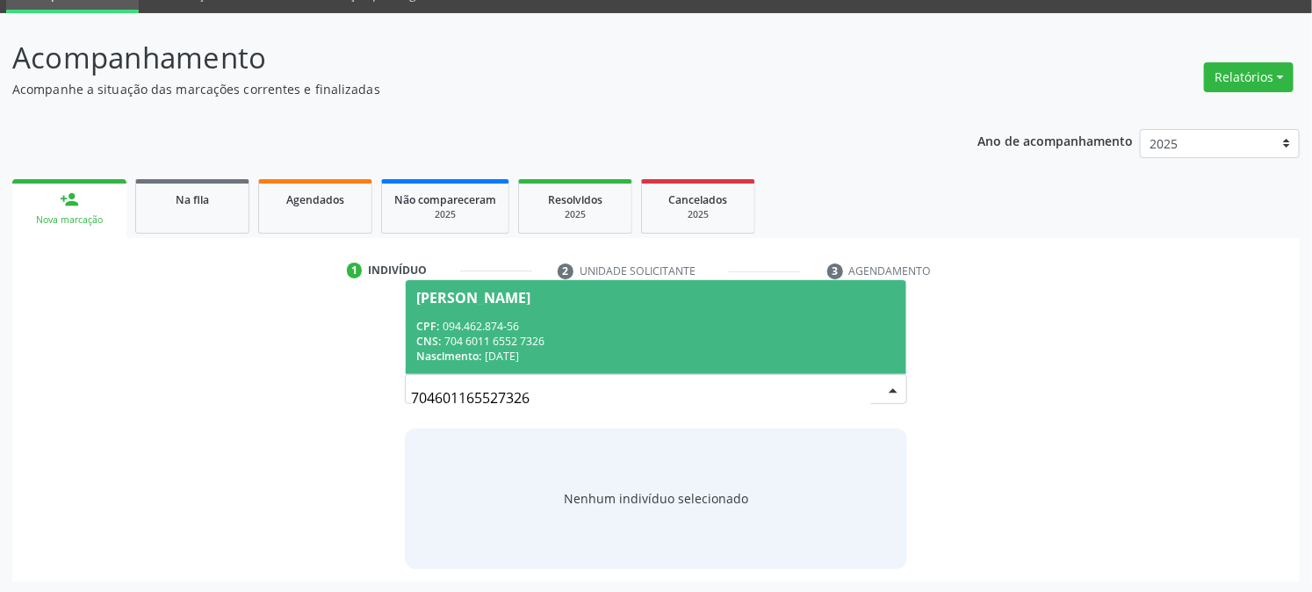
click at [494, 354] on div "Nascimento: 08[DATE]" at bounding box center [655, 356] width 479 height 15
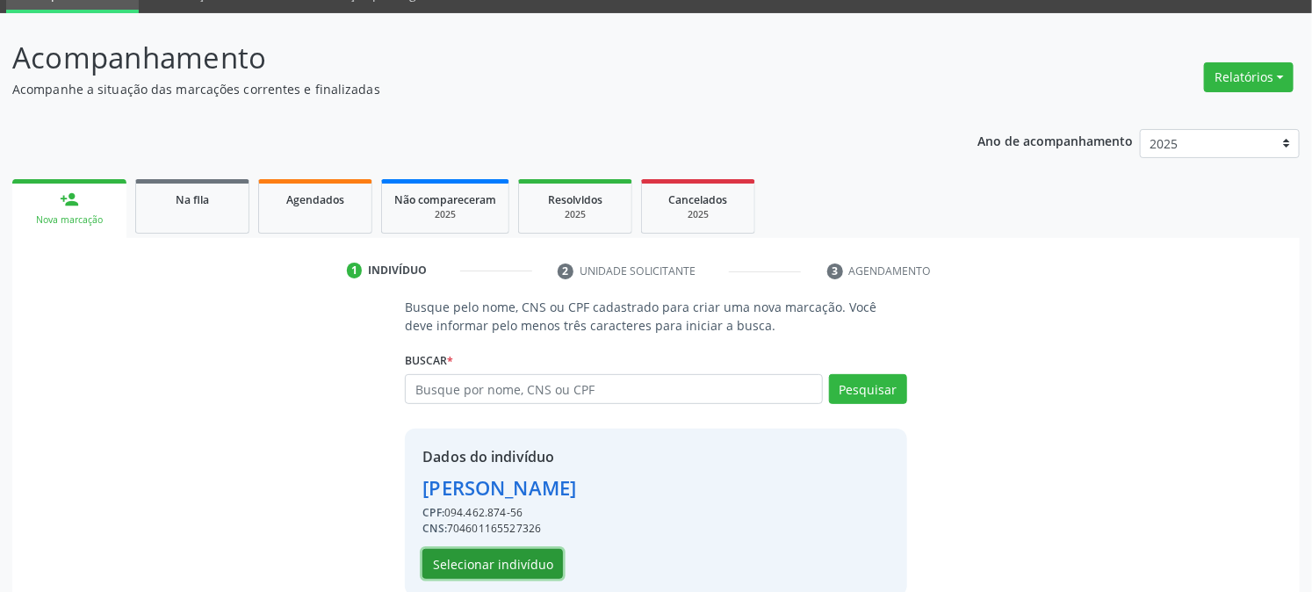
click at [533, 563] on button "Selecionar indivíduo" at bounding box center [492, 564] width 141 height 30
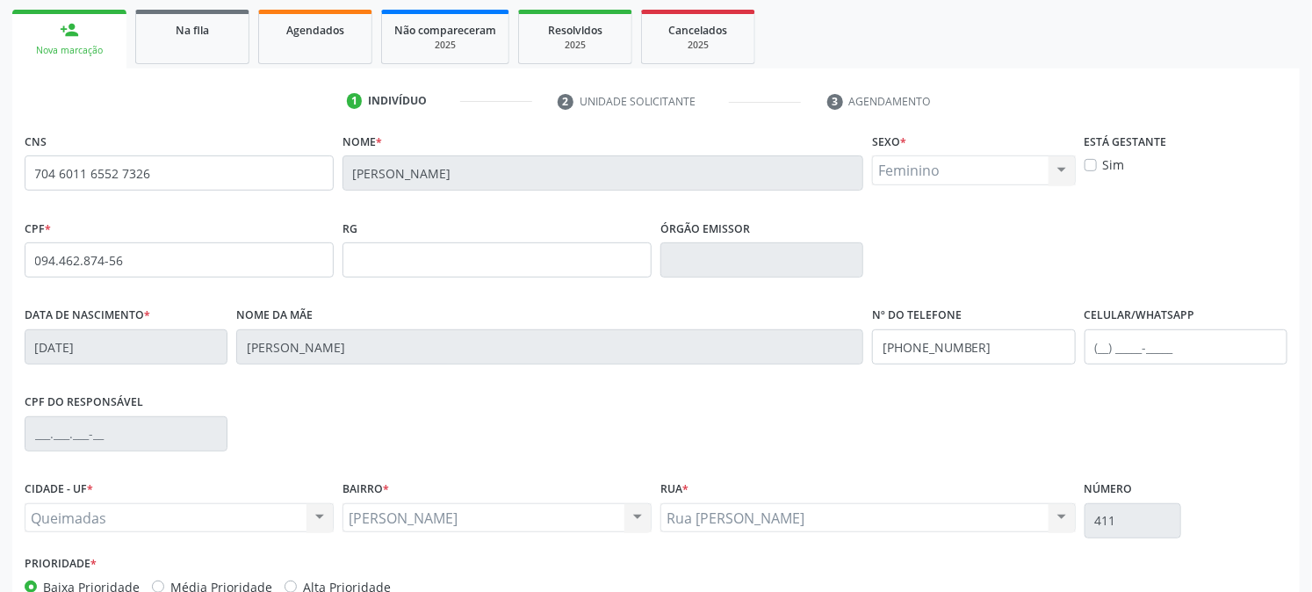
scroll to position [358, 0]
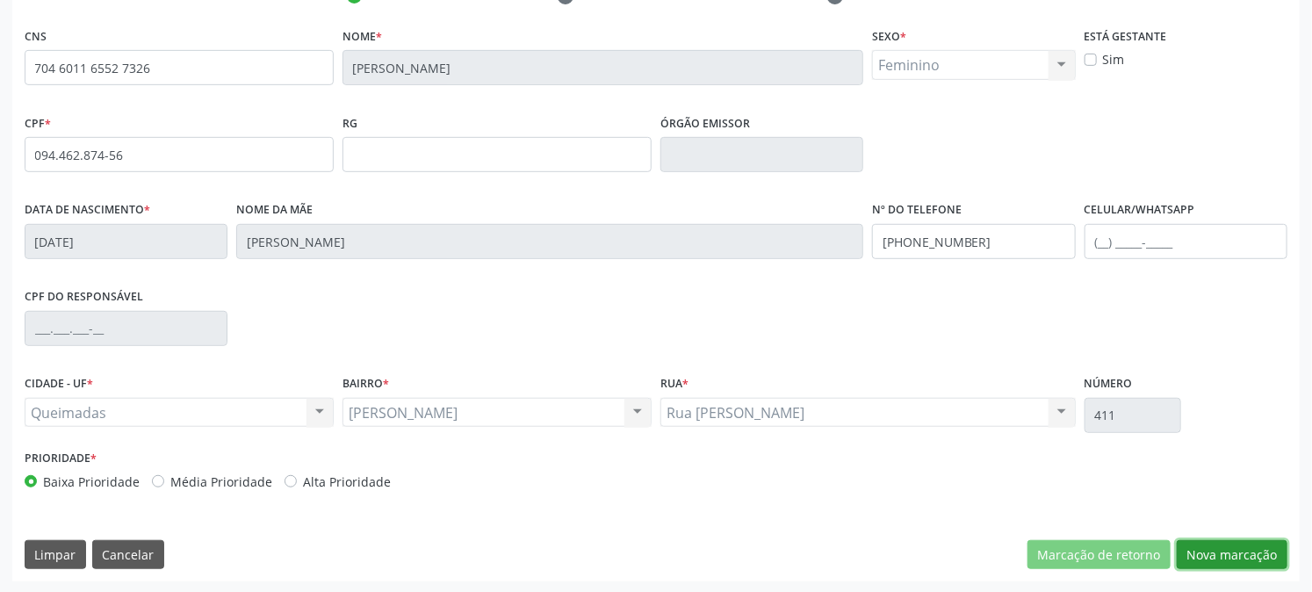
click at [1197, 557] on button "Nova marcação" at bounding box center [1232, 555] width 111 height 30
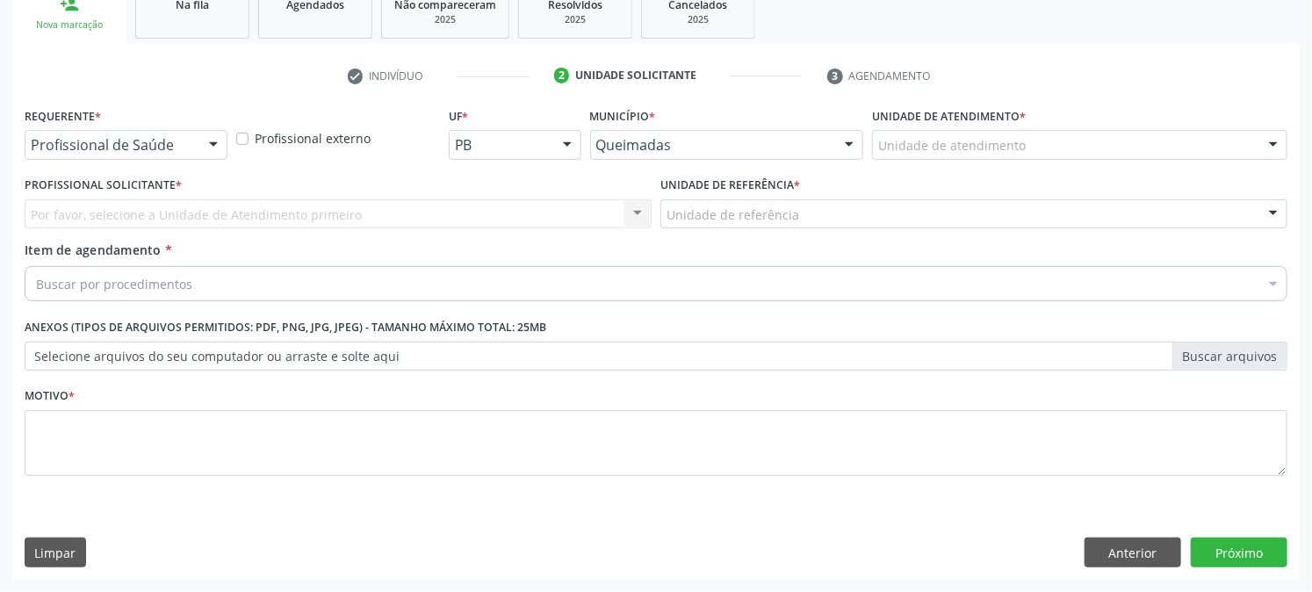
scroll to position [278, 0]
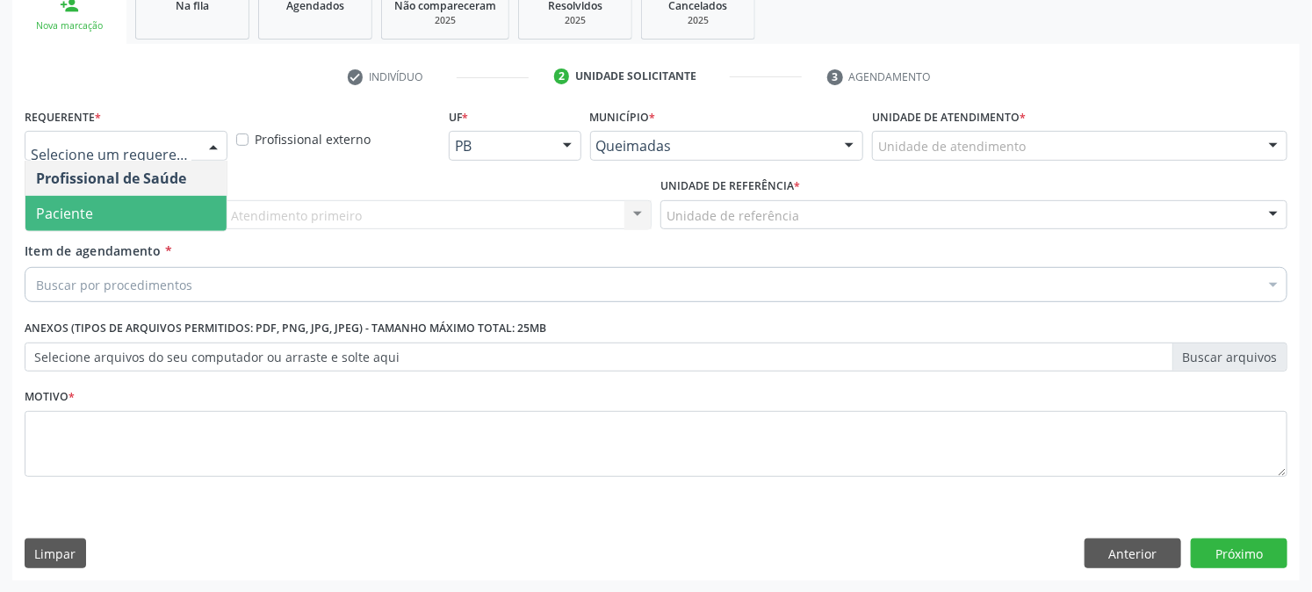
click at [107, 208] on span "Paciente" at bounding box center [125, 213] width 201 height 35
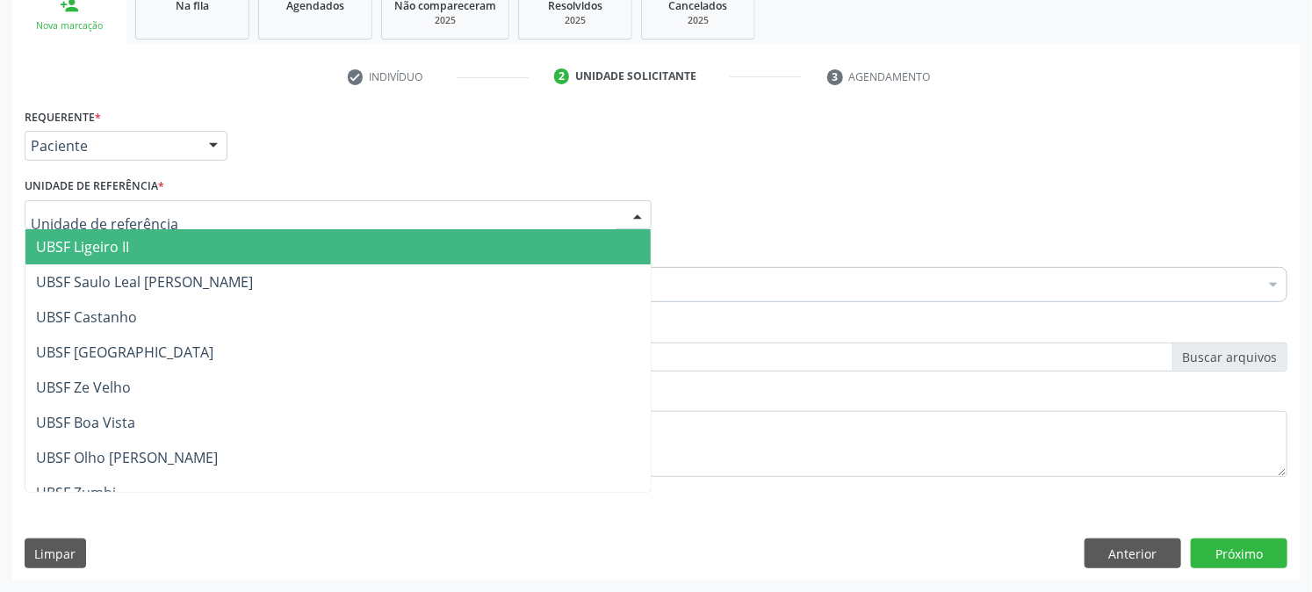
click at [115, 204] on div at bounding box center [338, 215] width 627 height 30
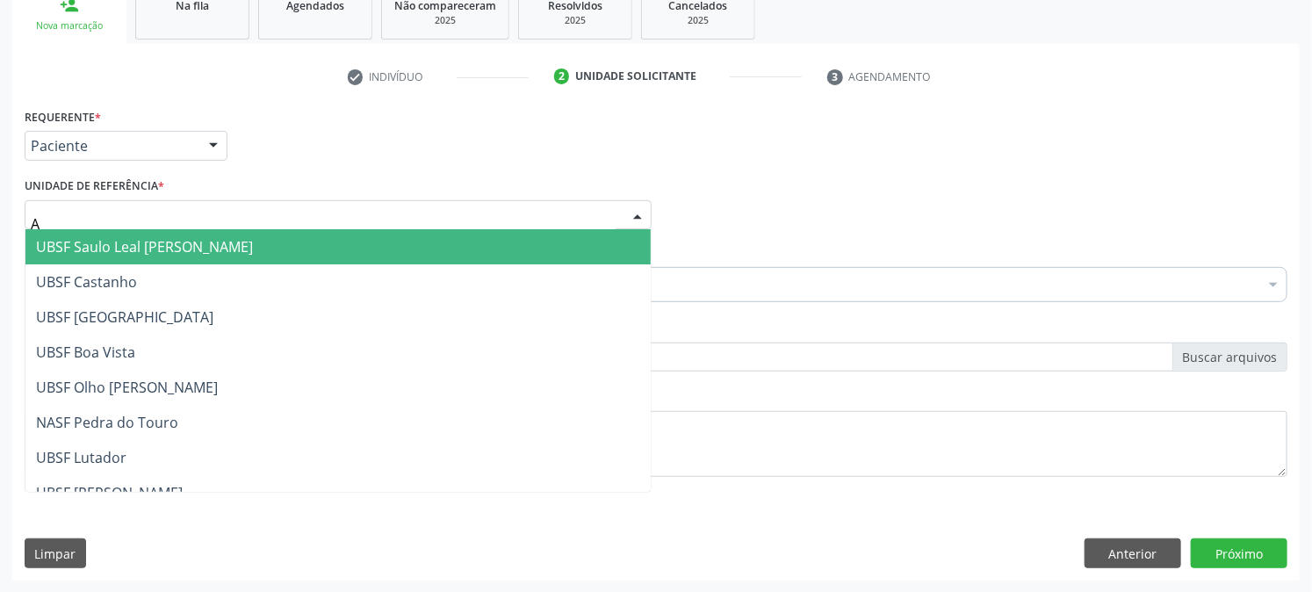
type input "AN"
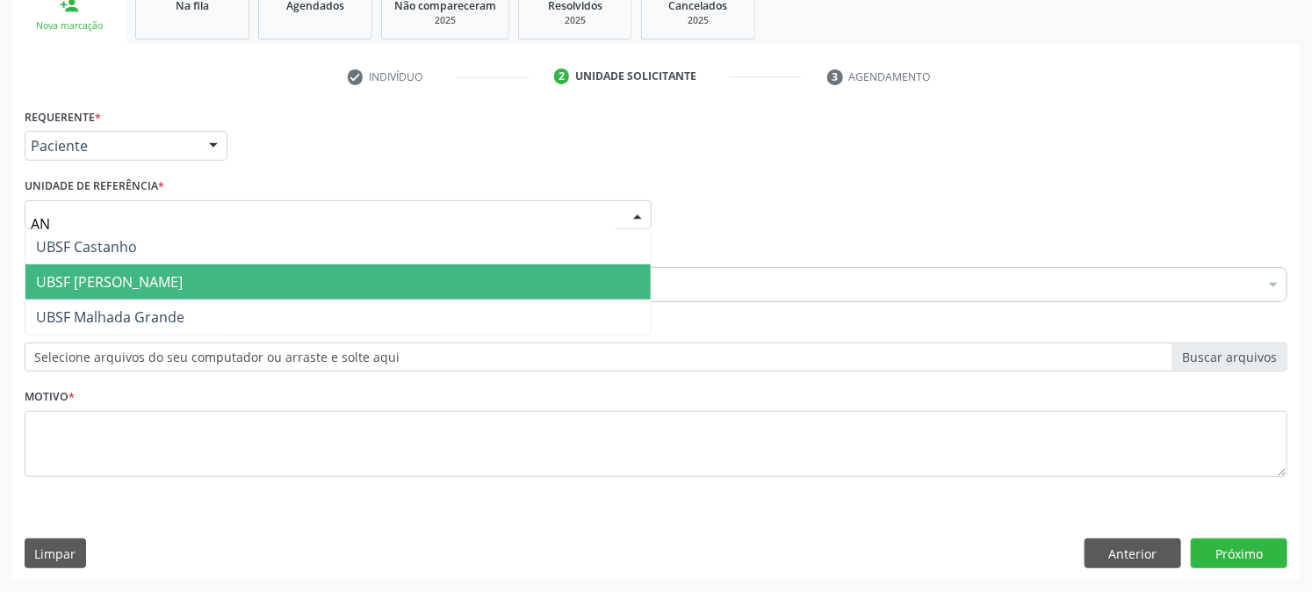
click at [141, 275] on span "UBSF [PERSON_NAME]" at bounding box center [109, 281] width 147 height 19
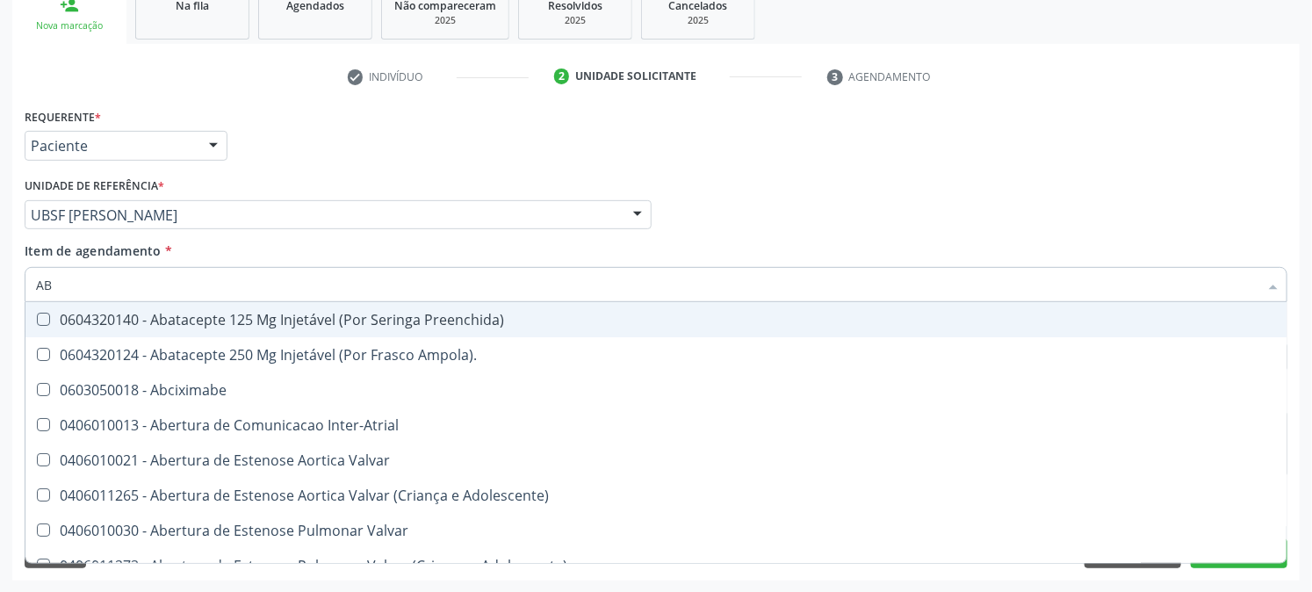
type input "ABO"
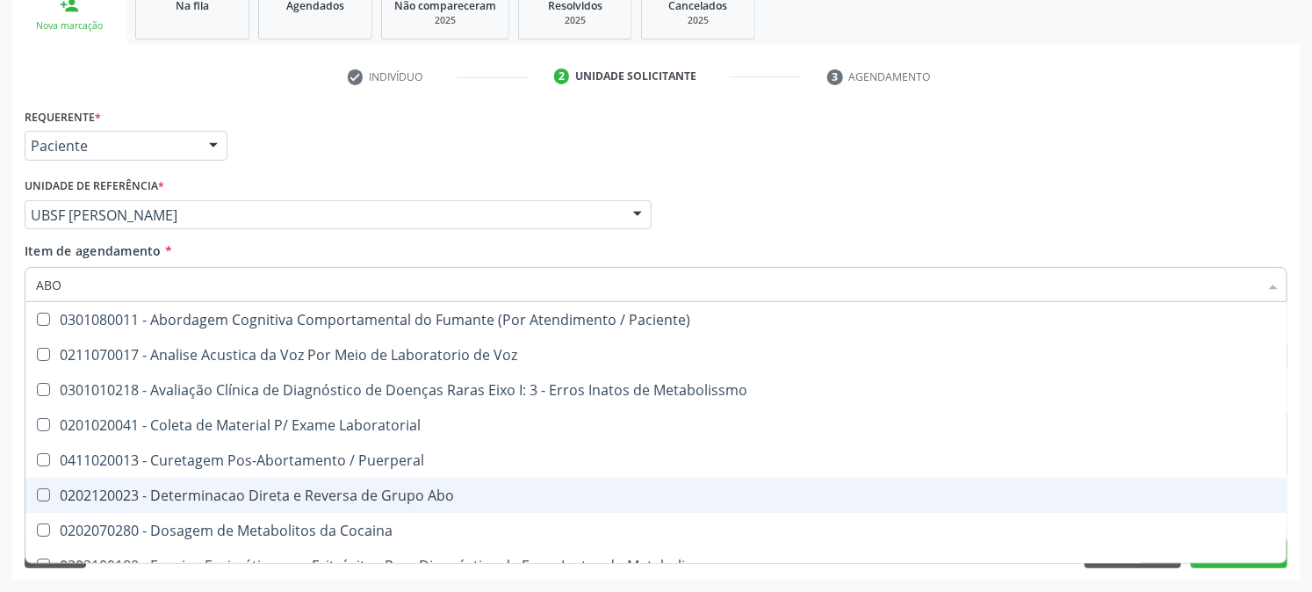
click at [453, 496] on div "0202120023 - Determinacao Direta e Reversa de Grupo Abo" at bounding box center [656, 495] width 1240 height 14
checkbox Abo "true"
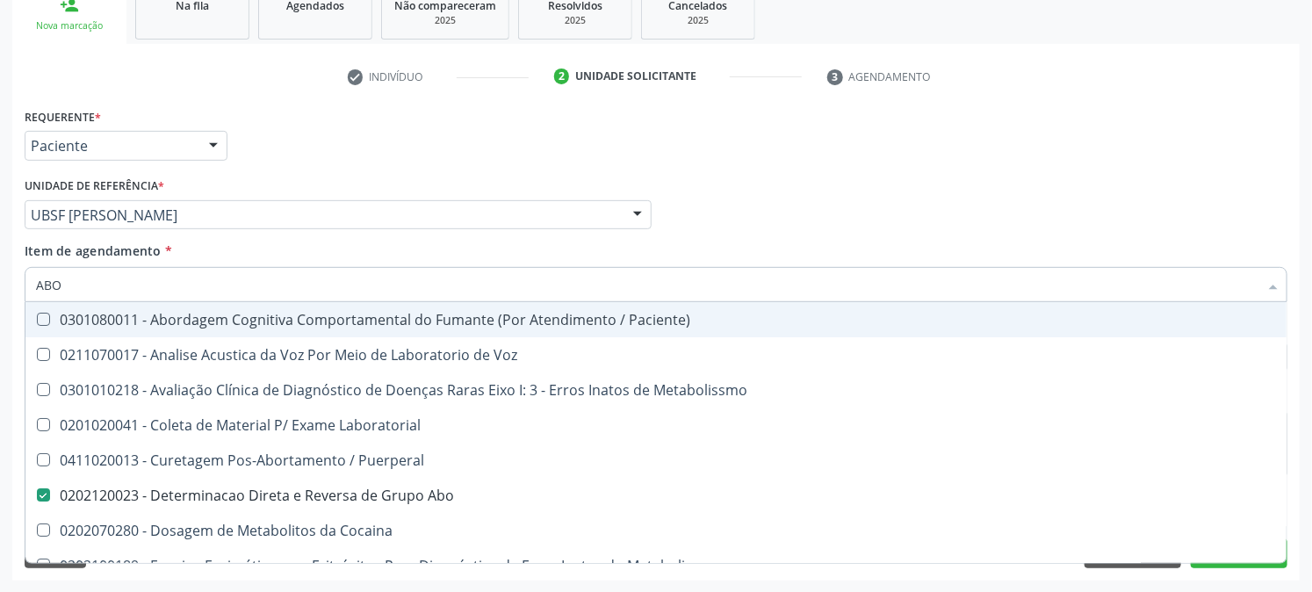
click at [97, 281] on input "ABO" at bounding box center [647, 284] width 1223 height 35
type input "ANA"
checkbox Abo "false"
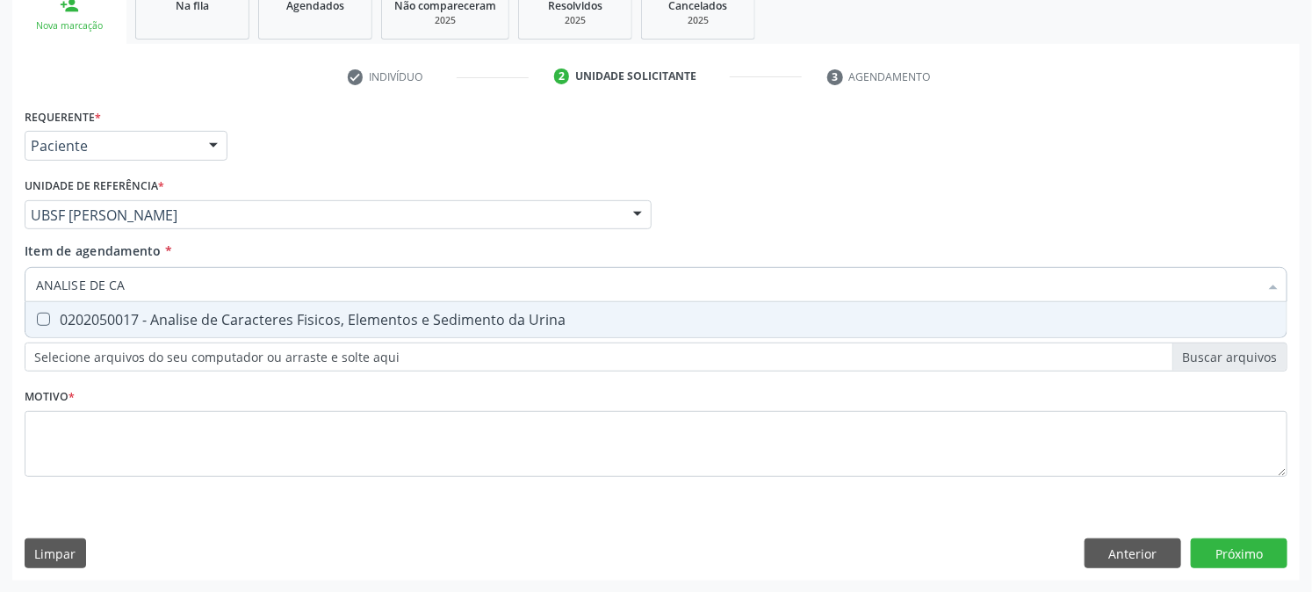
type input "ANALISE DE CAR"
click at [109, 329] on span "0202050017 - Analise de Caracteres Fisicos, Elementos e Sedimento da Urina" at bounding box center [655, 319] width 1261 height 35
checkbox Urina "true"
click at [156, 290] on input "ANALISE DE CAR" at bounding box center [647, 284] width 1223 height 35
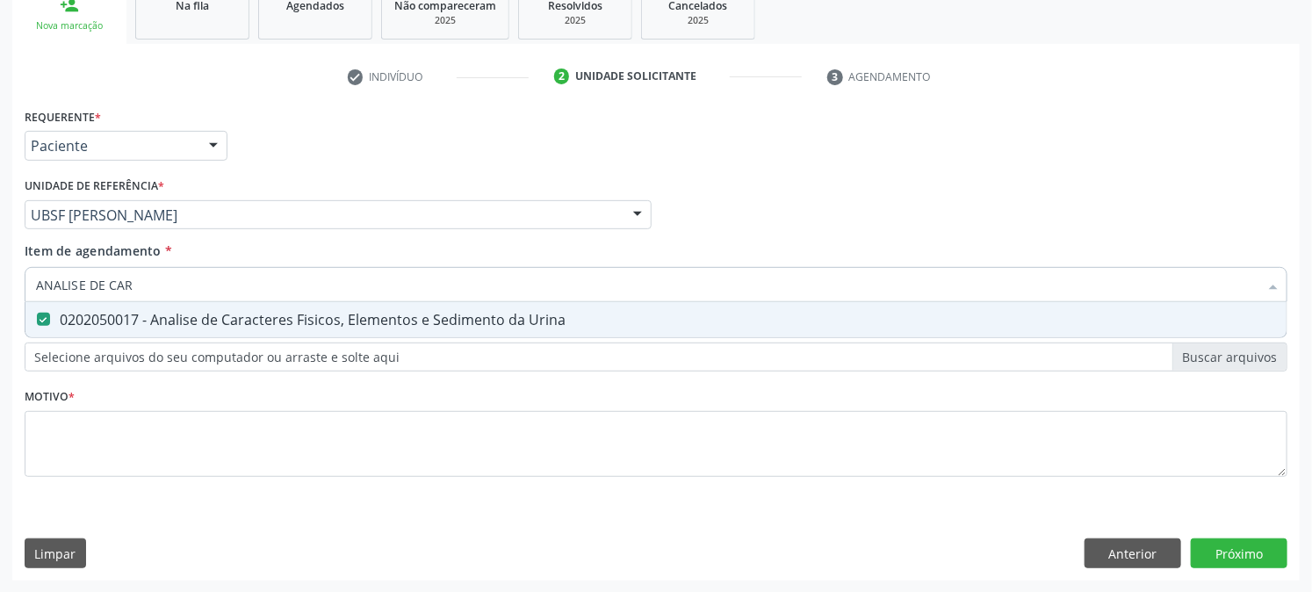
click at [156, 290] on input "ANALISE DE CAR" at bounding box center [647, 284] width 1223 height 35
type input "DOA"
checkbox Urina "false"
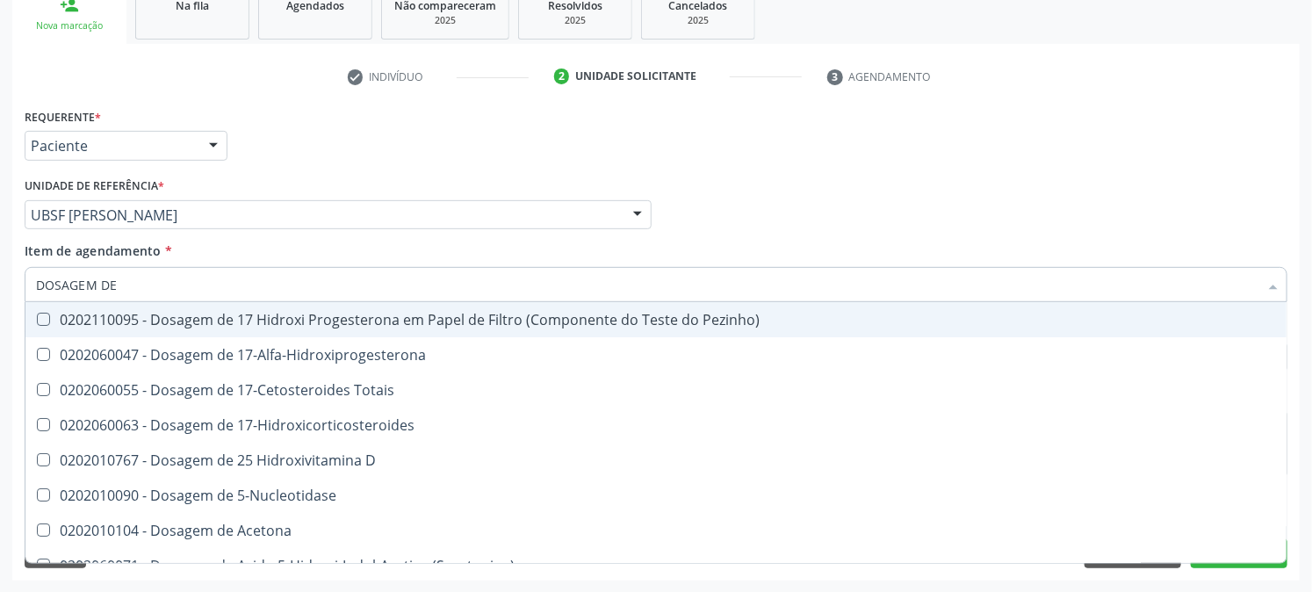
type input "DOSAGEM DE G"
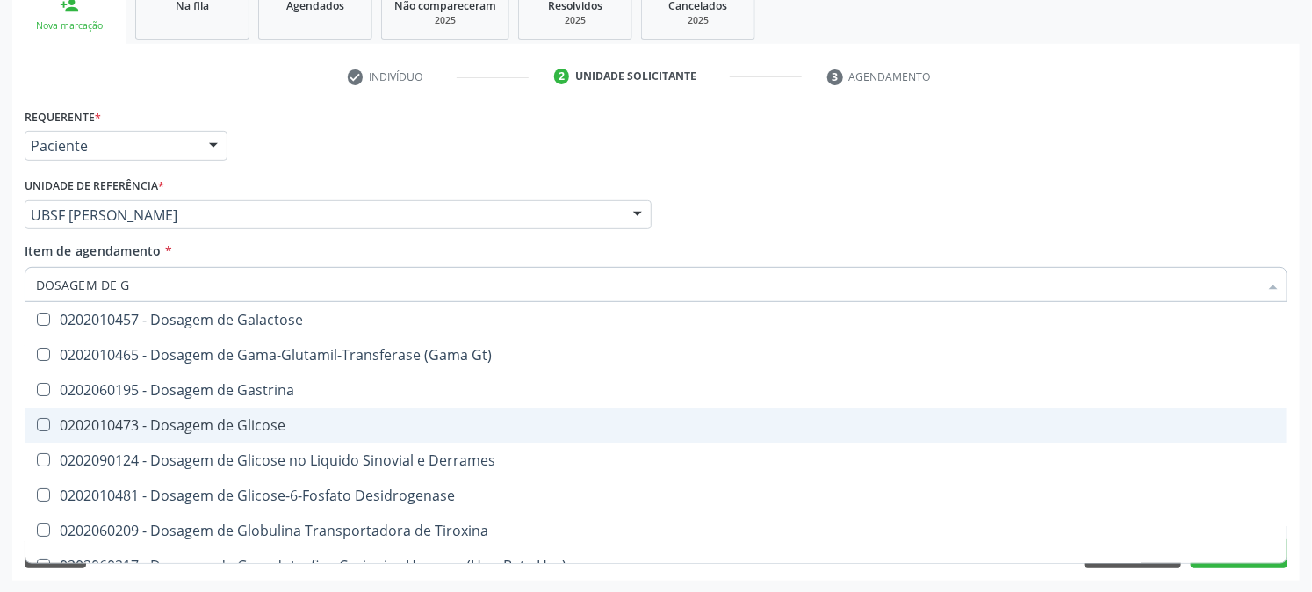
click at [307, 426] on div "0202010473 - Dosagem de Glicose" at bounding box center [656, 425] width 1240 height 14
checkbox Glicose "true"
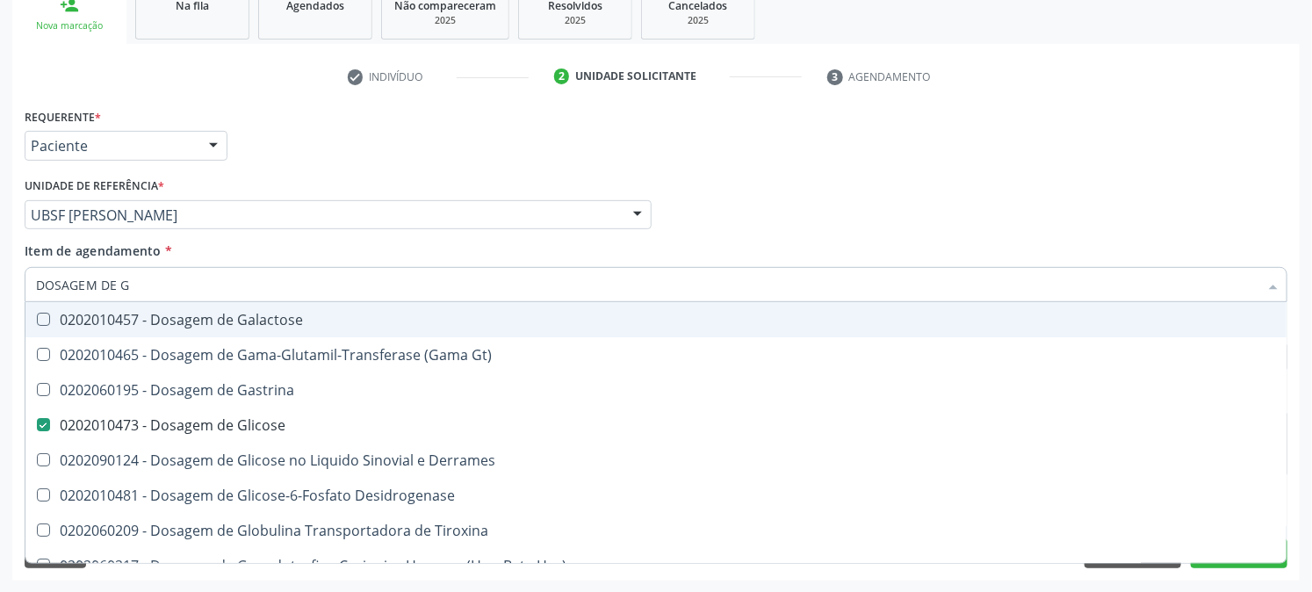
click at [198, 283] on input "DOSAGEM DE G" at bounding box center [647, 284] width 1223 height 35
type input "HEM"
checkbox Glicose "false"
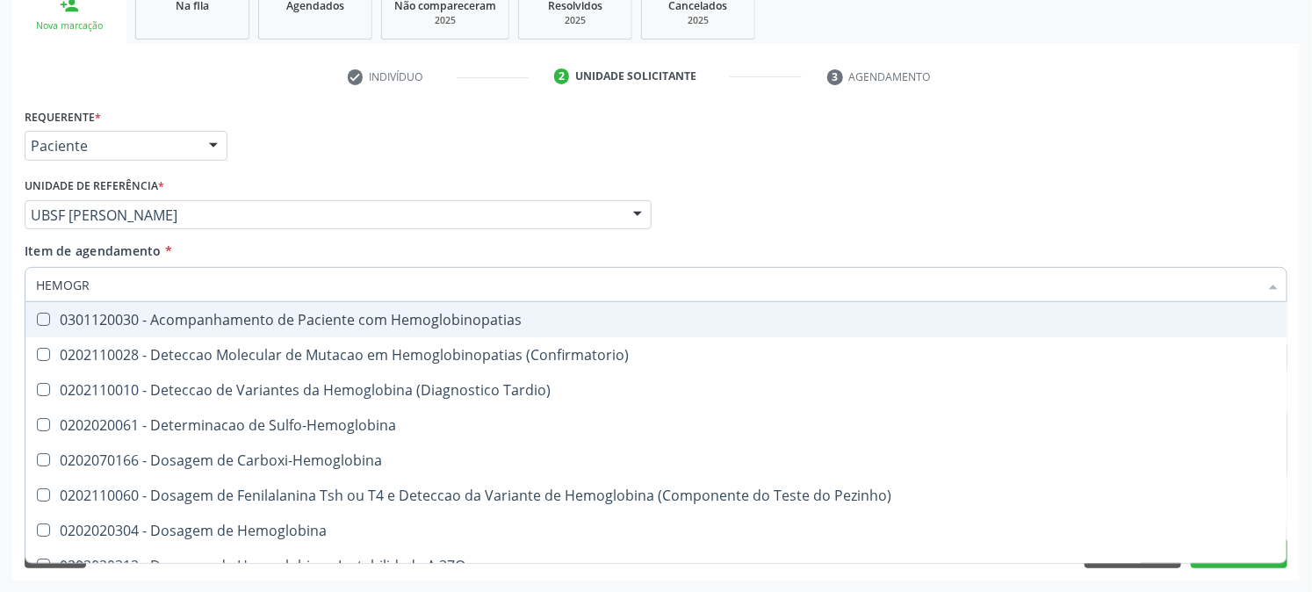
type input "HEMOGRA"
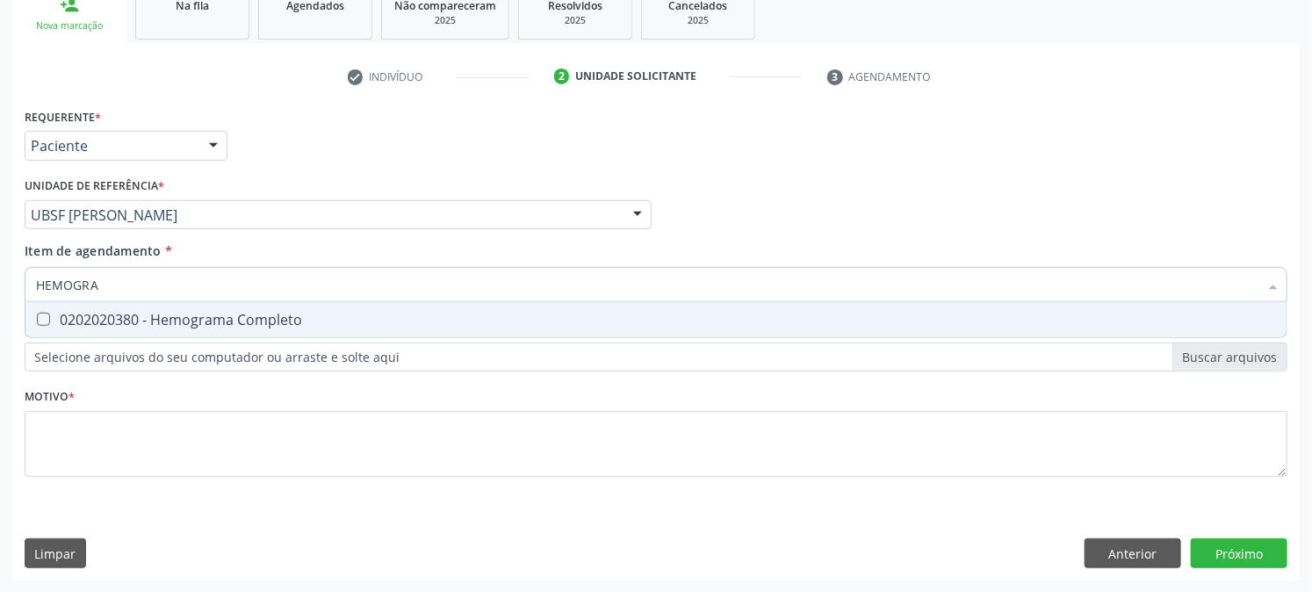
click at [194, 316] on div "0202020380 - Hemograma Completo" at bounding box center [656, 320] width 1240 height 14
checkbox Completo "true"
click at [183, 283] on input "HEMOGRA" at bounding box center [647, 284] width 1223 height 35
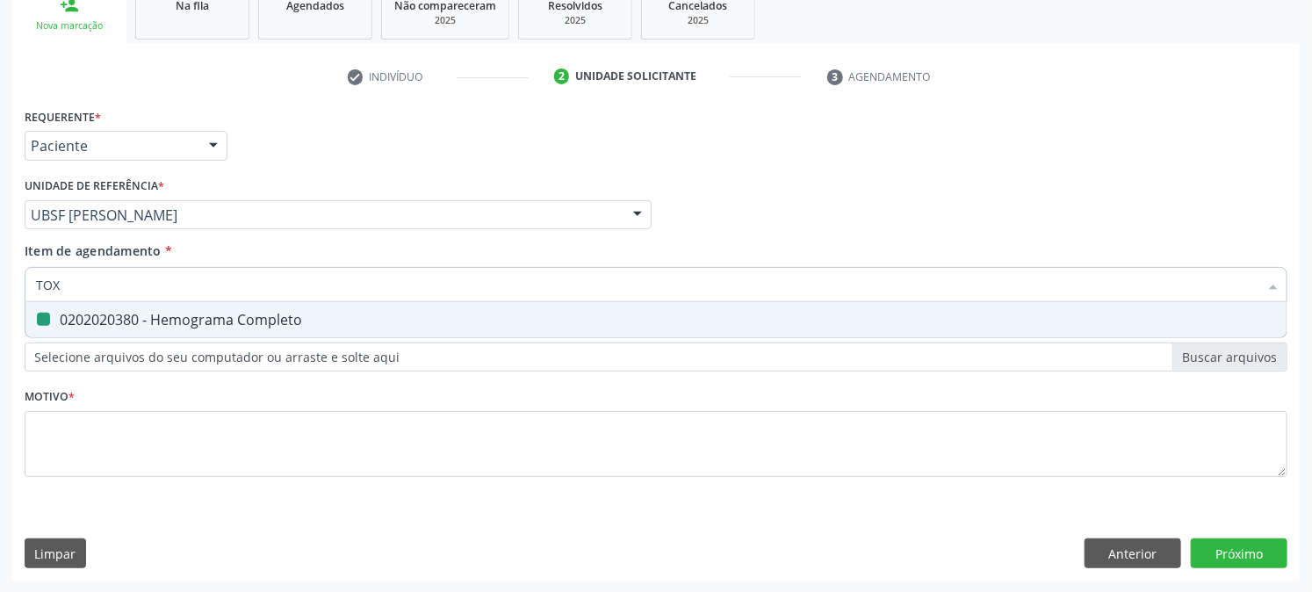
type input "TOXO"
checkbox Completo "false"
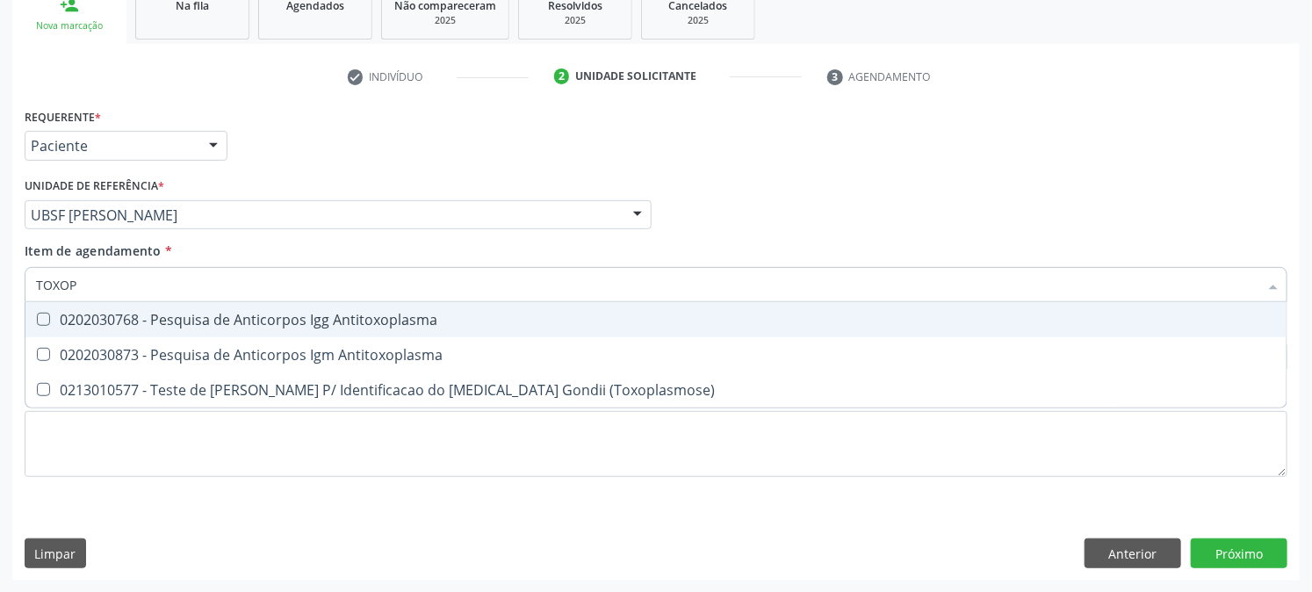
type input "TOXOPL"
click at [160, 318] on div "0202030768 - Pesquisa de Anticorpos Igg Antitoxoplasma" at bounding box center [656, 320] width 1240 height 14
checkbox Antitoxoplasma "true"
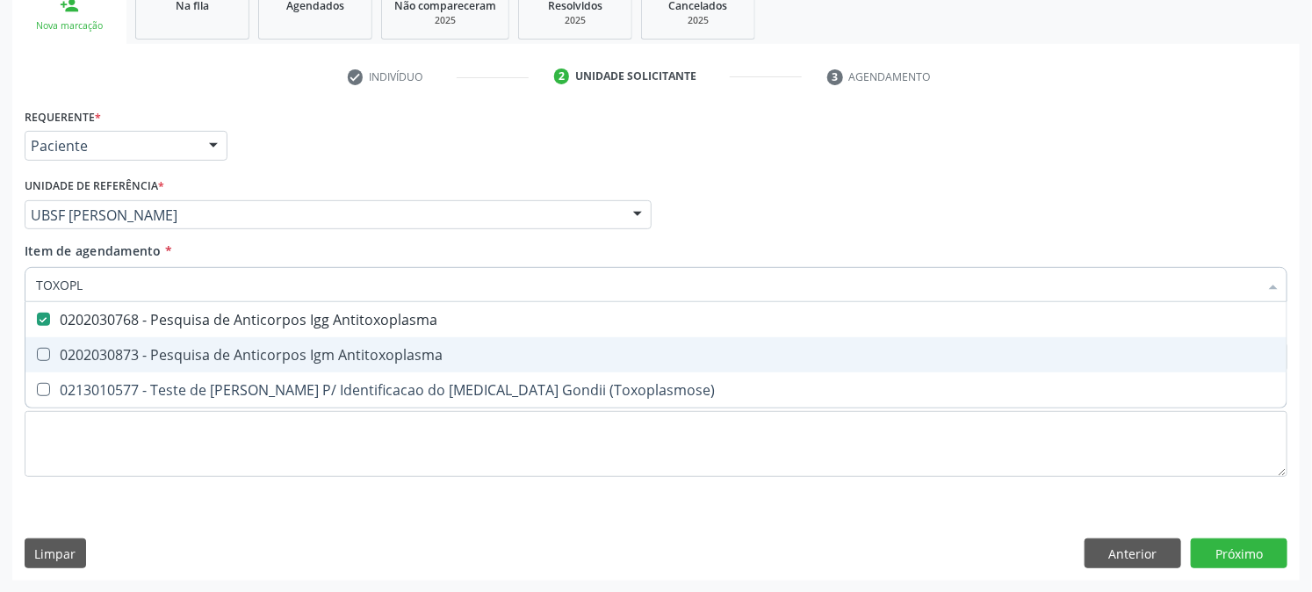
click at [148, 348] on div "0202030873 - Pesquisa de Anticorpos Igm Antitoxoplasma" at bounding box center [656, 355] width 1240 height 14
checkbox Antitoxoplasma "true"
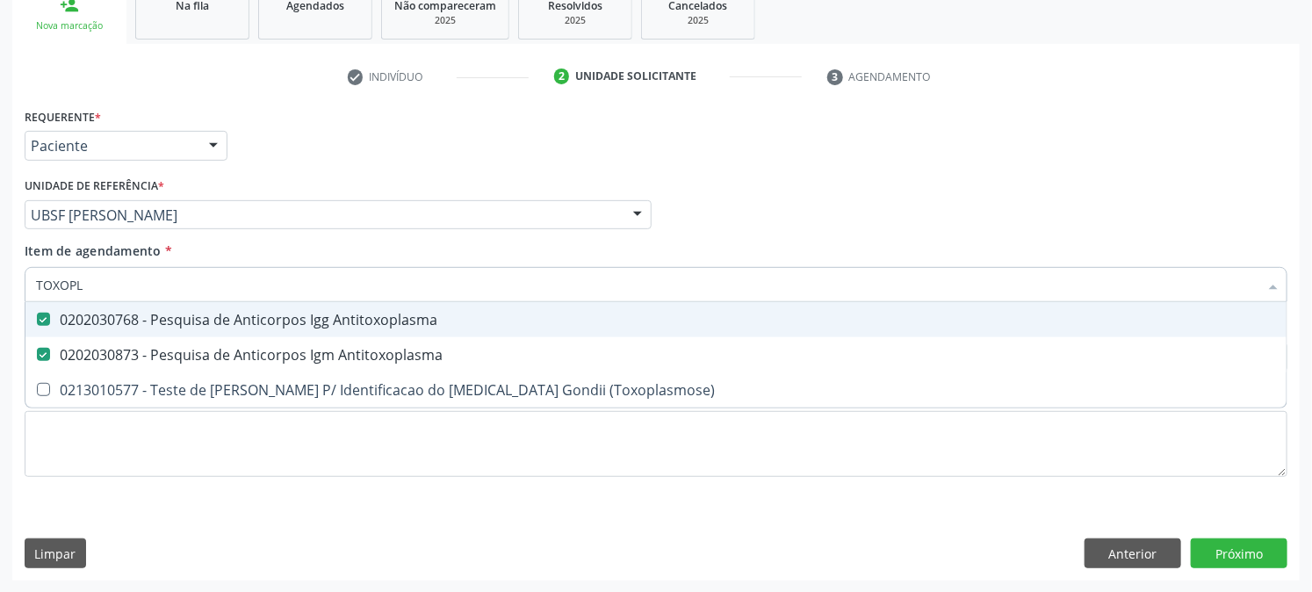
click at [179, 277] on input "TOXOPL" at bounding box center [647, 284] width 1223 height 35
type input "PE"
checkbox Antitoxoplasma "false"
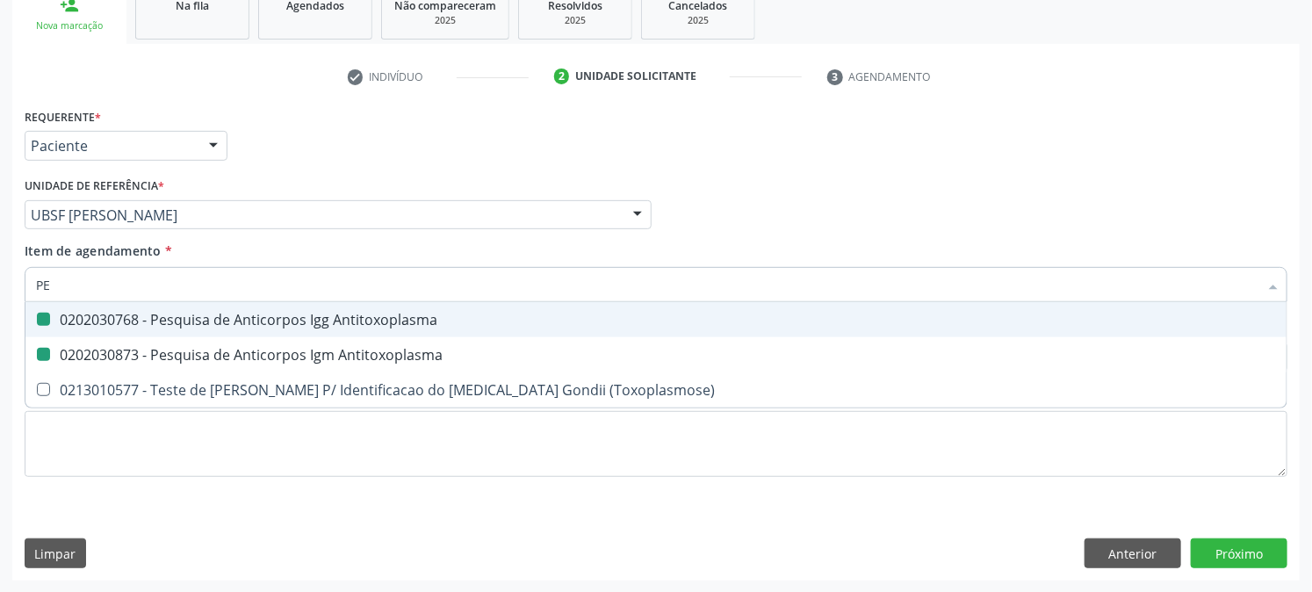
checkbox Antitoxoplasma "false"
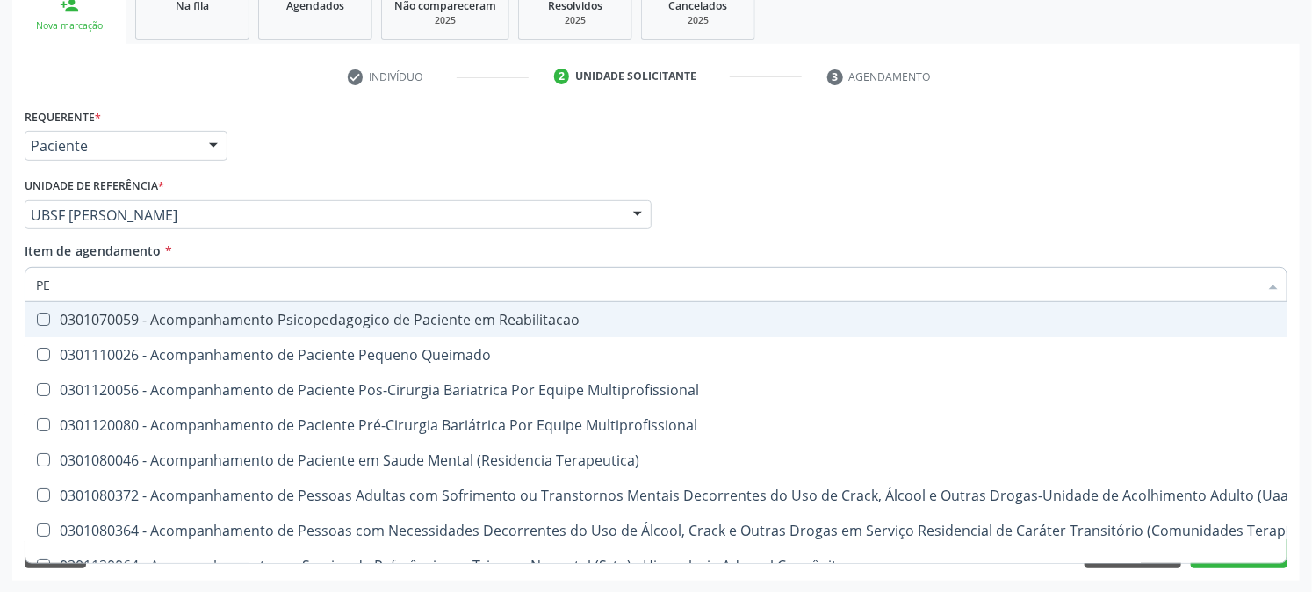
type input "PES"
checkbox \(Par\) "true"
checkbox Dpi\/Dpac\/Dpa "true"
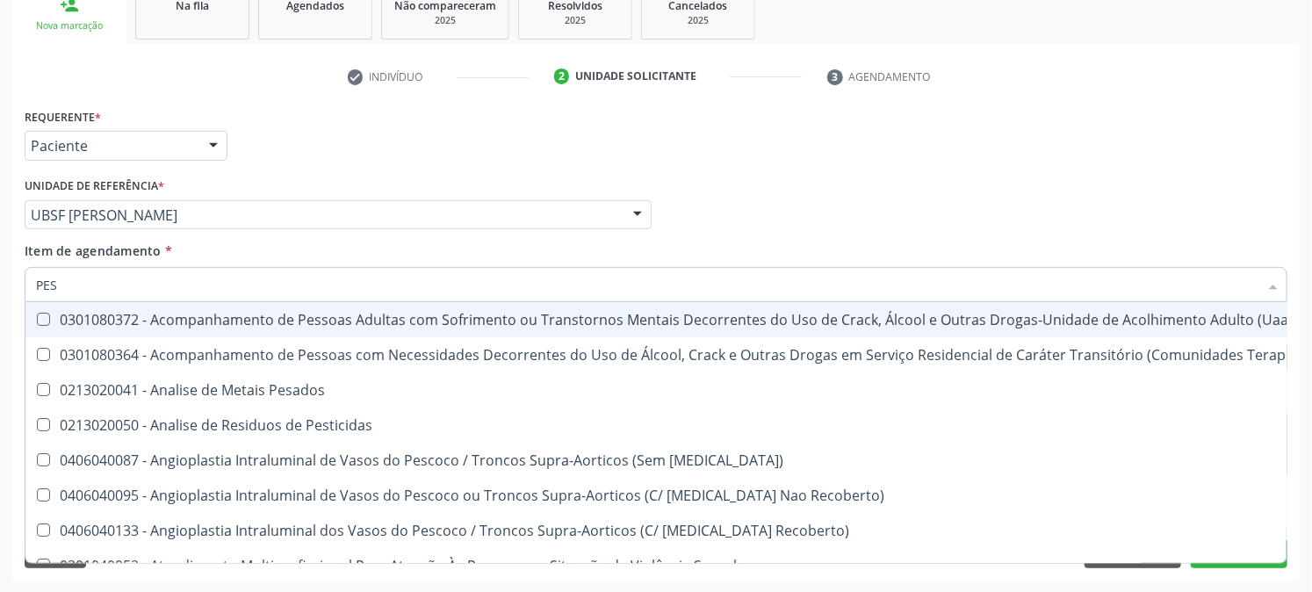
type input "PESQ"
checkbox Antimitocondria "true"
checkbox Schenkii "true"
checkbox Antitoxoplasma "false"
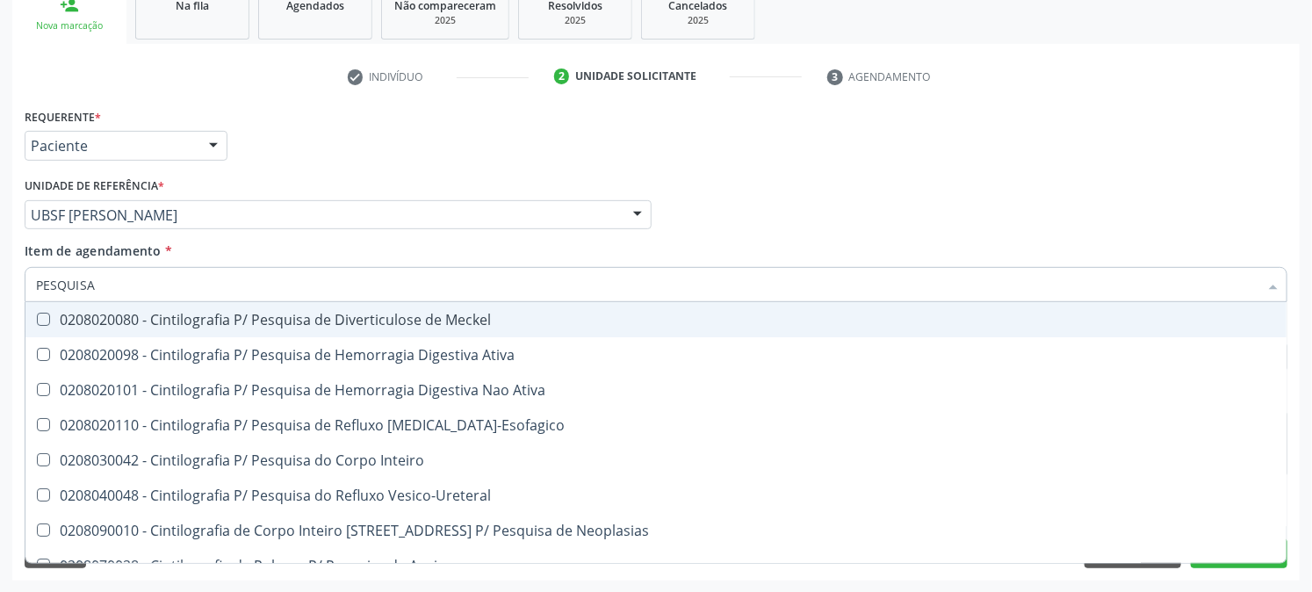
type input "PESQUISA D"
checkbox Anticitomegalovirus "true"
checkbox Antitoxoplasma "false"
checkbox Anticitomegalovirus "true"
checkbox Antitoxoplasma "false"
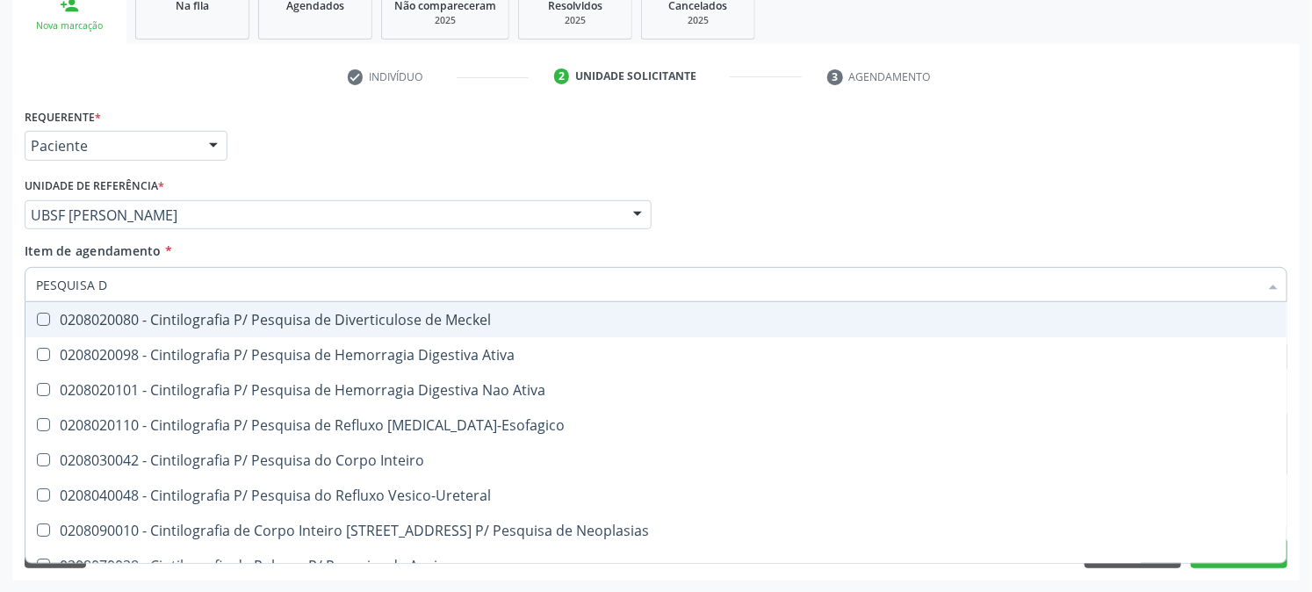
type input "PESQUISA DE"
checkbox Anticlamidia "true"
checkbox Anticitomegalovirus "false"
checkbox Zoster "true"
checkbox Anticitomegalovirus "false"
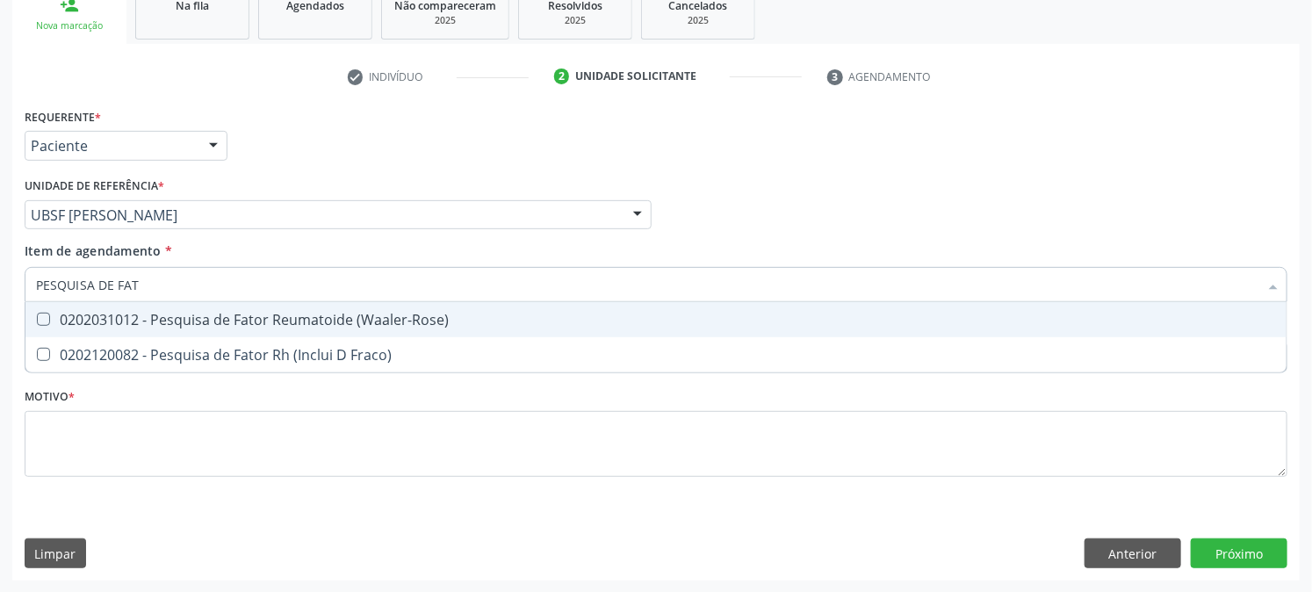
type input "PESQUISA DE FATO"
